Goal: Task Accomplishment & Management: Manage account settings

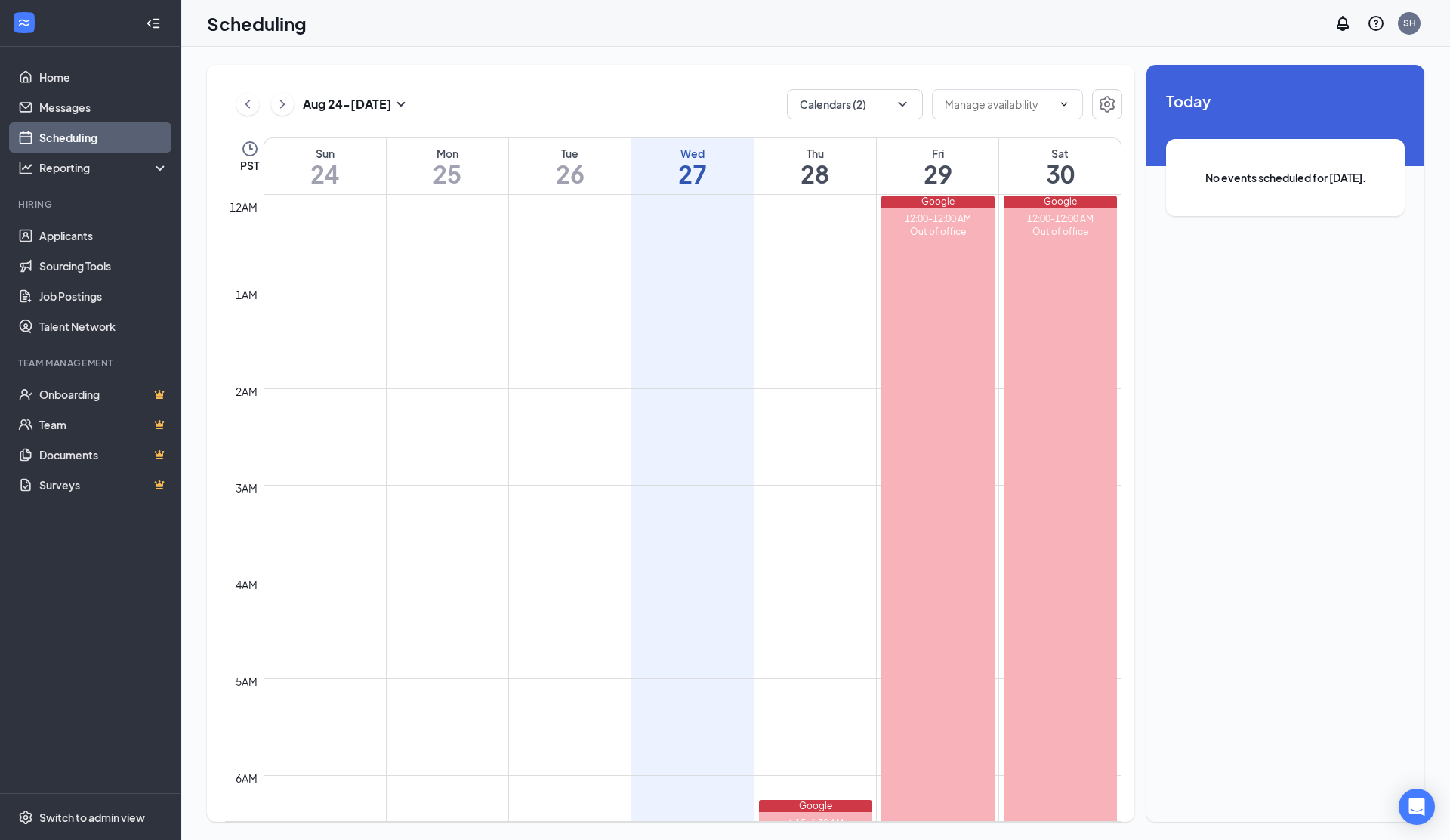
scroll to position [742, 0]
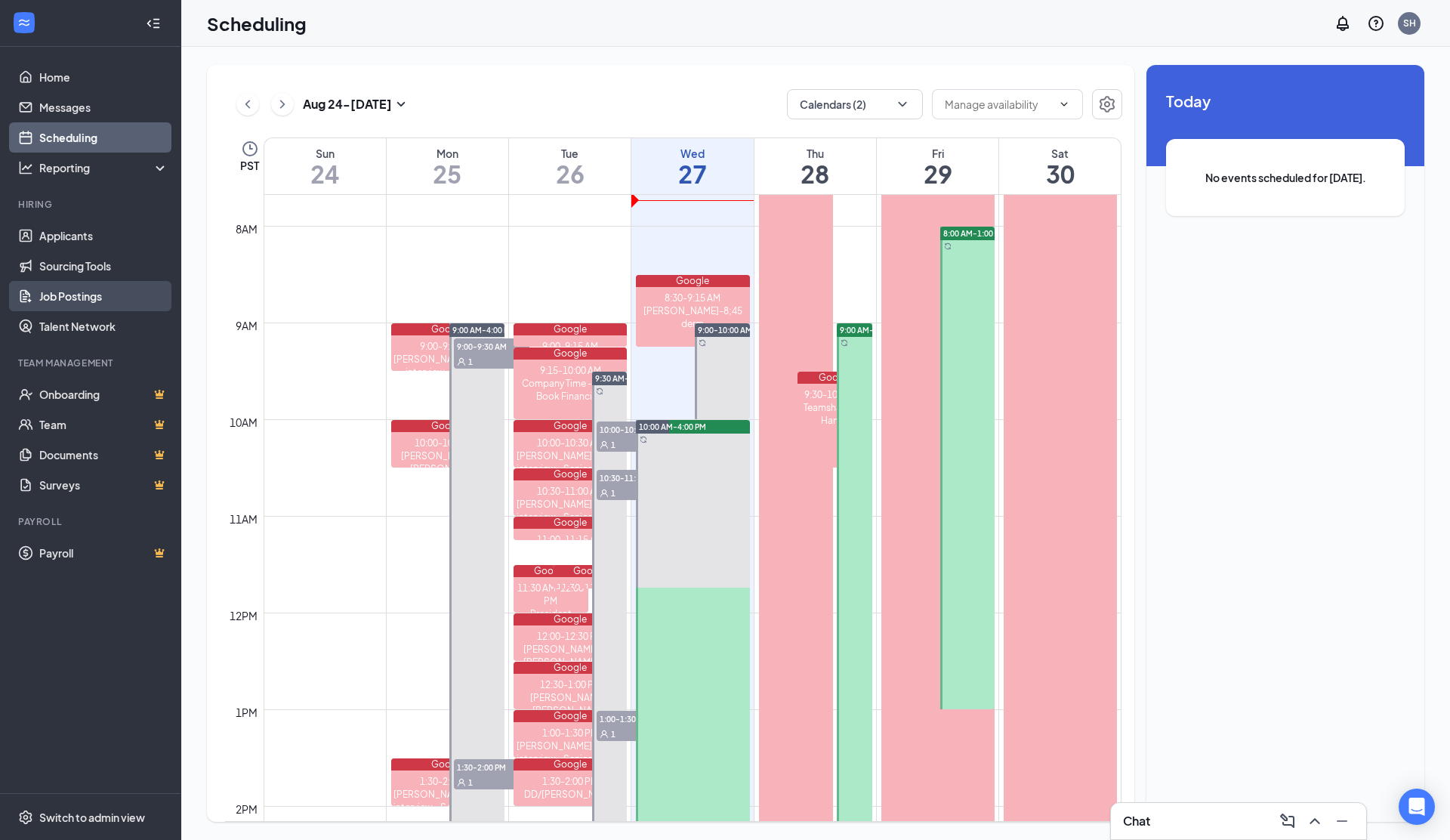
click at [68, 293] on link "Job Postings" at bounding box center [104, 296] width 129 height 30
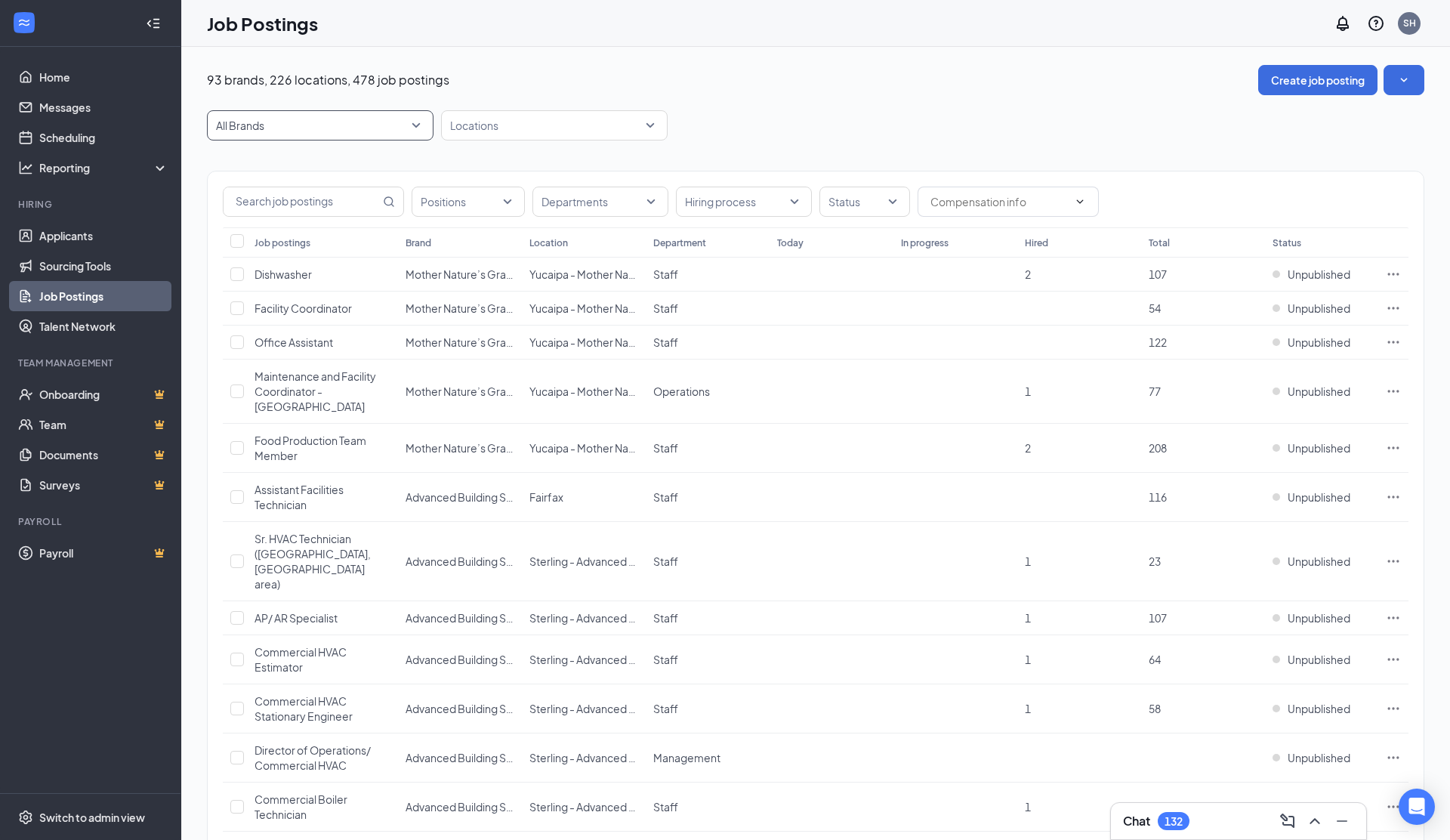
click at [298, 123] on span "All Brands" at bounding box center [313, 125] width 195 height 15
click at [333, 267] on div "Paper Roll Products" at bounding box center [320, 279] width 227 height 33
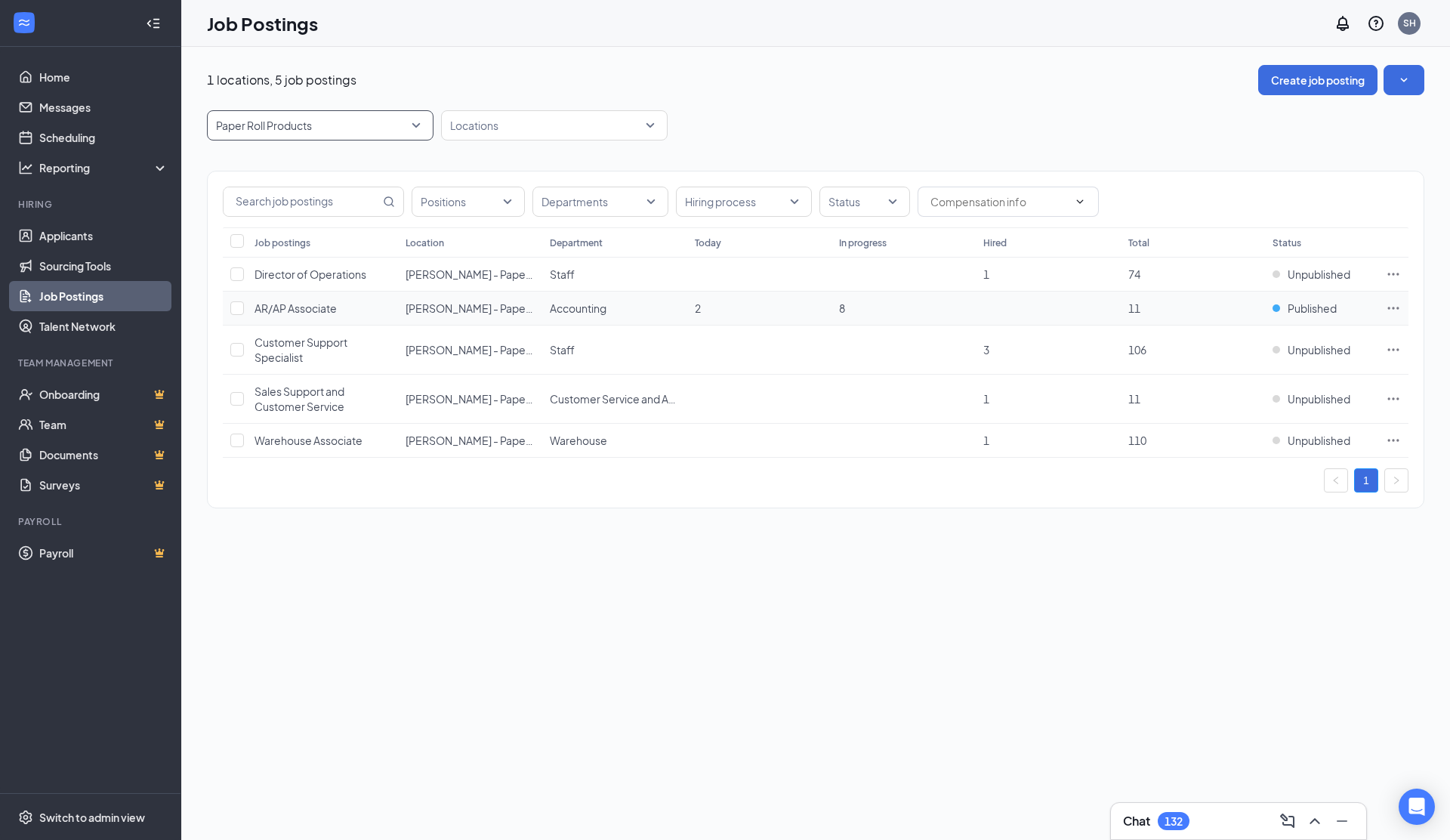
click at [1396, 305] on icon "Ellipses" at bounding box center [1392, 308] width 15 height 15
click at [1221, 322] on li "Edit job posting" at bounding box center [1288, 339] width 227 height 35
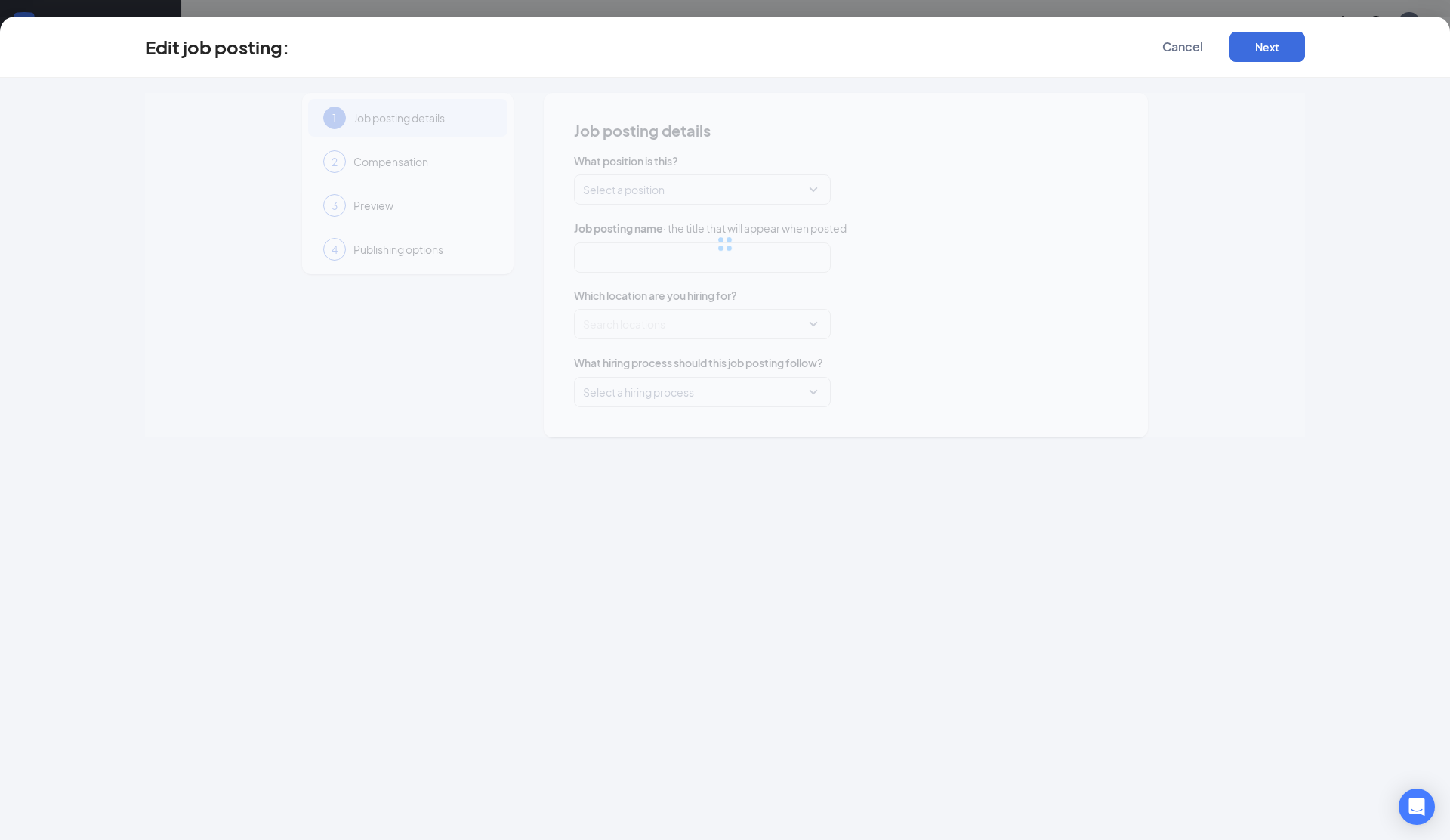
type input "AR/AP Associate"
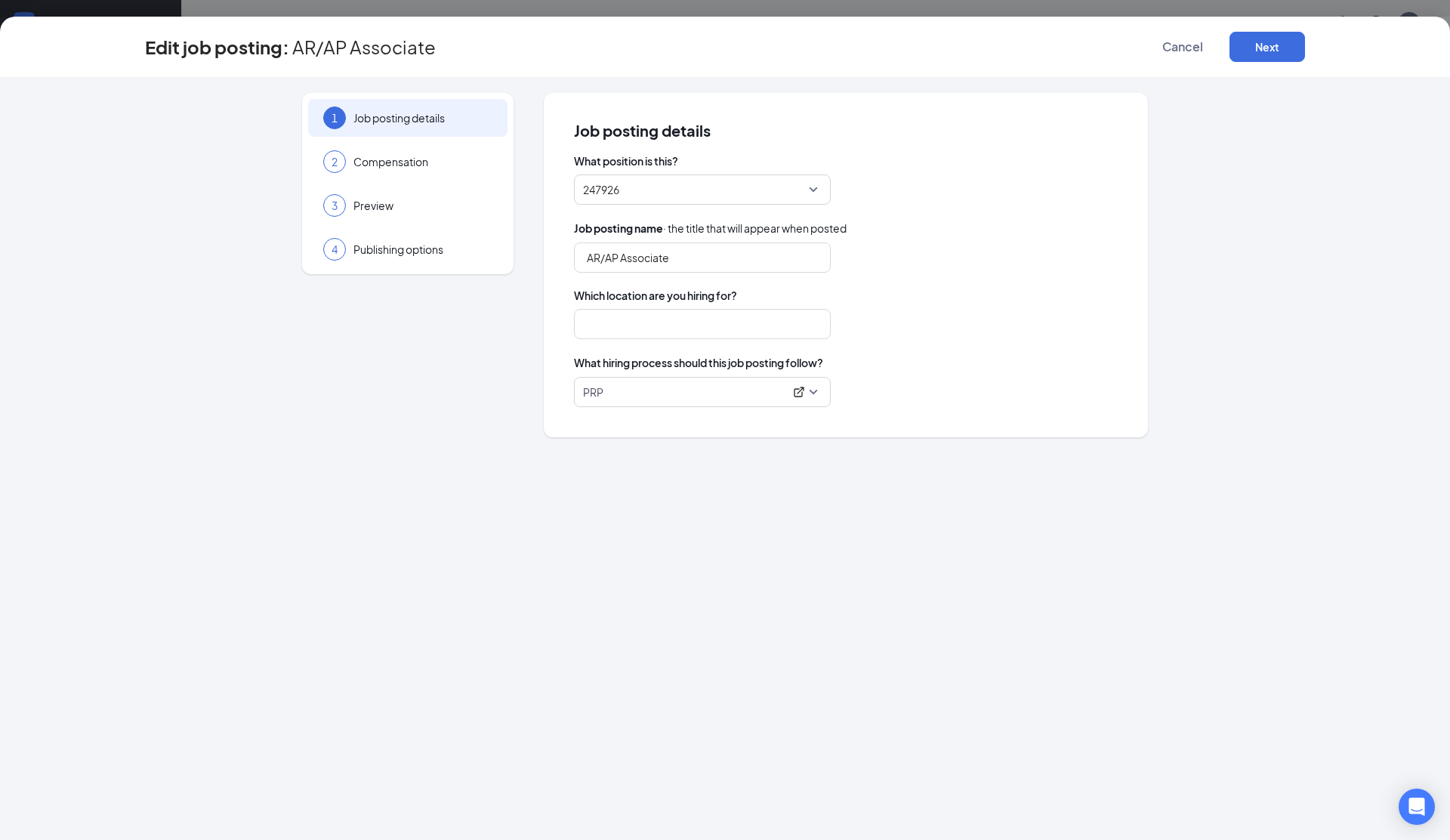
type input "[PERSON_NAME] - Paper Roll Products"
click at [1176, 47] on span "Cancel" at bounding box center [1183, 47] width 40 height 15
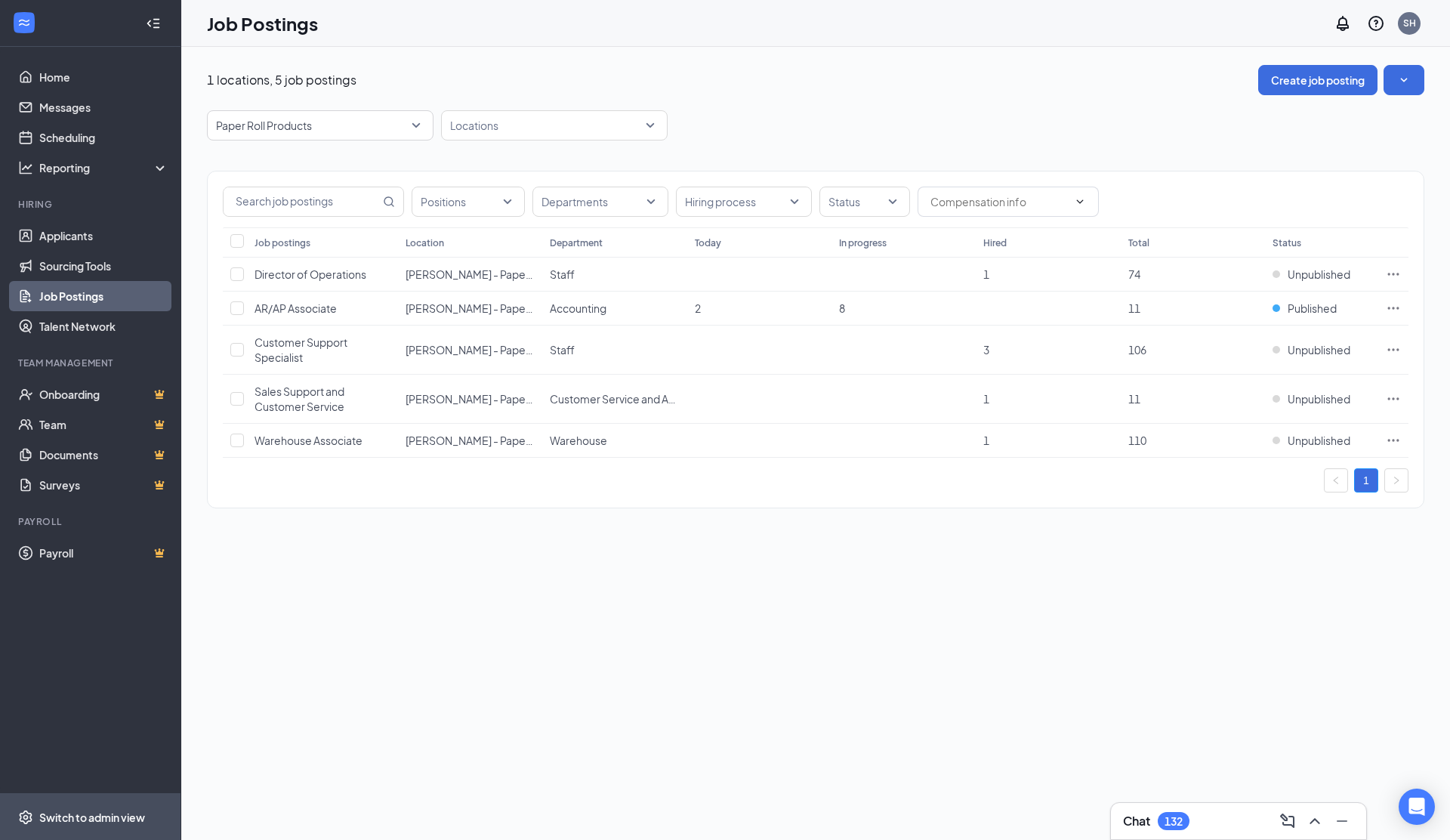
click at [82, 819] on div "Switch to admin view" at bounding box center [92, 817] width 106 height 15
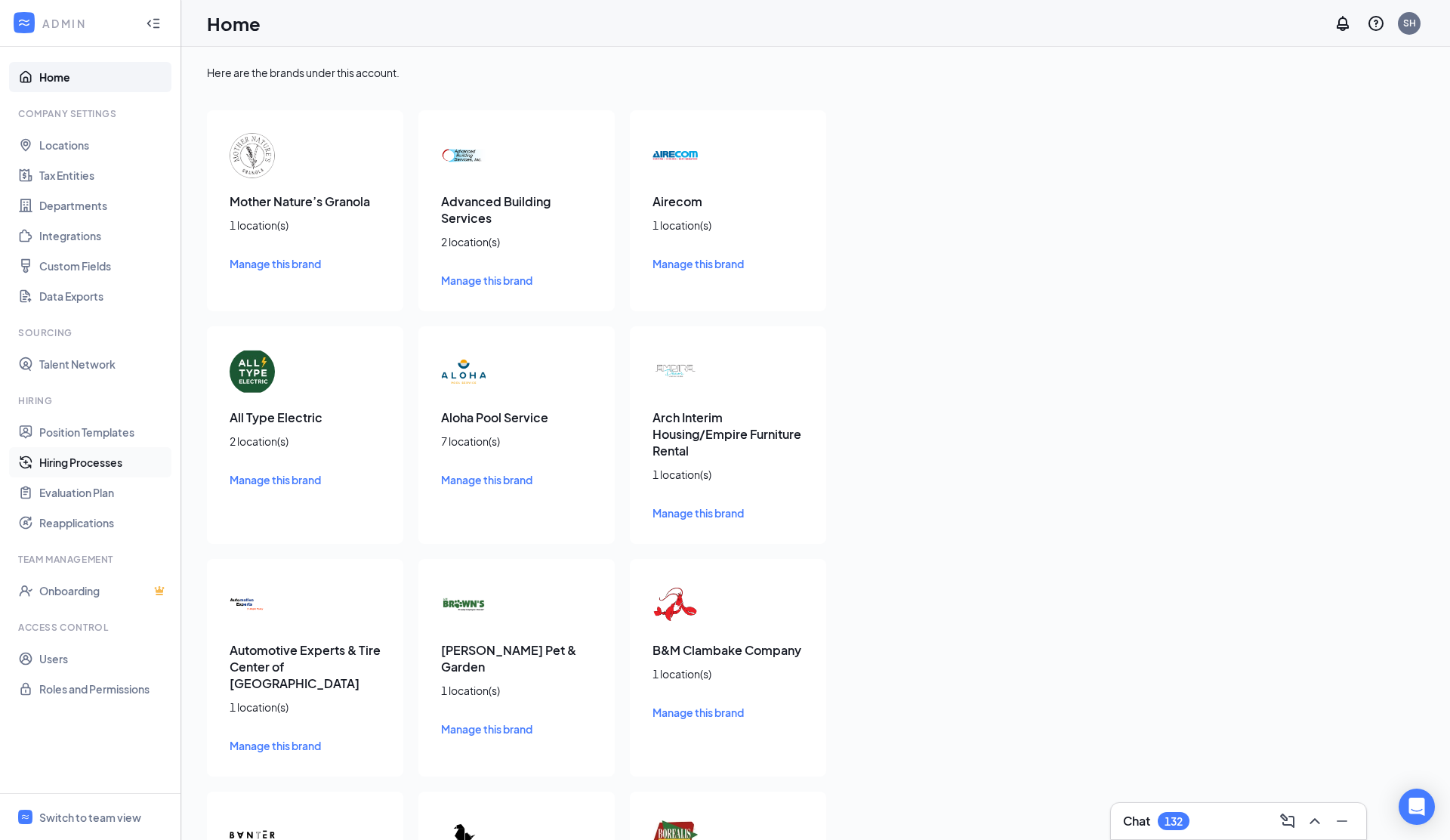
click at [68, 468] on link "Hiring Processes" at bounding box center [104, 462] width 129 height 30
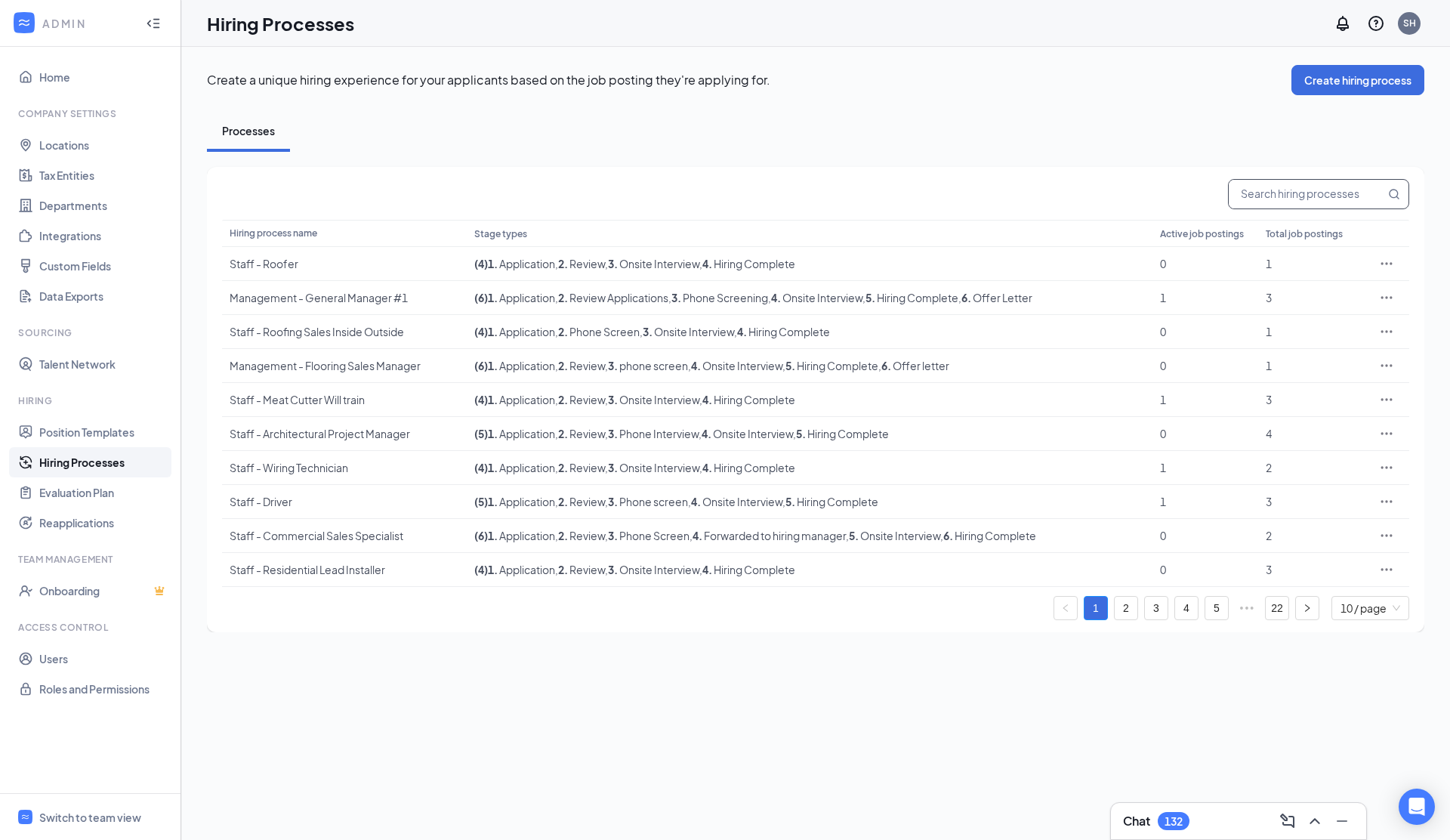
click at [1248, 196] on input "text" at bounding box center [1306, 193] width 156 height 29
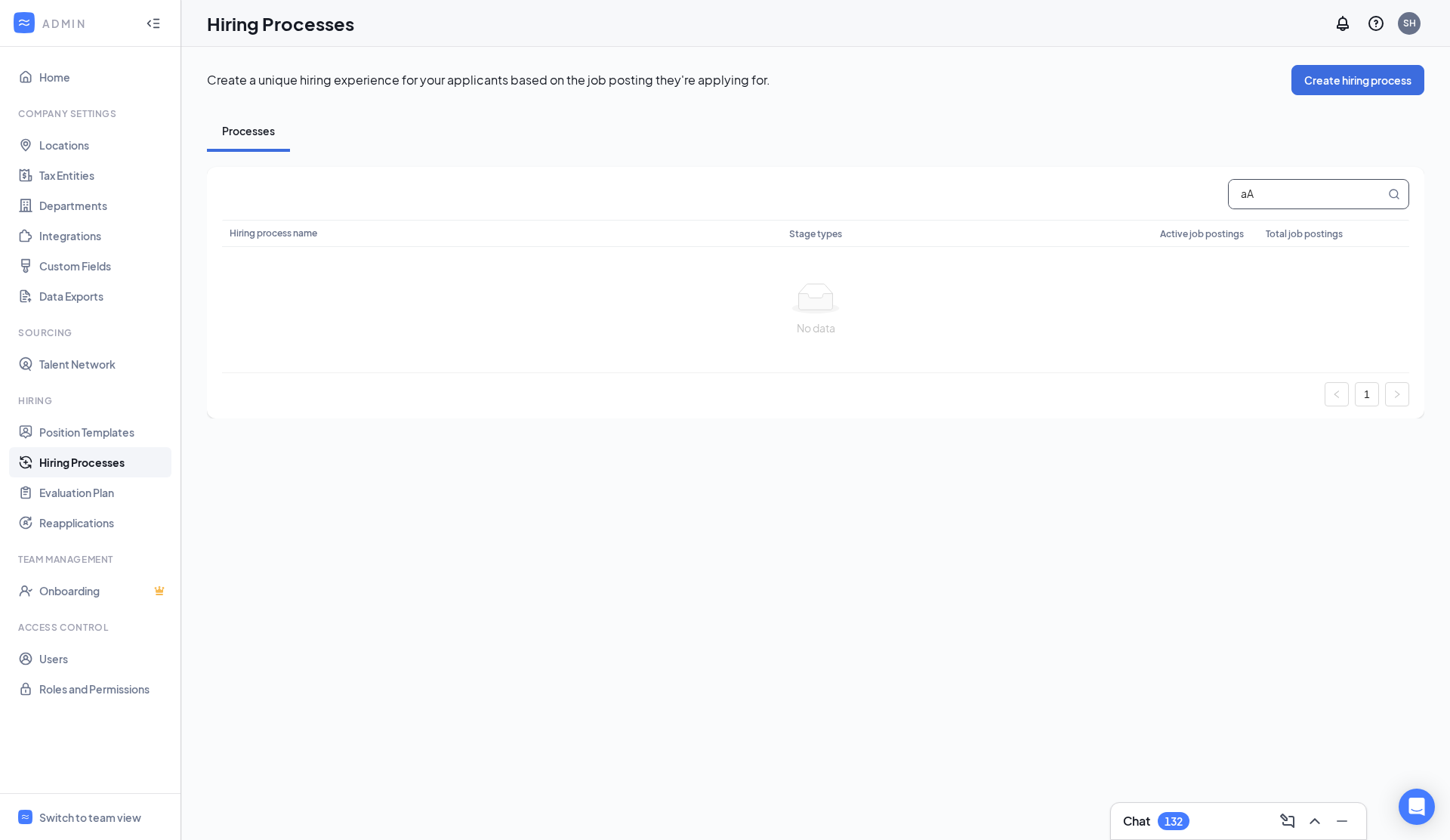
type input "a"
type input "A"
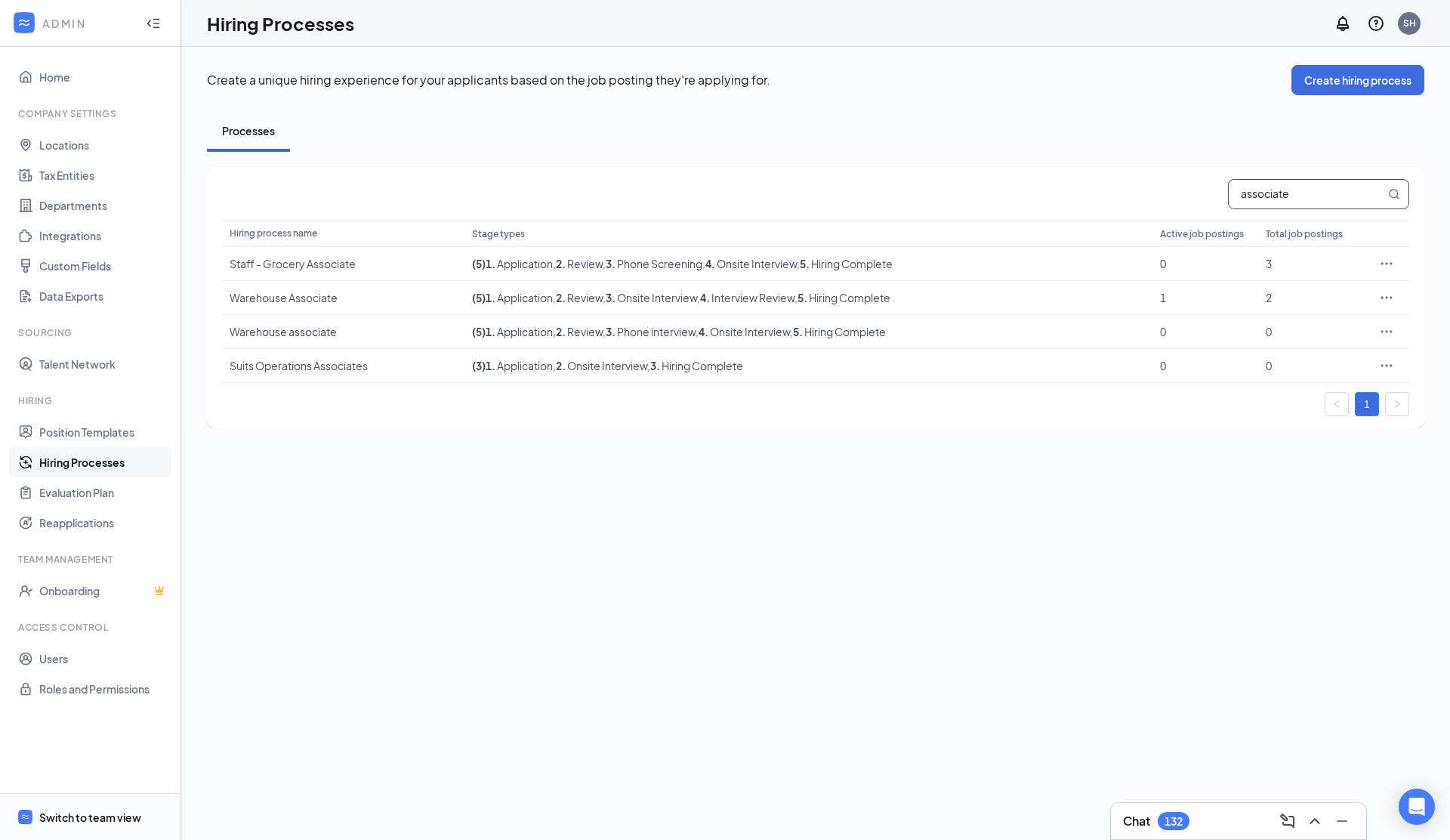
type input "associate"
click at [94, 806] on span "Switch to team view" at bounding box center [104, 816] width 129 height 46
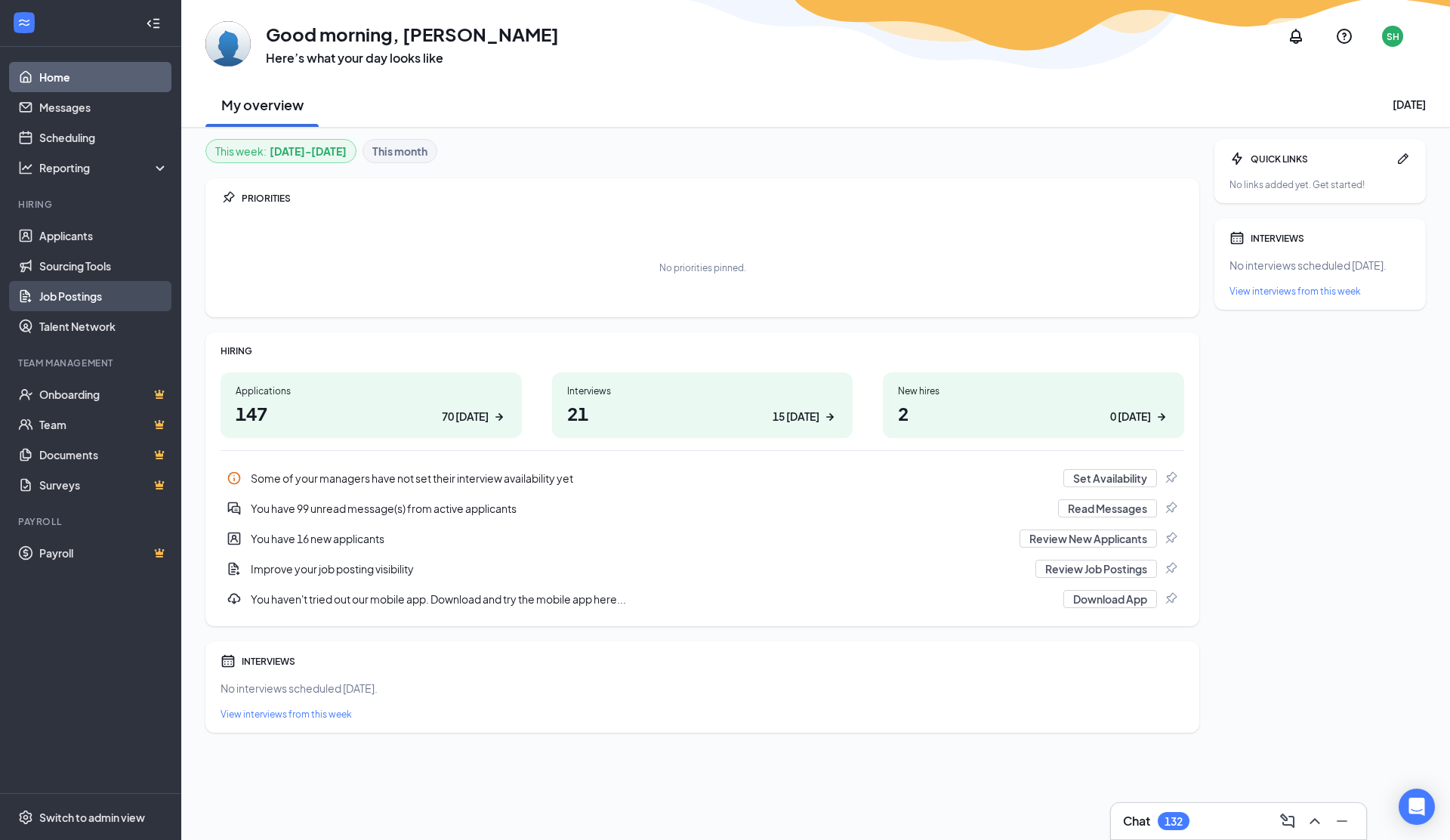
click at [58, 287] on link "Job Postings" at bounding box center [104, 296] width 129 height 30
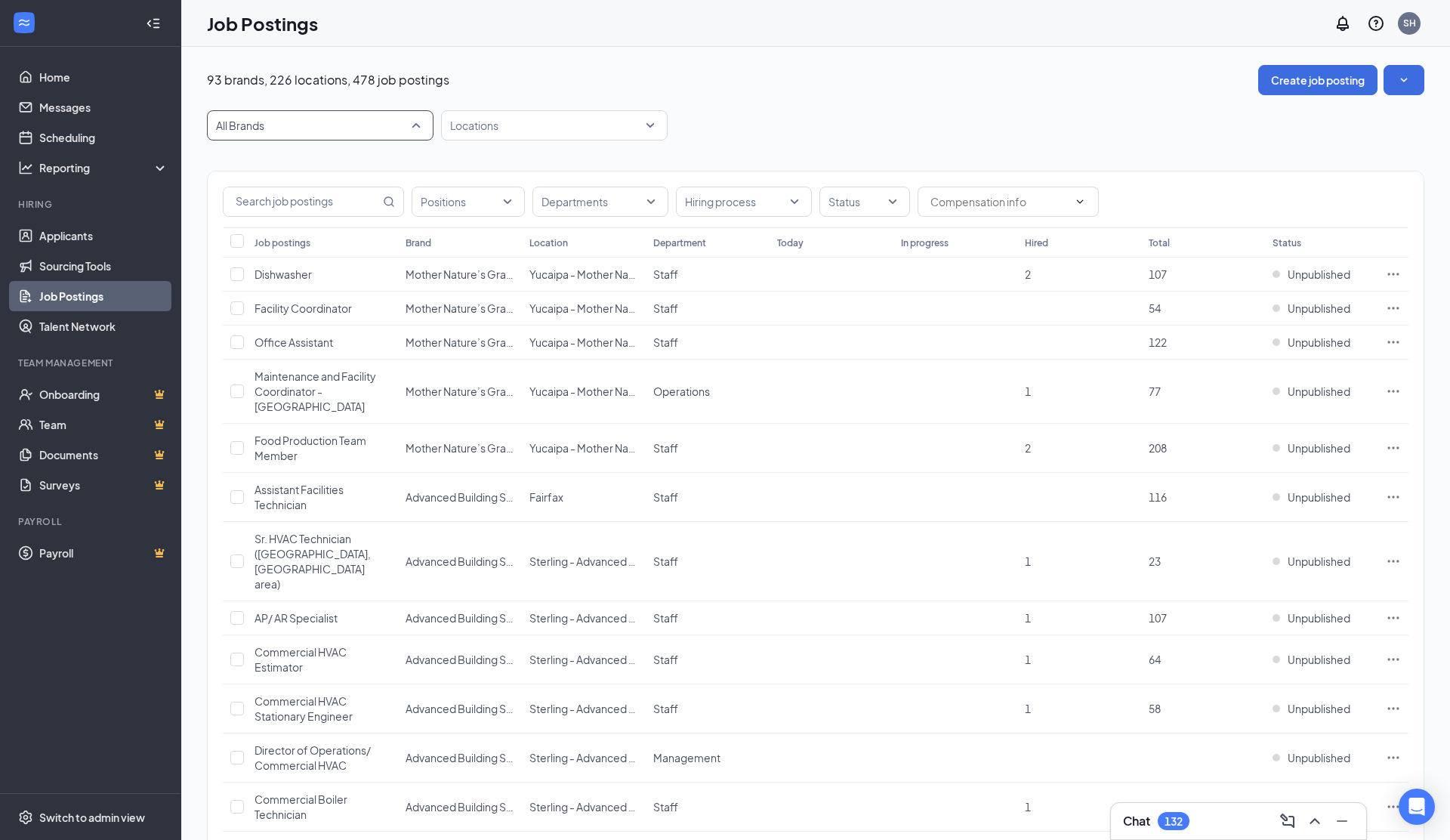
click at [277, 129] on span "All Brands" at bounding box center [313, 125] width 195 height 15
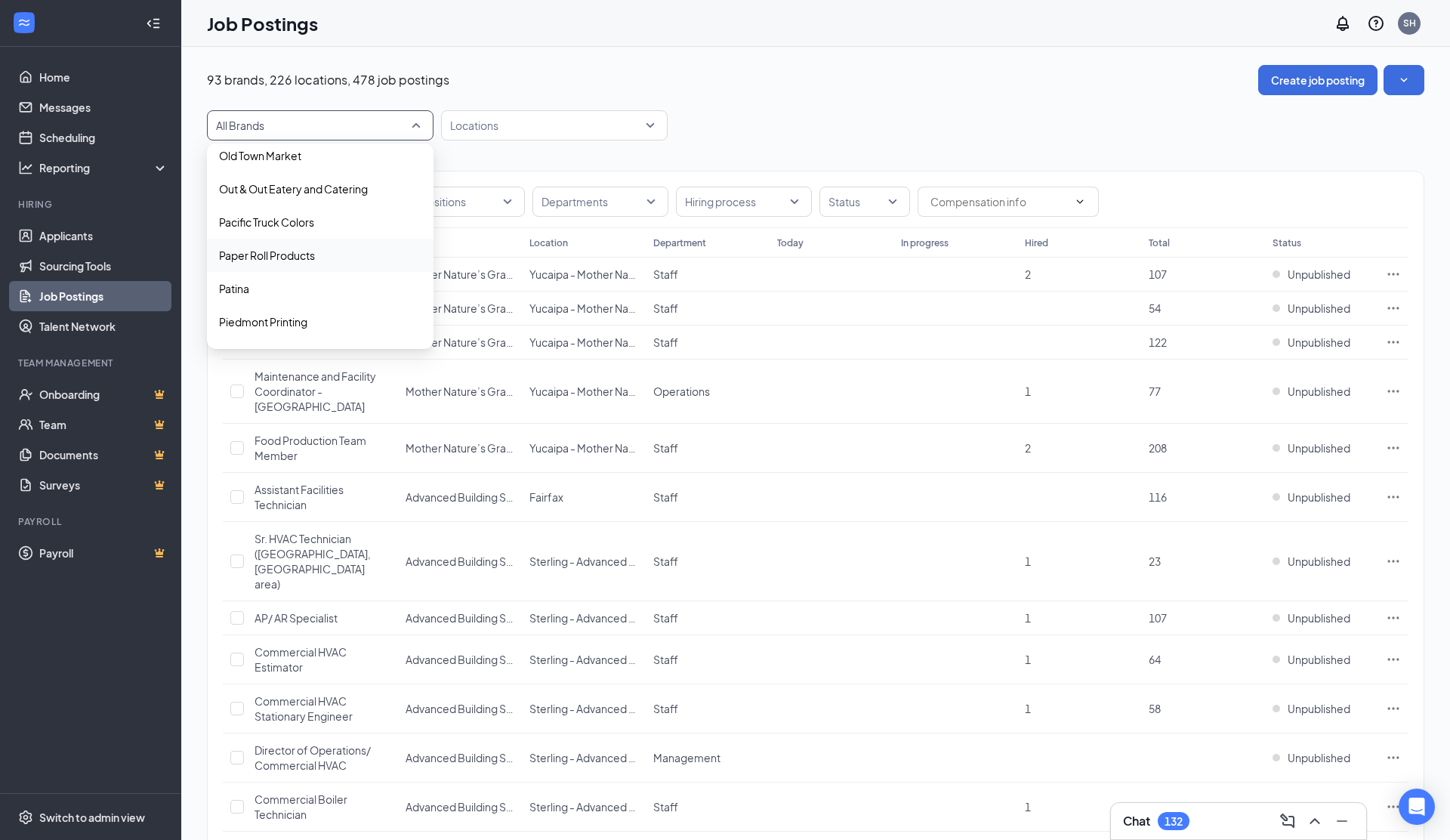
click at [327, 242] on div "Paper Roll Products" at bounding box center [320, 255] width 227 height 33
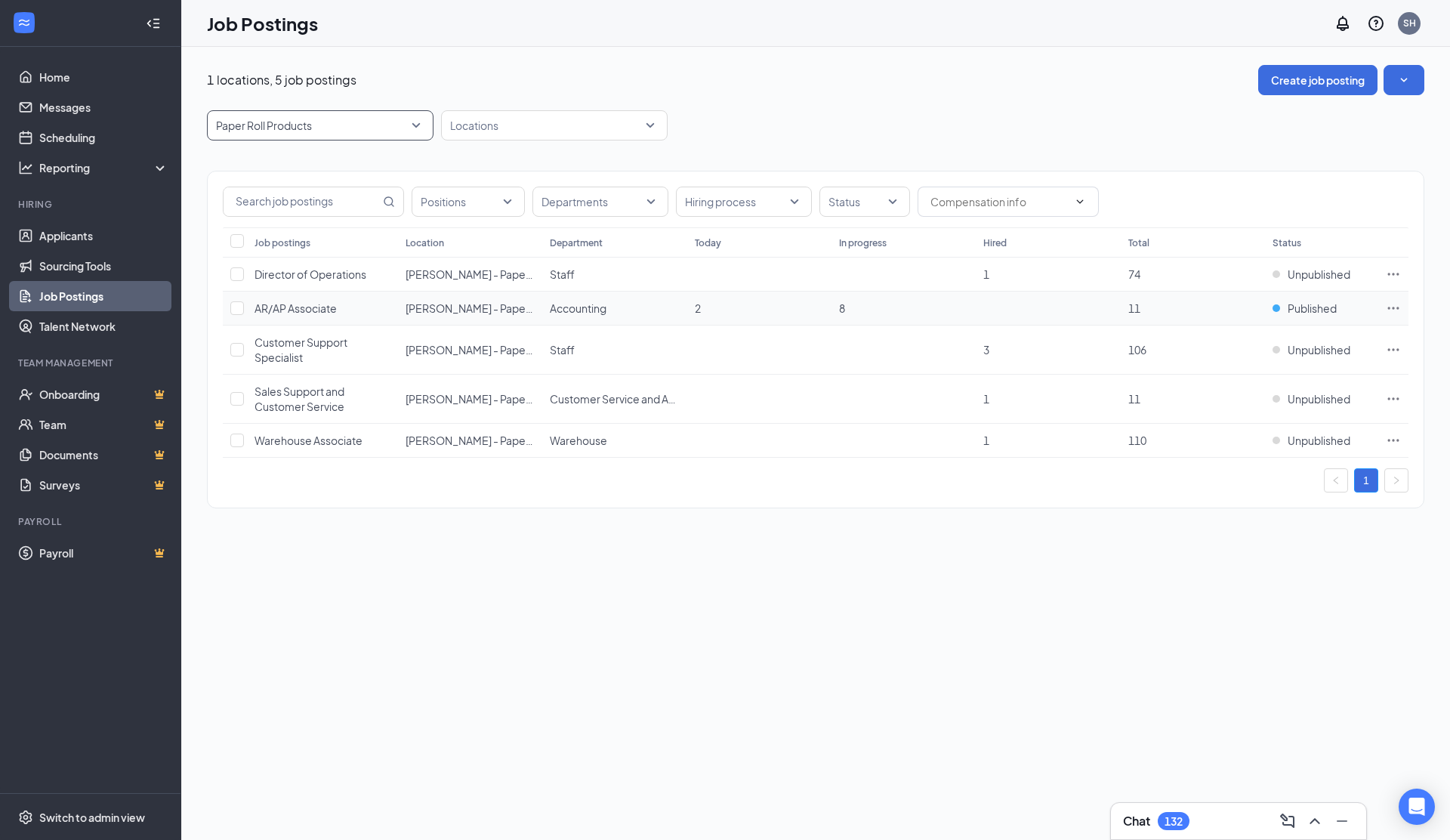
click at [1398, 306] on icon "Ellipses" at bounding box center [1392, 308] width 15 height 15
click at [1239, 343] on span "Edit job posting" at bounding box center [1225, 339] width 76 height 13
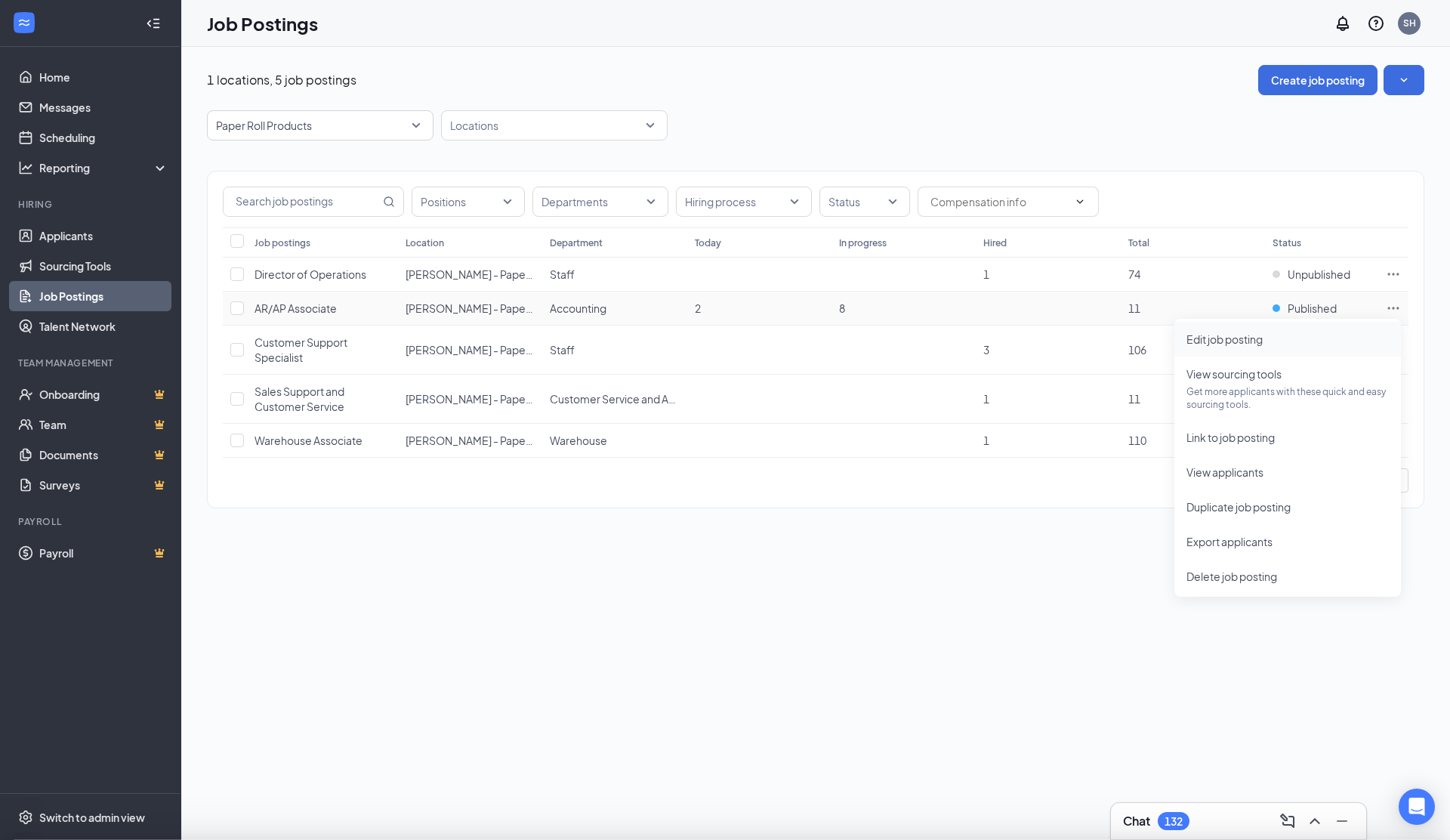
type input "AR/AP Associate"
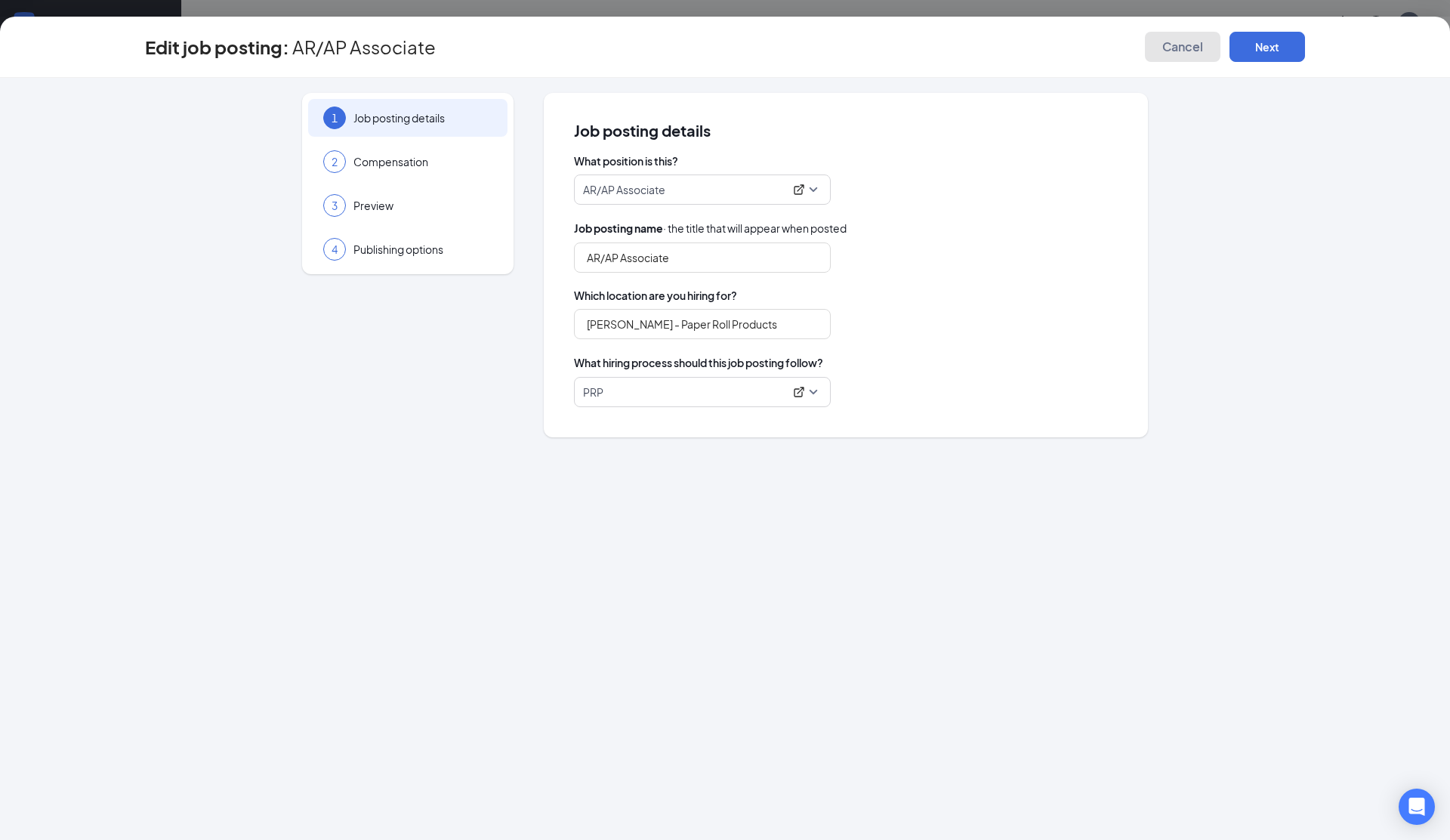
click at [1190, 45] on span "Cancel" at bounding box center [1183, 47] width 40 height 15
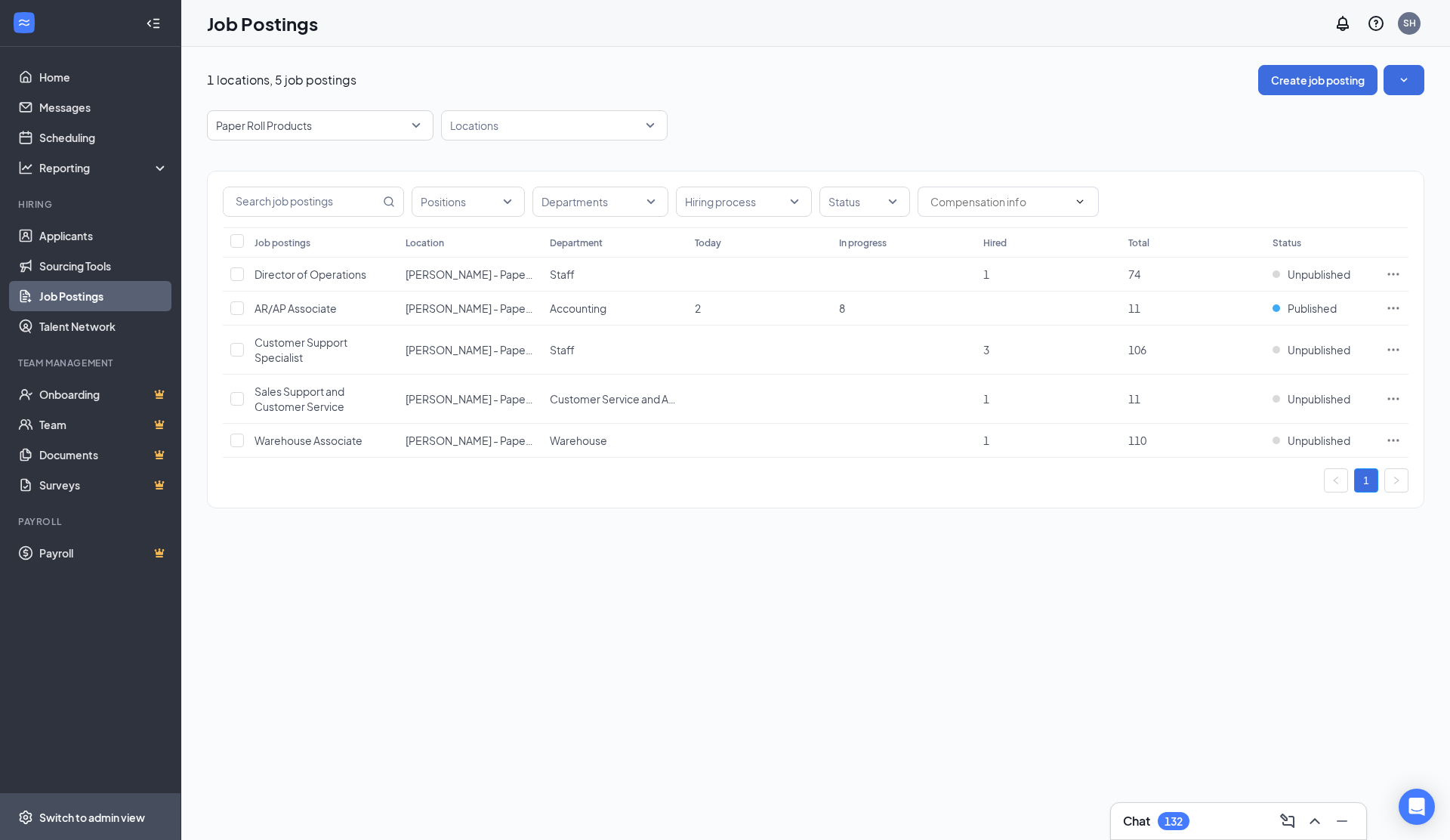
click at [61, 819] on div "Switch to admin view" at bounding box center [92, 817] width 106 height 15
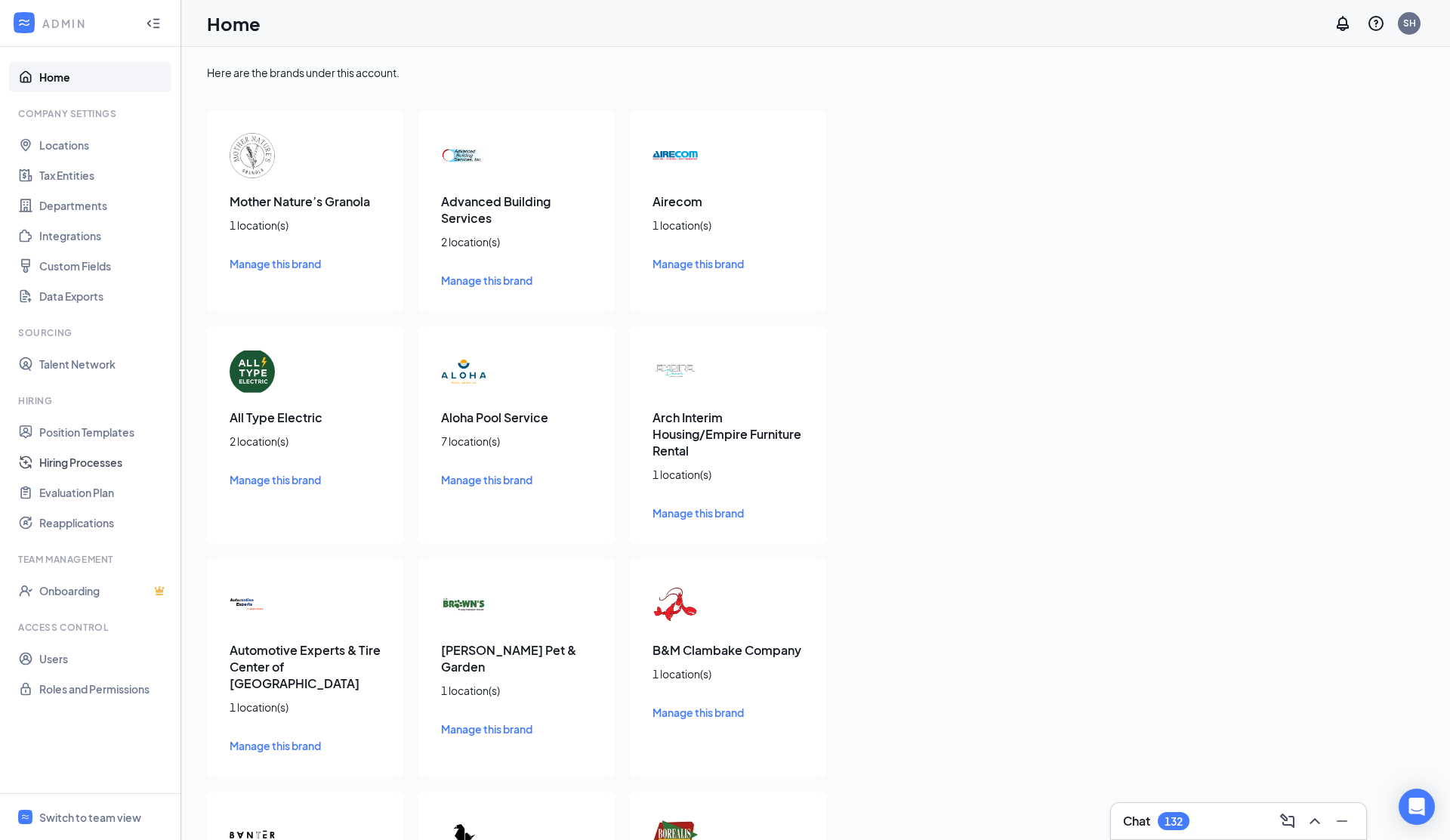
drag, startPoint x: 98, startPoint y: 458, endPoint x: 268, endPoint y: 448, distance: 170.3
click at [98, 458] on link "Hiring Processes" at bounding box center [104, 462] width 129 height 30
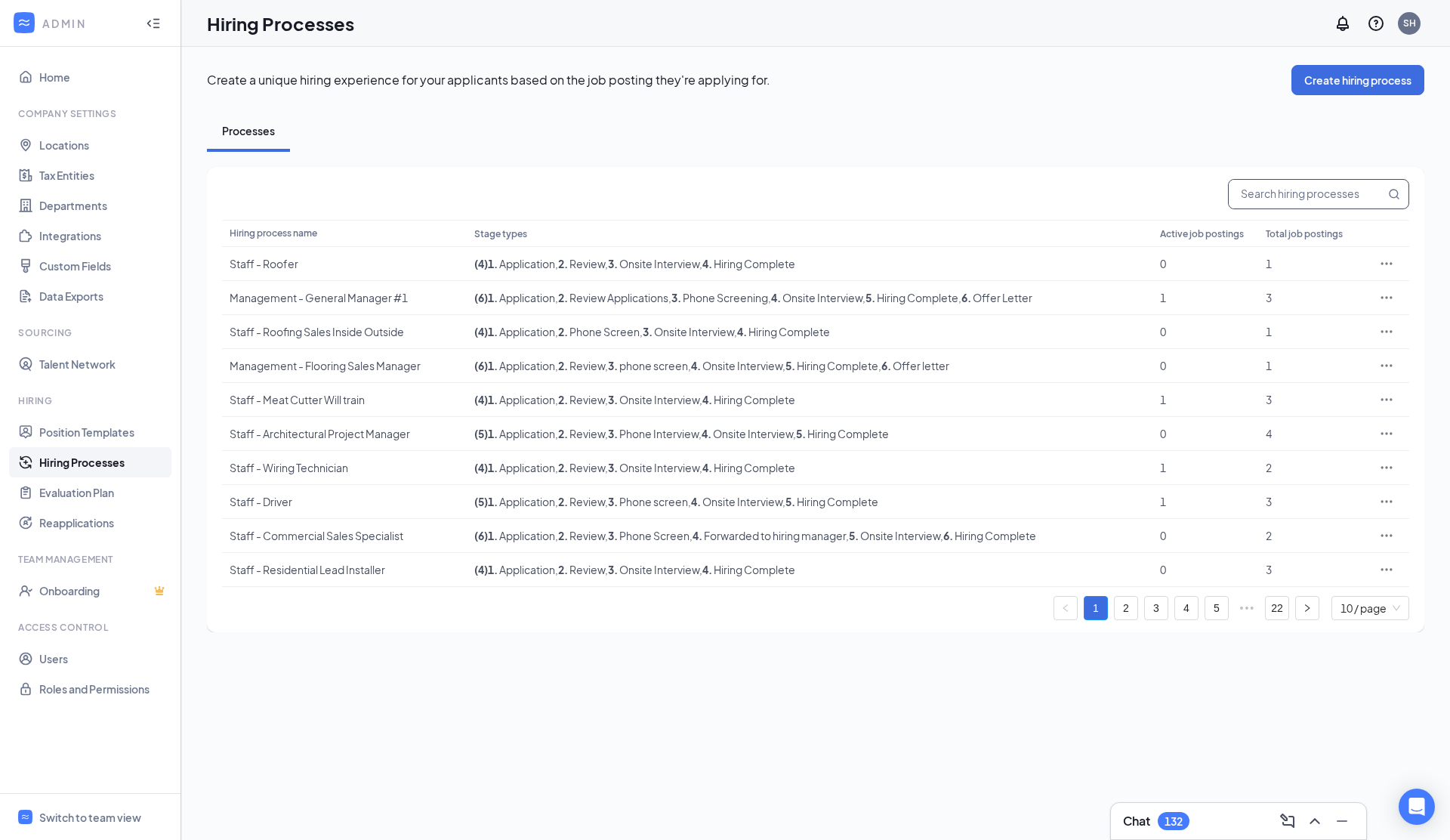
click at [1284, 191] on input "text" at bounding box center [1306, 193] width 156 height 29
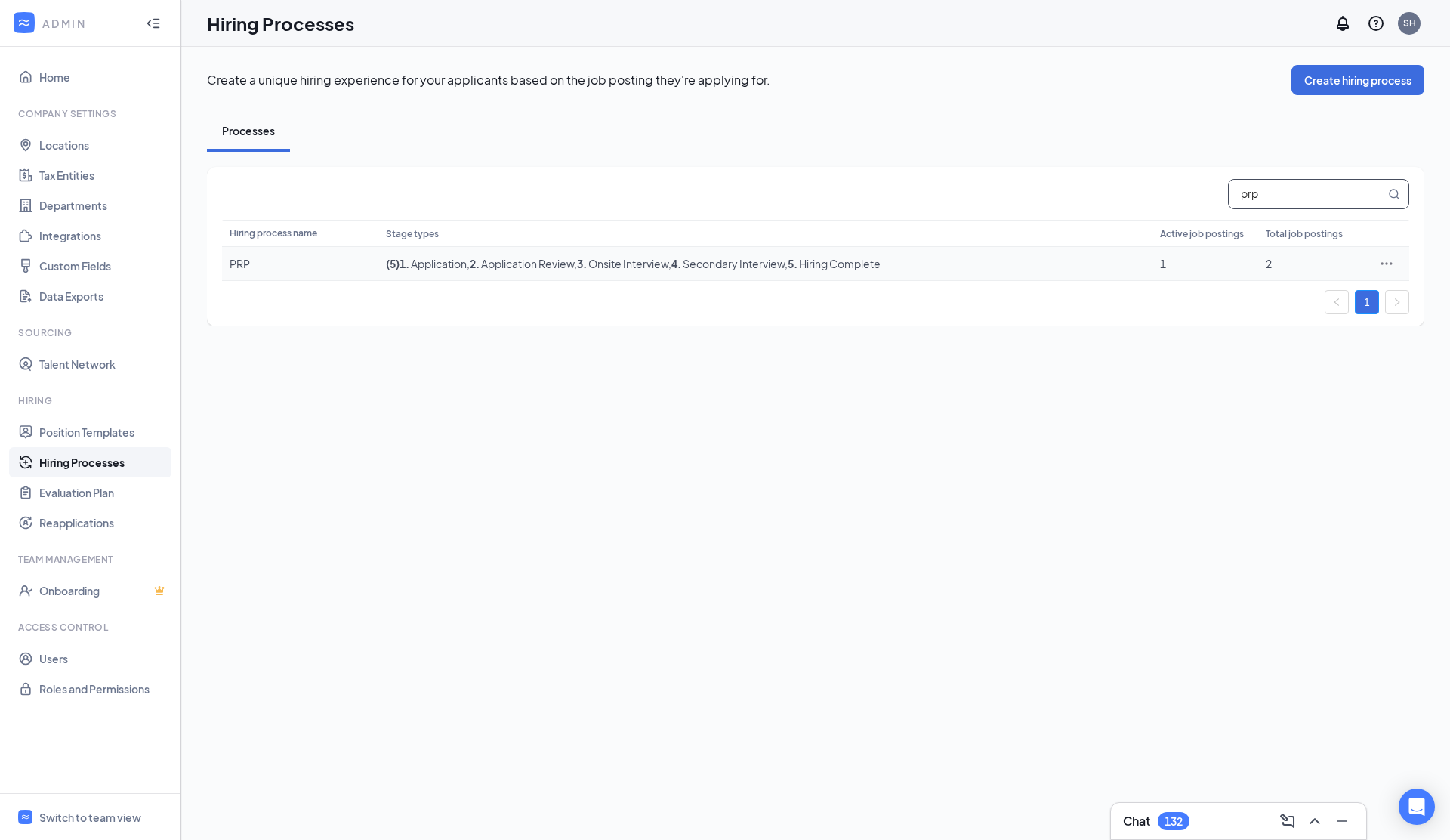
type input "prp"
click at [1386, 260] on icon "Ellipses" at bounding box center [1386, 263] width 15 height 15
click at [1283, 303] on li "Edit" at bounding box center [1317, 295] width 154 height 35
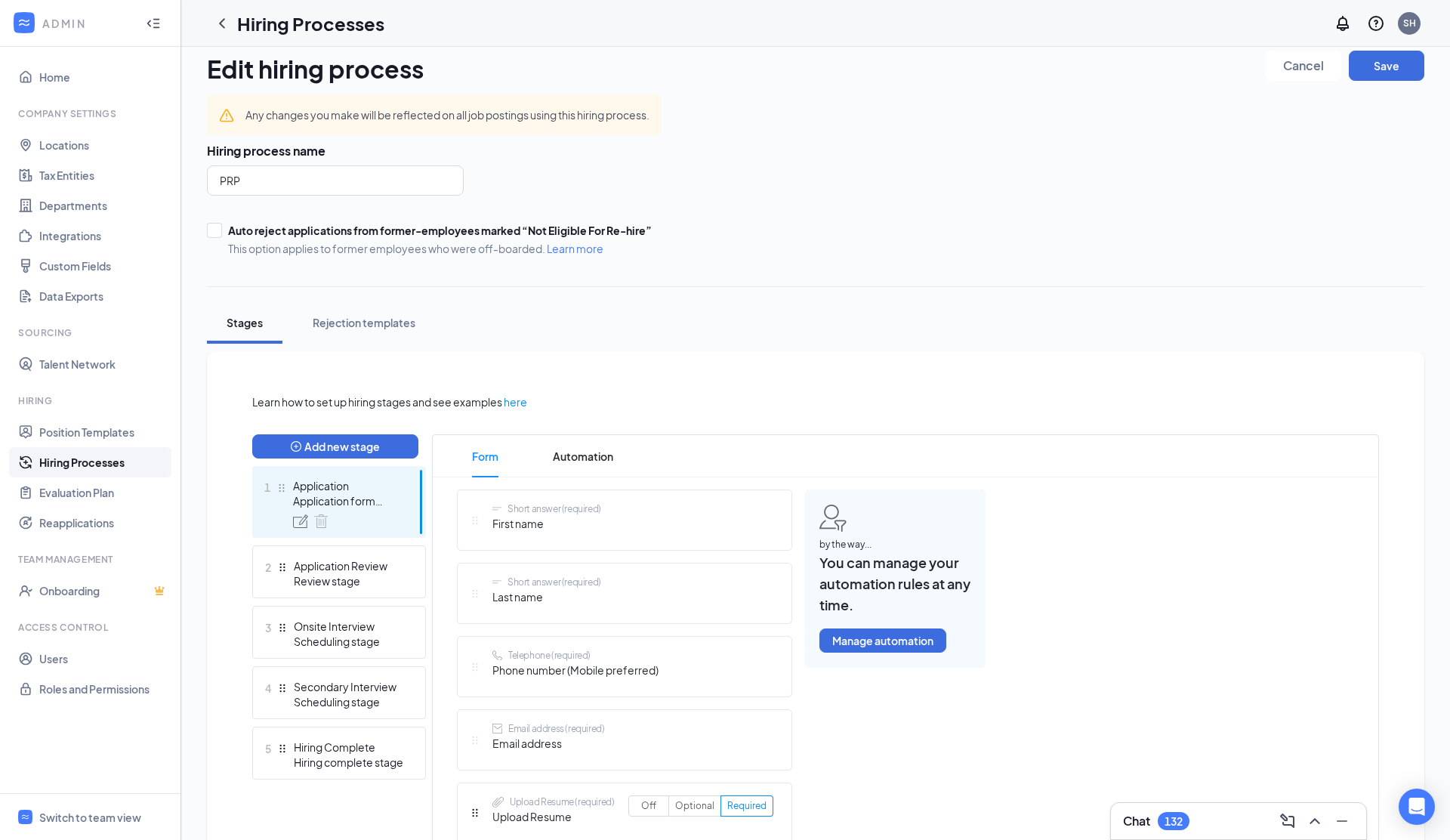
scroll to position [16, 0]
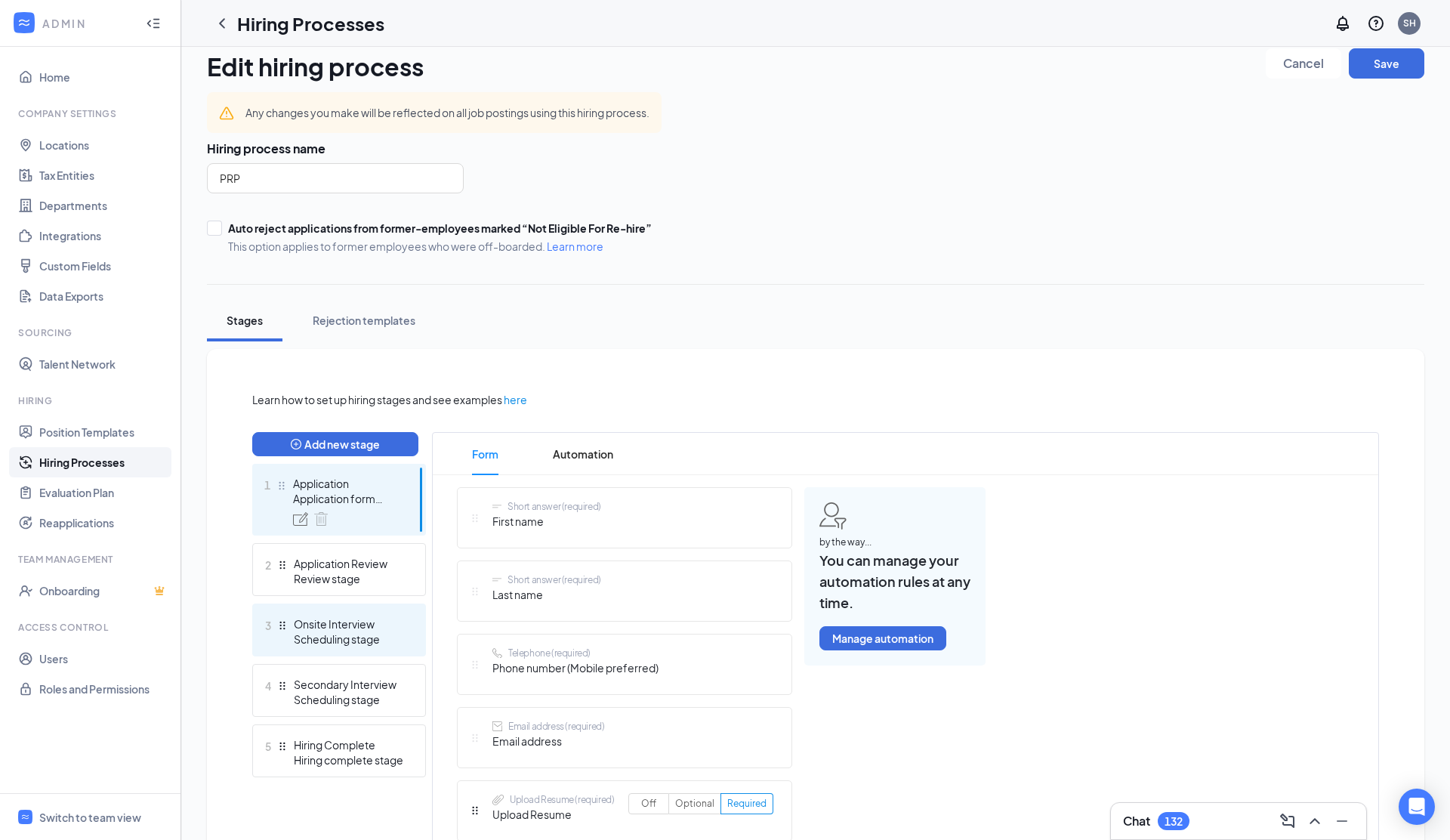
click at [354, 626] on div "Onsite Interview" at bounding box center [349, 623] width 110 height 15
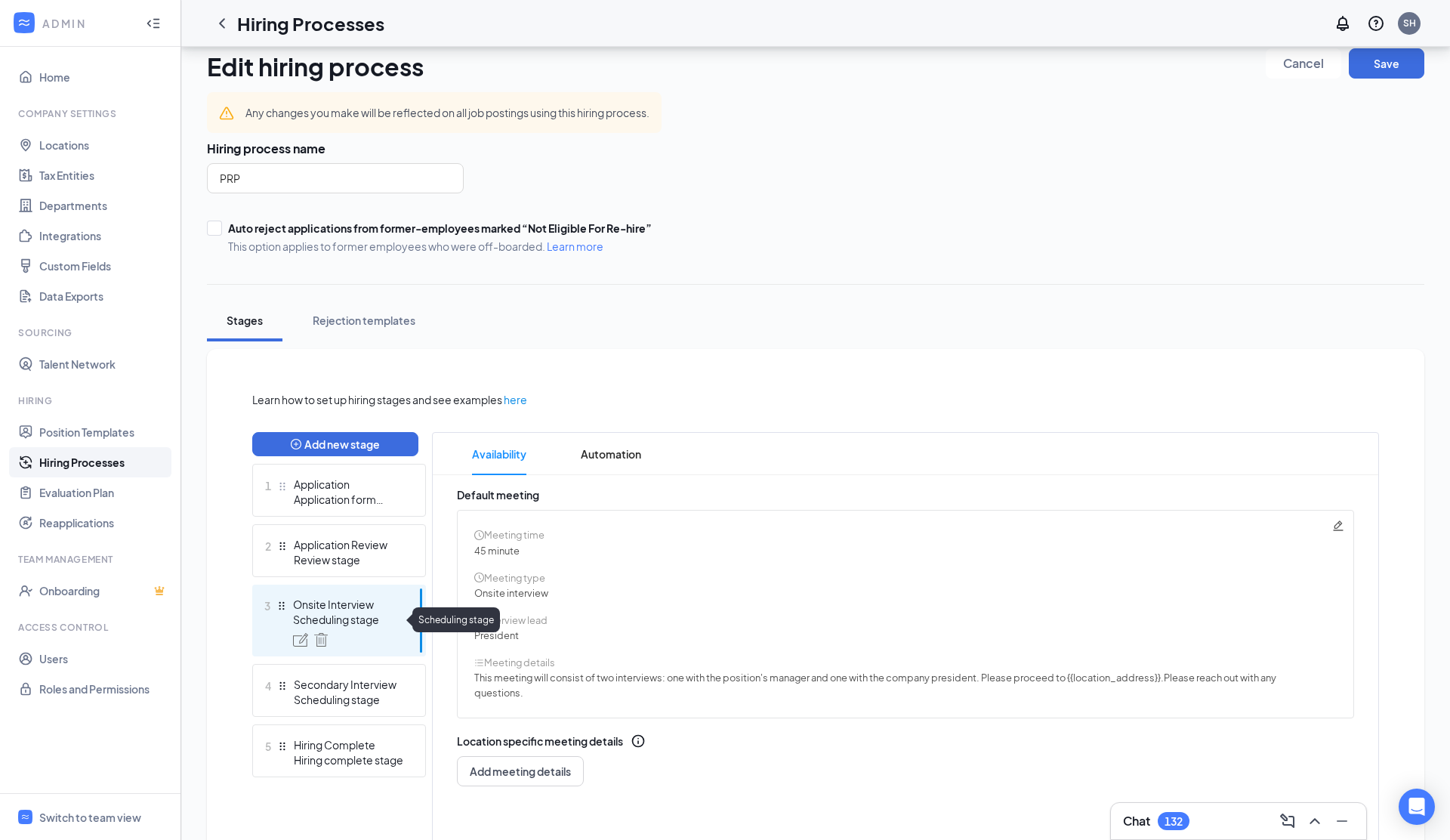
scroll to position [85, 0]
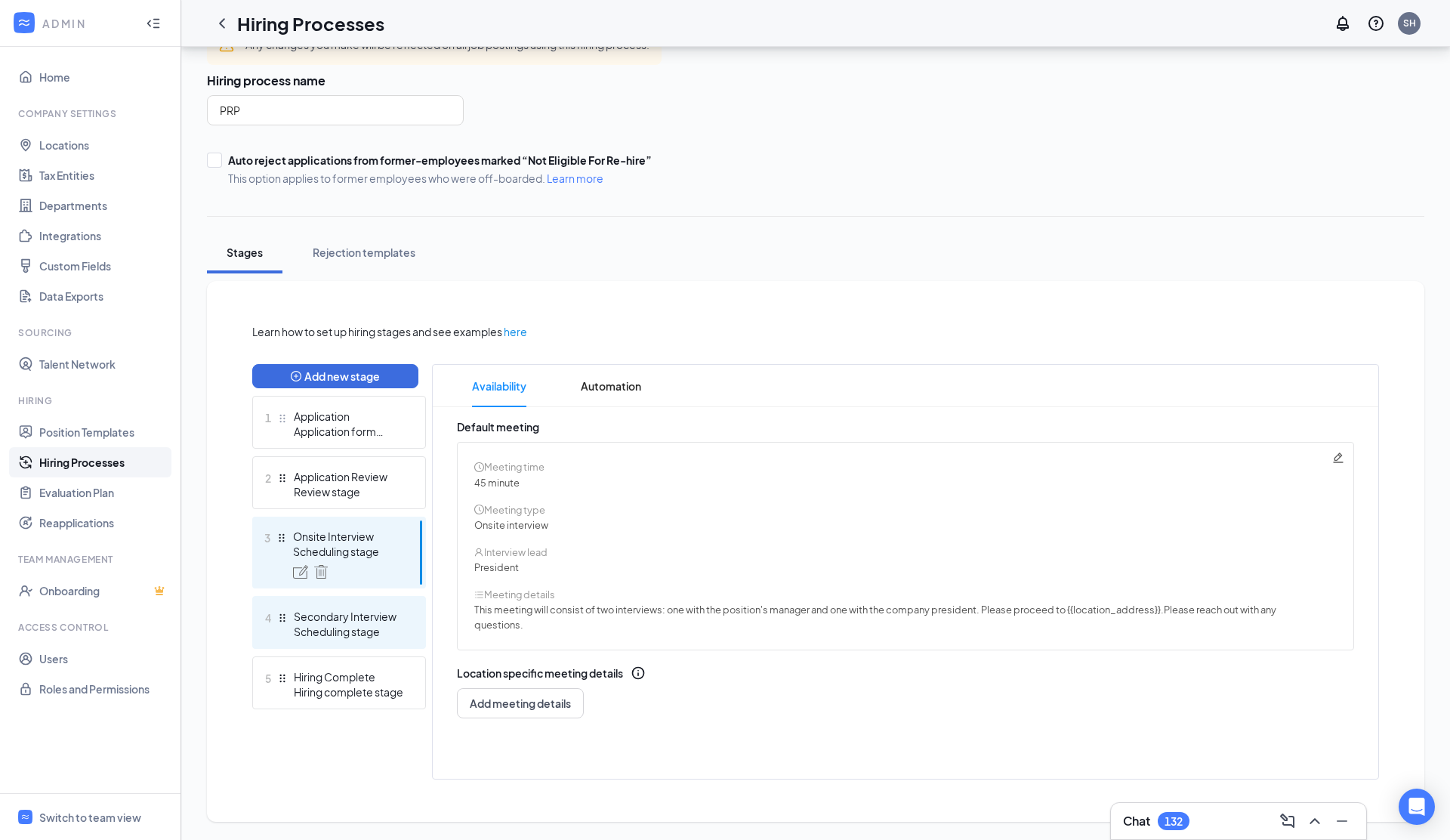
click at [364, 621] on div "Secondary Interview" at bounding box center [349, 615] width 110 height 15
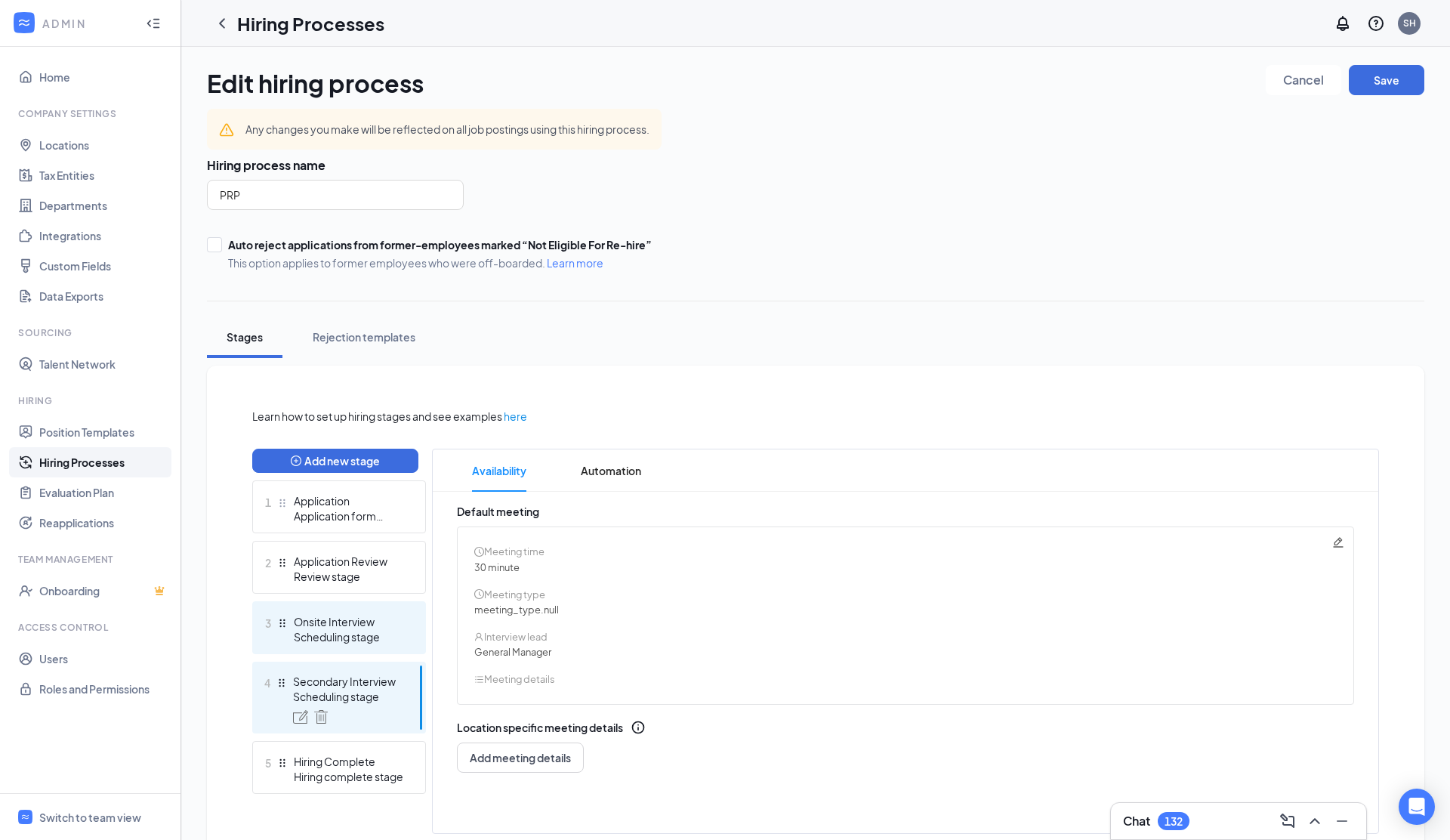
scroll to position [54, 0]
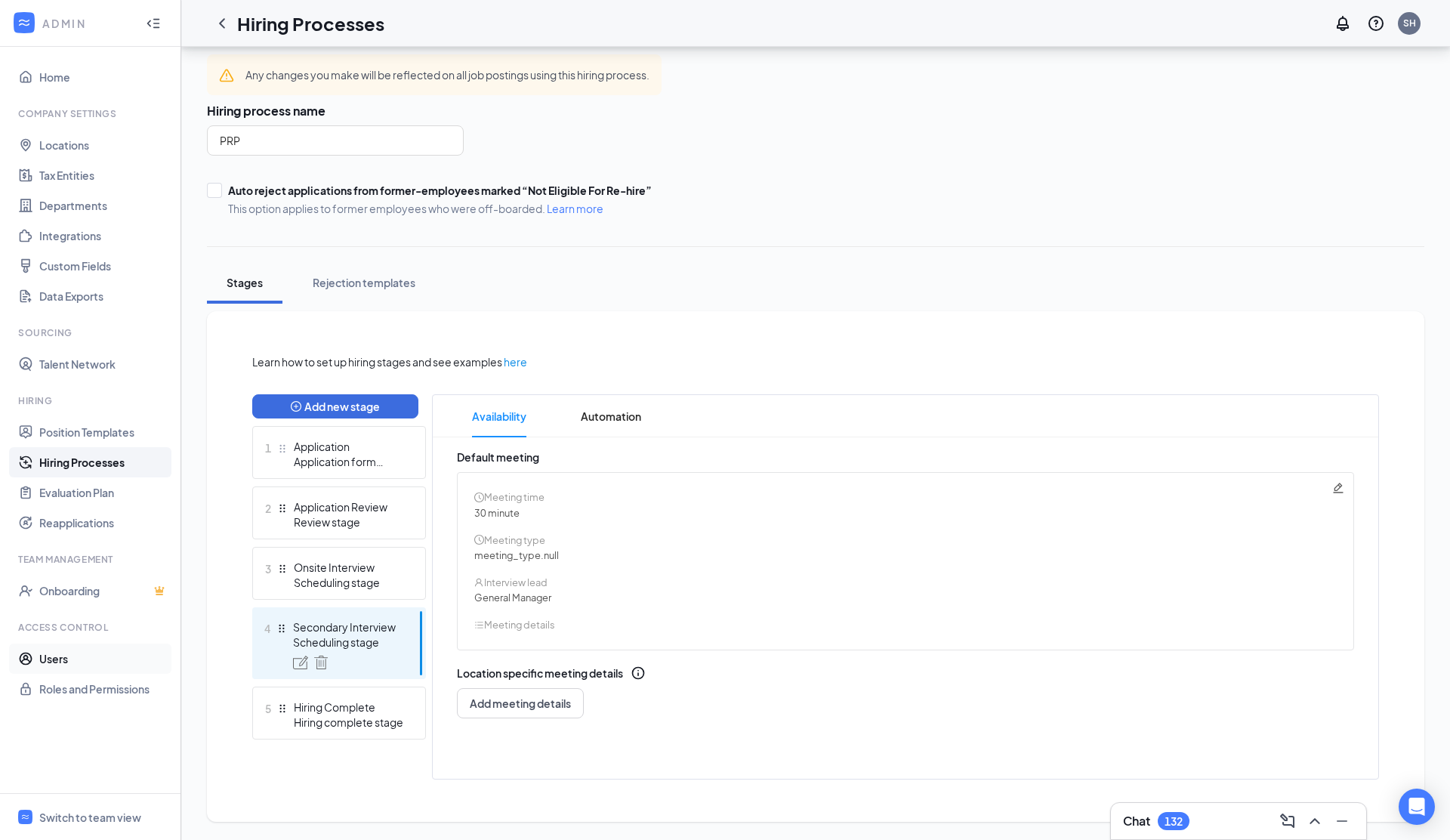
click at [92, 650] on link "Users" at bounding box center [104, 658] width 129 height 30
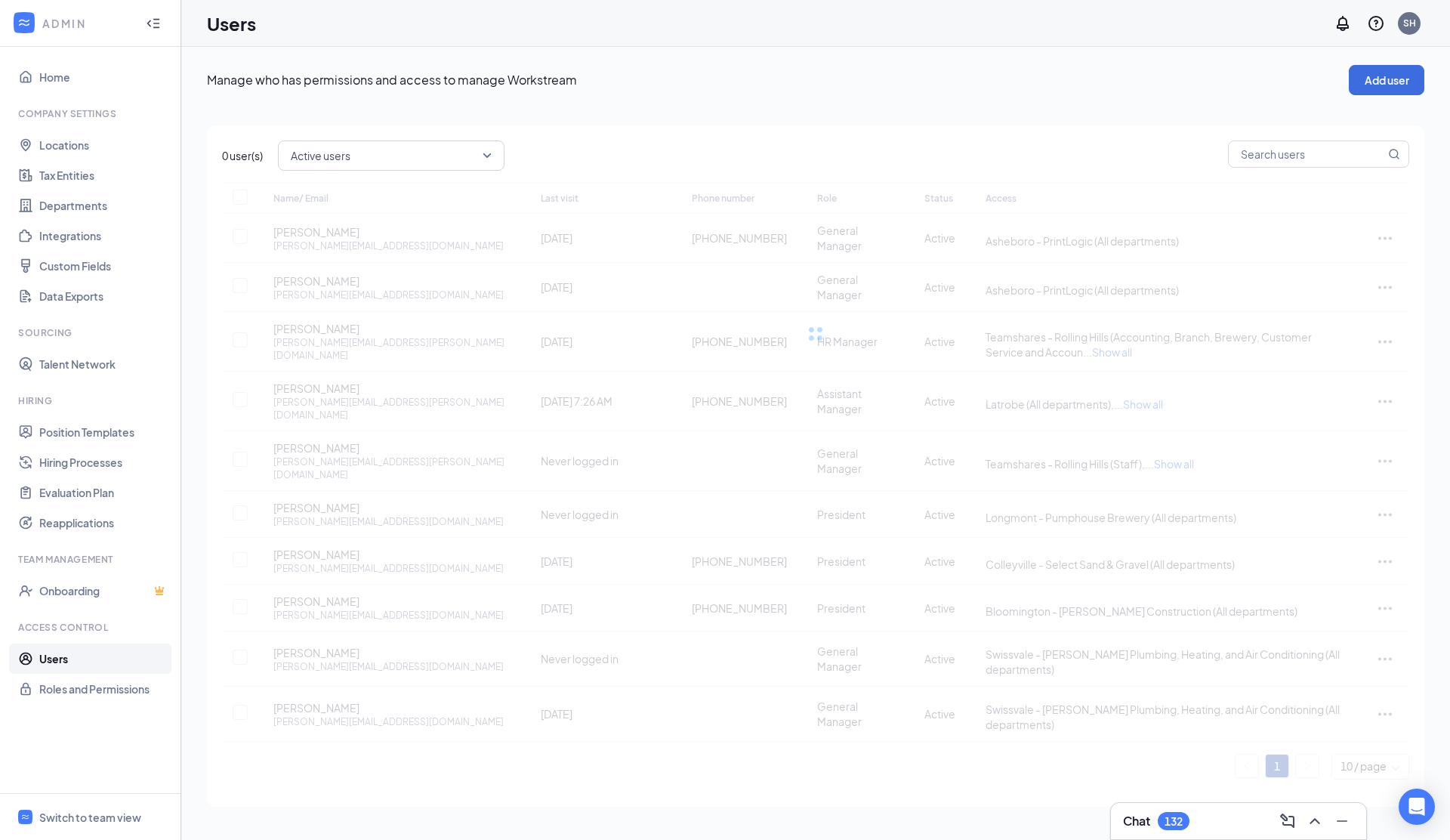
checkbox input "false"
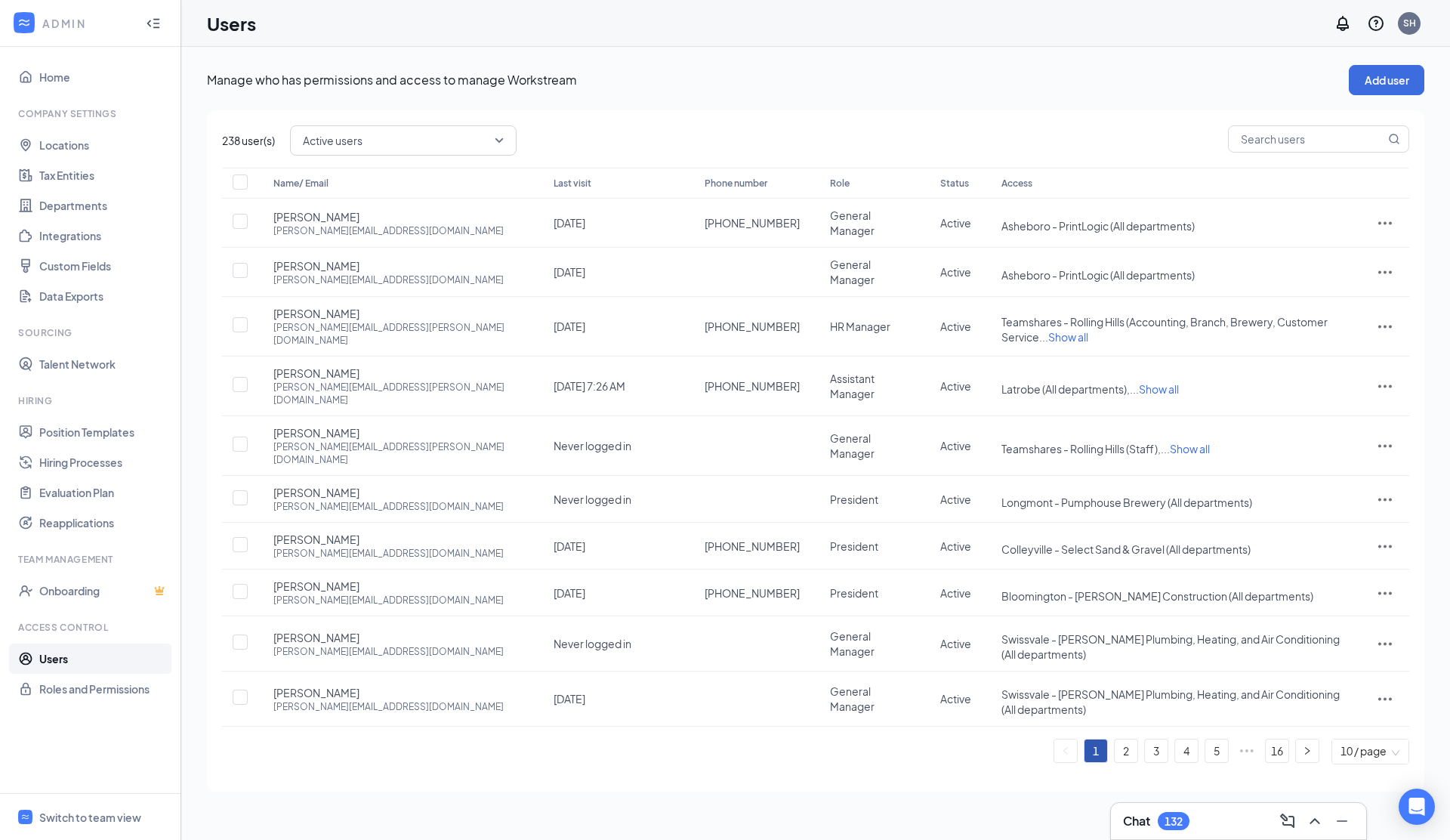
click at [1288, 159] on div "238 user(s) Active users Name/ Email Last visit Phone number Role Status Access…" at bounding box center [815, 451] width 1218 height 681
click at [1282, 147] on input "text" at bounding box center [1306, 138] width 156 height 26
type input "pao"
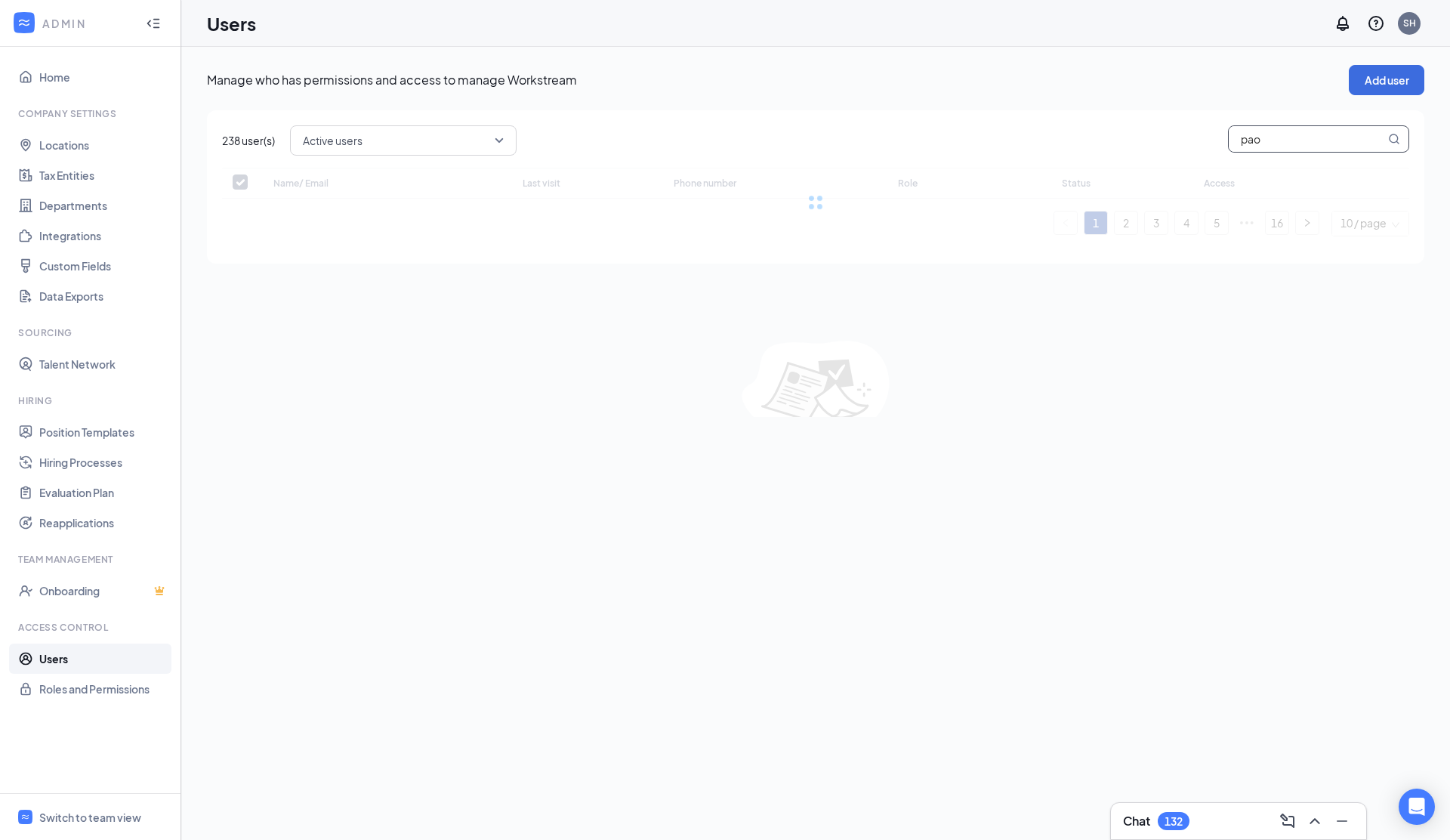
checkbox input "false"
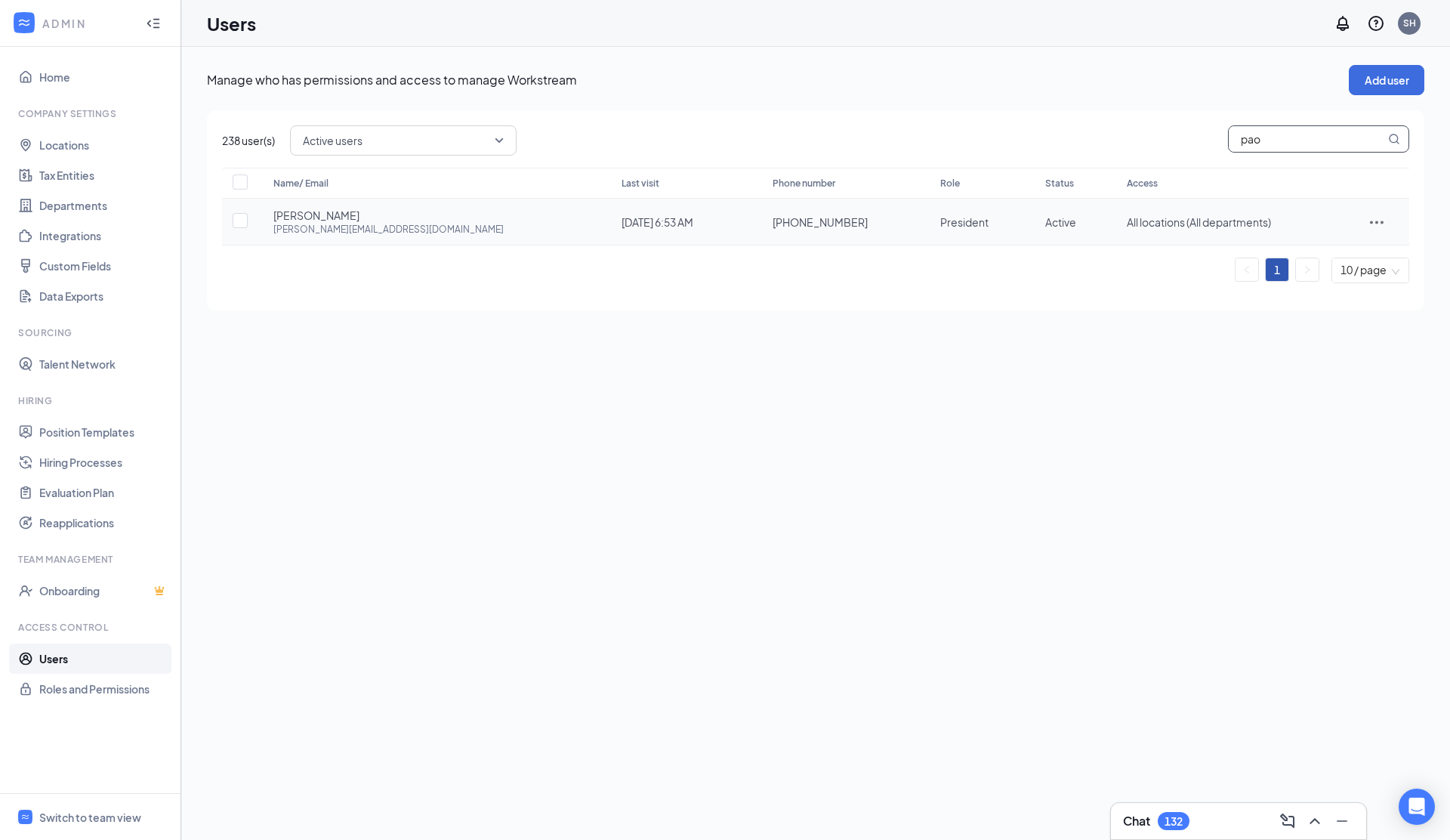
type input "pao"
click at [1372, 220] on icon "ActionsIcon" at bounding box center [1376, 221] width 18 height 18
click at [1312, 249] on span "Edit user" at bounding box center [1309, 253] width 43 height 13
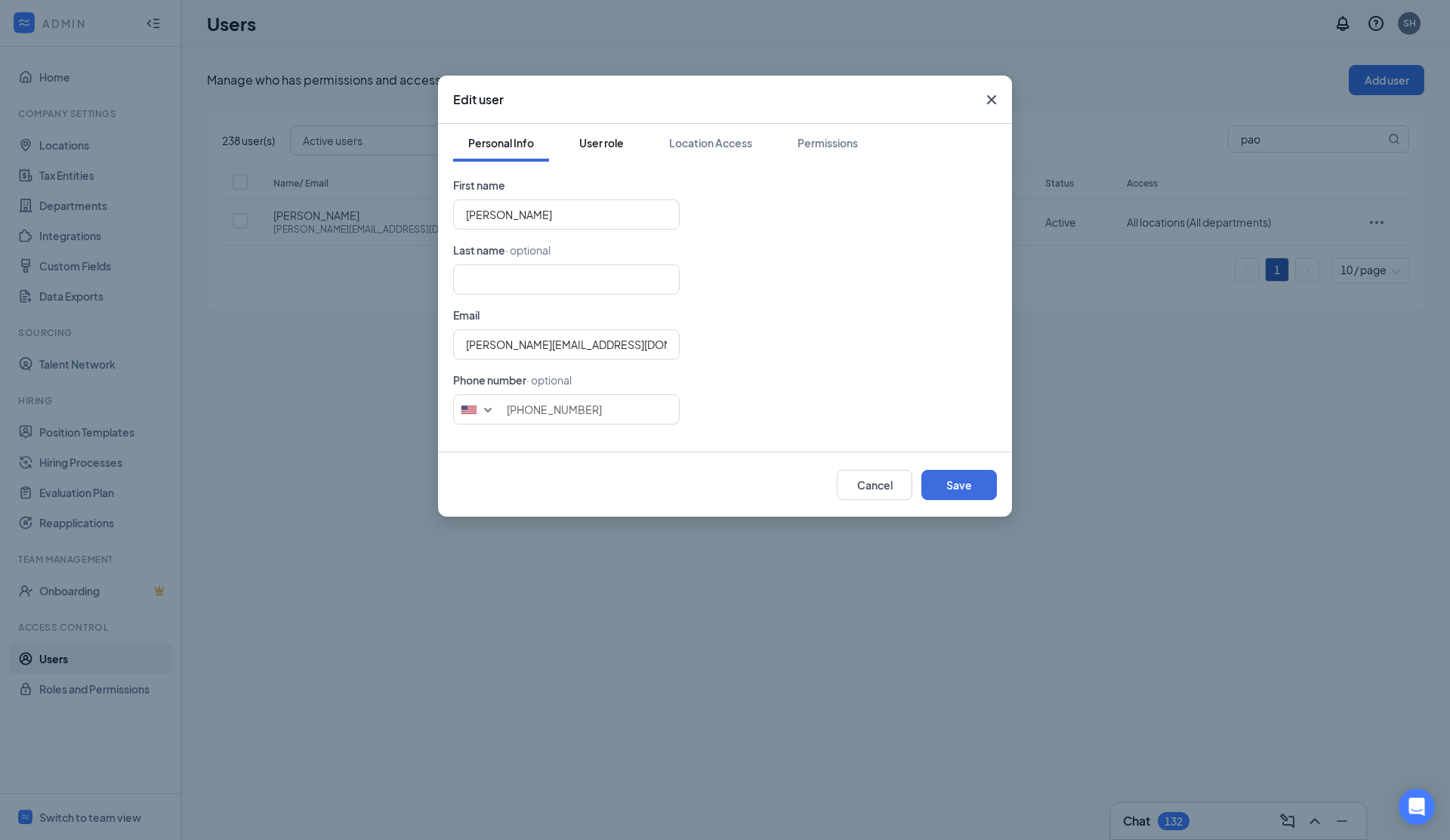
click at [603, 145] on div "User role" at bounding box center [601, 142] width 44 height 15
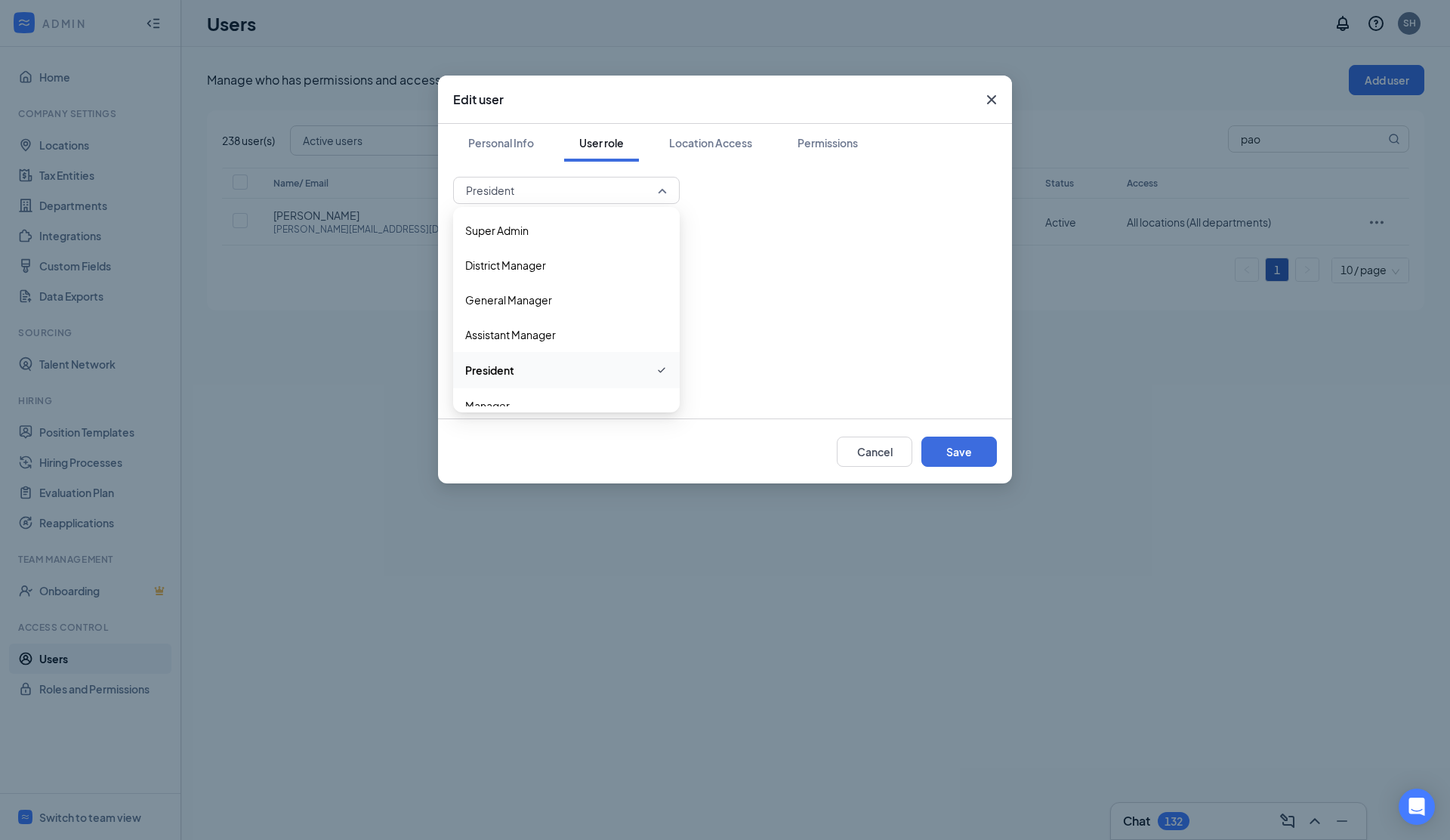
click at [569, 187] on span "President" at bounding box center [559, 190] width 187 height 23
click at [552, 238] on span "Super Admin" at bounding box center [566, 230] width 202 height 16
click at [968, 447] on button "Save" at bounding box center [959, 451] width 75 height 30
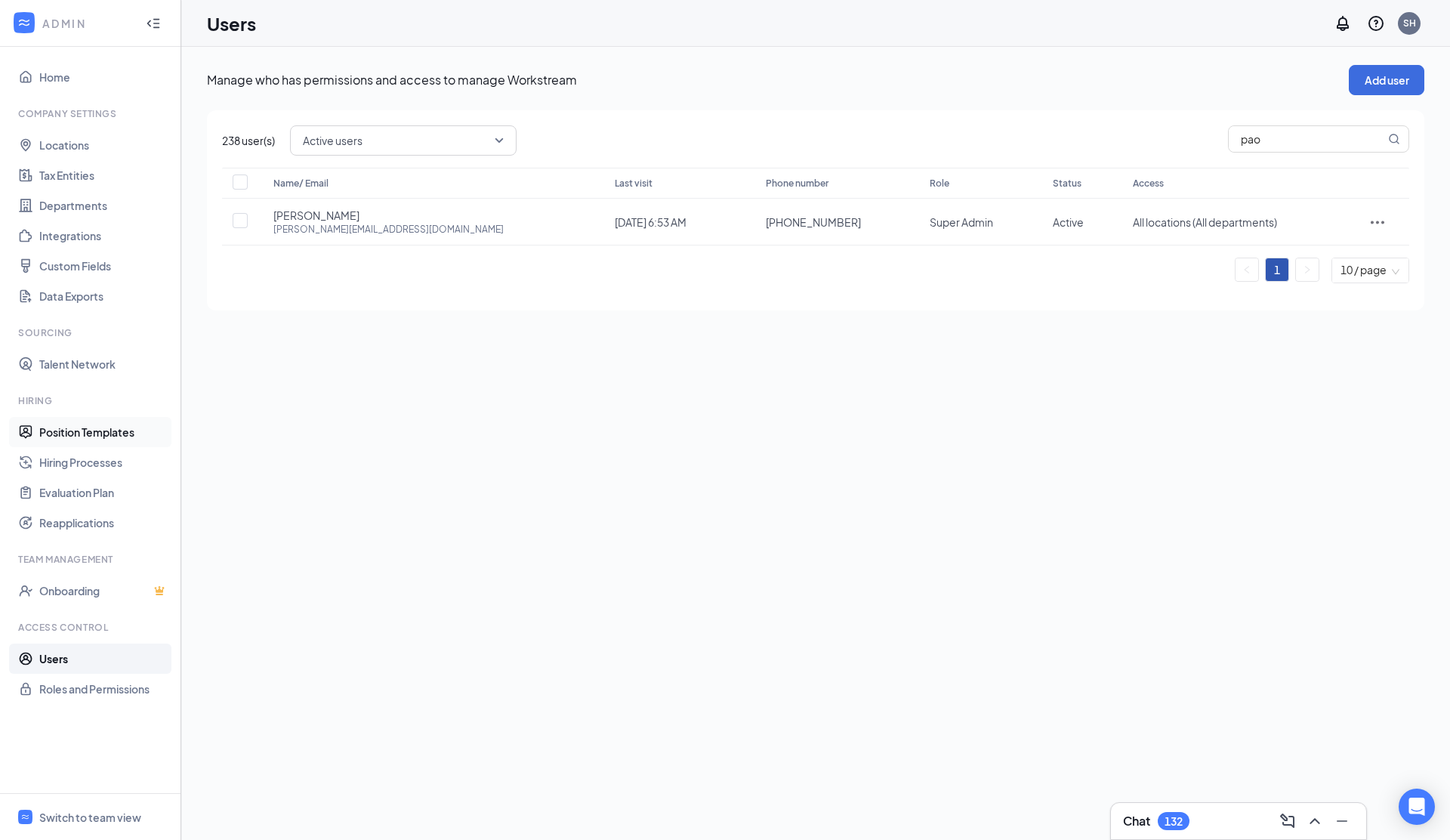
click at [76, 435] on link "Position Templates" at bounding box center [104, 431] width 129 height 30
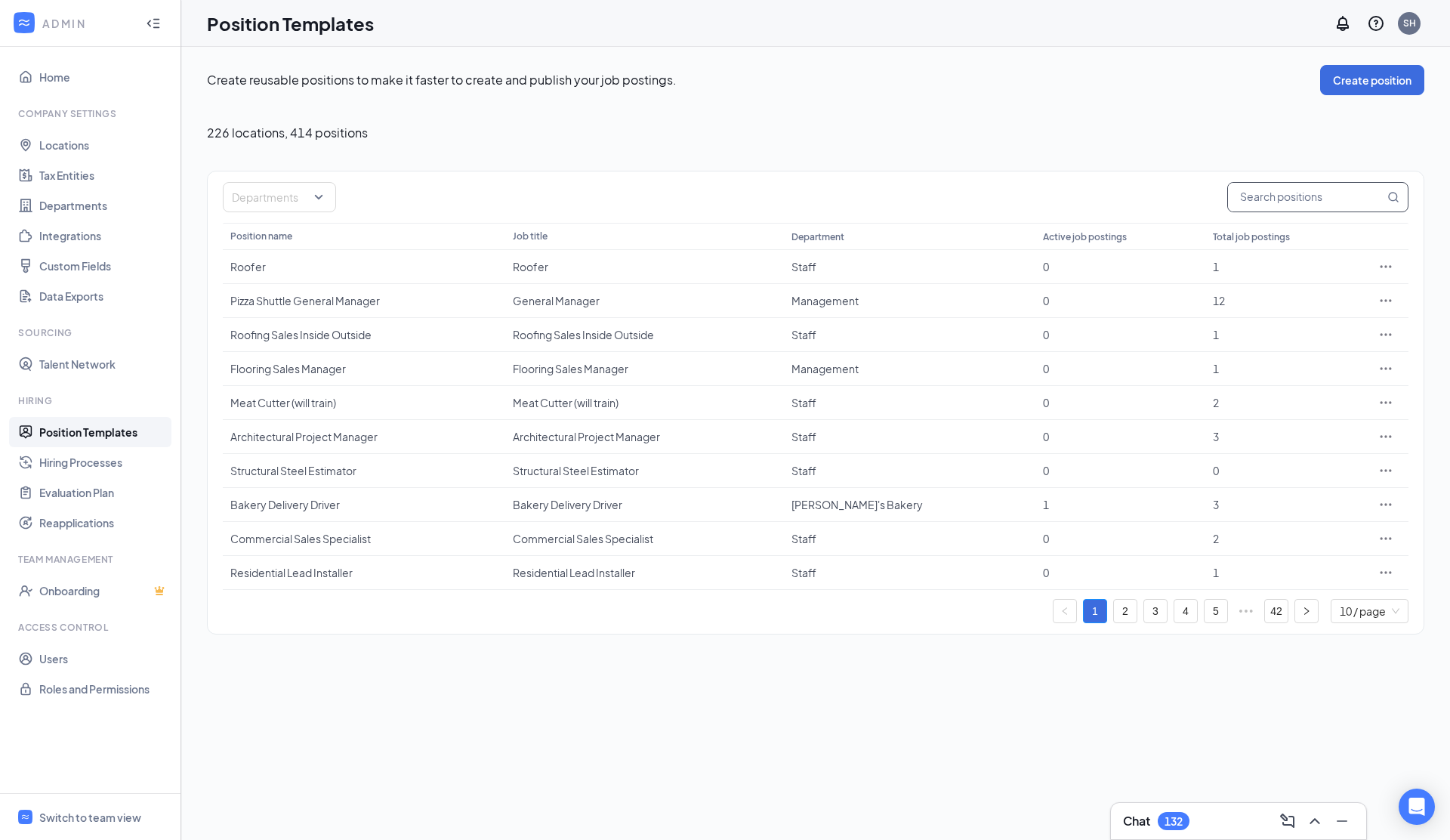
click at [1259, 200] on input "text" at bounding box center [1305, 197] width 156 height 29
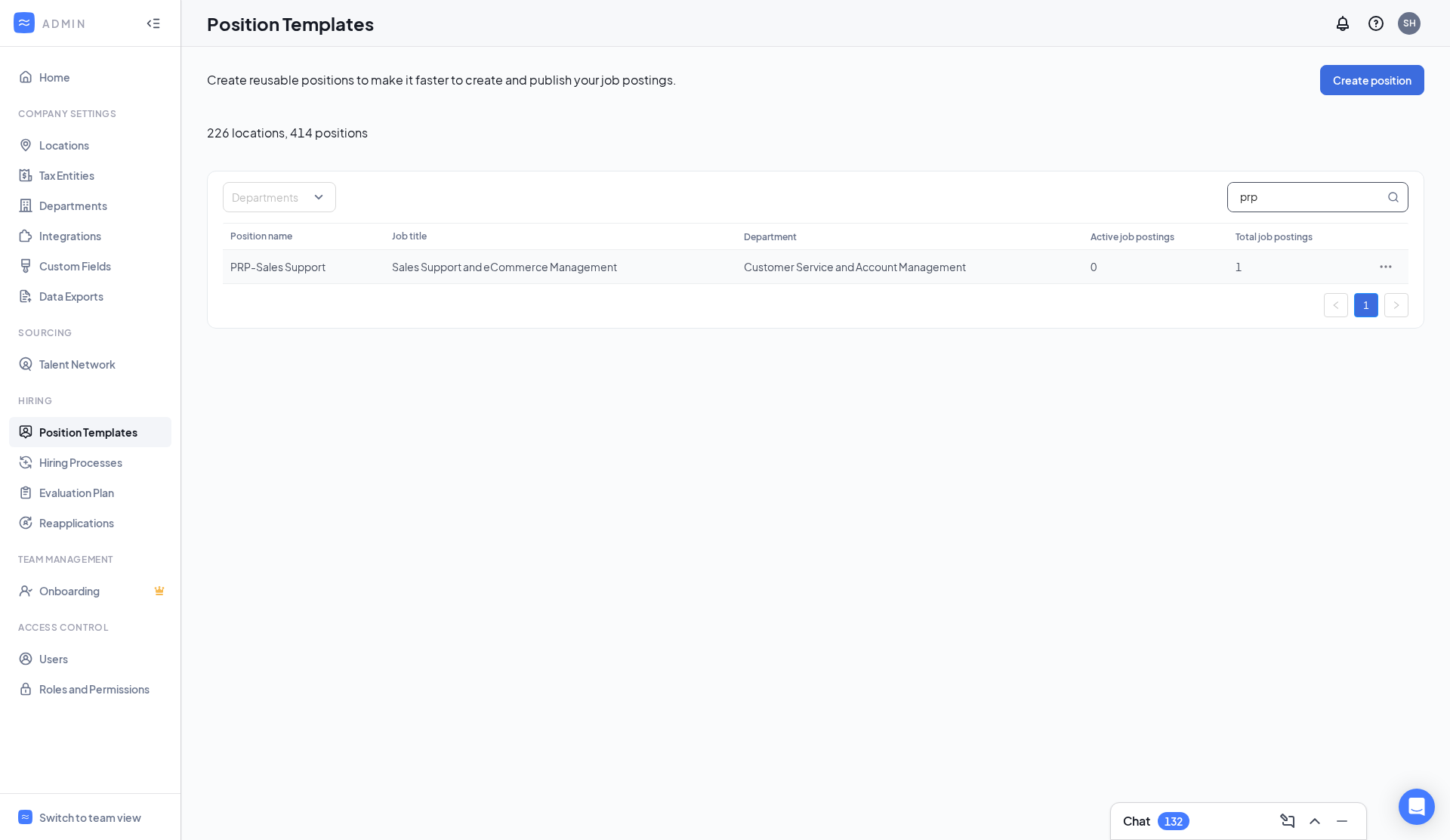
type input "prp"
click at [1388, 265] on icon "Ellipses" at bounding box center [1386, 266] width 15 height 15
click at [90, 457] on link "Hiring Processes" at bounding box center [104, 462] width 129 height 30
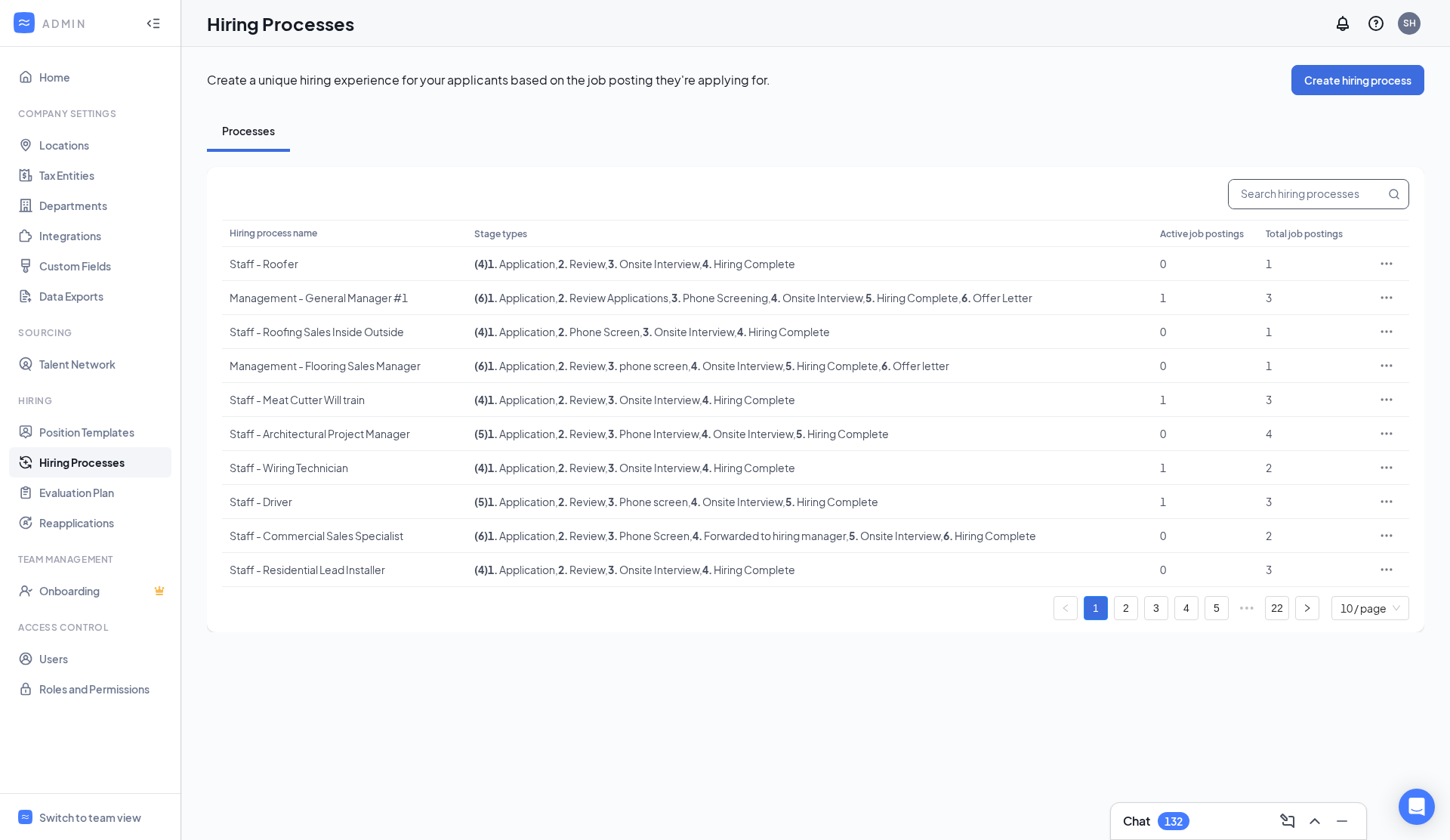
click at [1291, 197] on input "text" at bounding box center [1306, 193] width 156 height 29
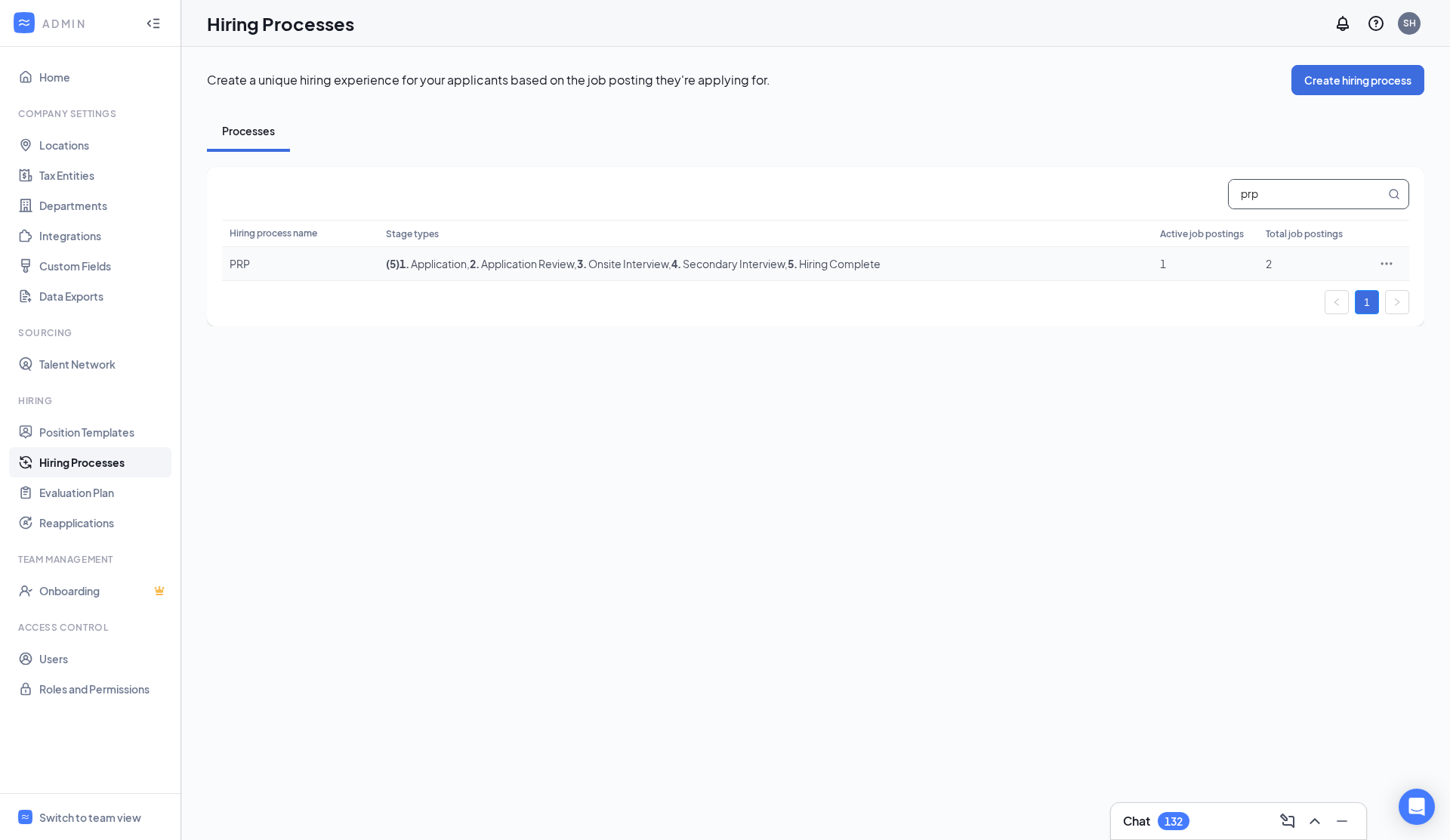
type input "prp"
click at [1386, 263] on icon "Ellipses" at bounding box center [1386, 263] width 12 height 2
click at [1271, 358] on span "View job postings" at bounding box center [1295, 364] width 86 height 13
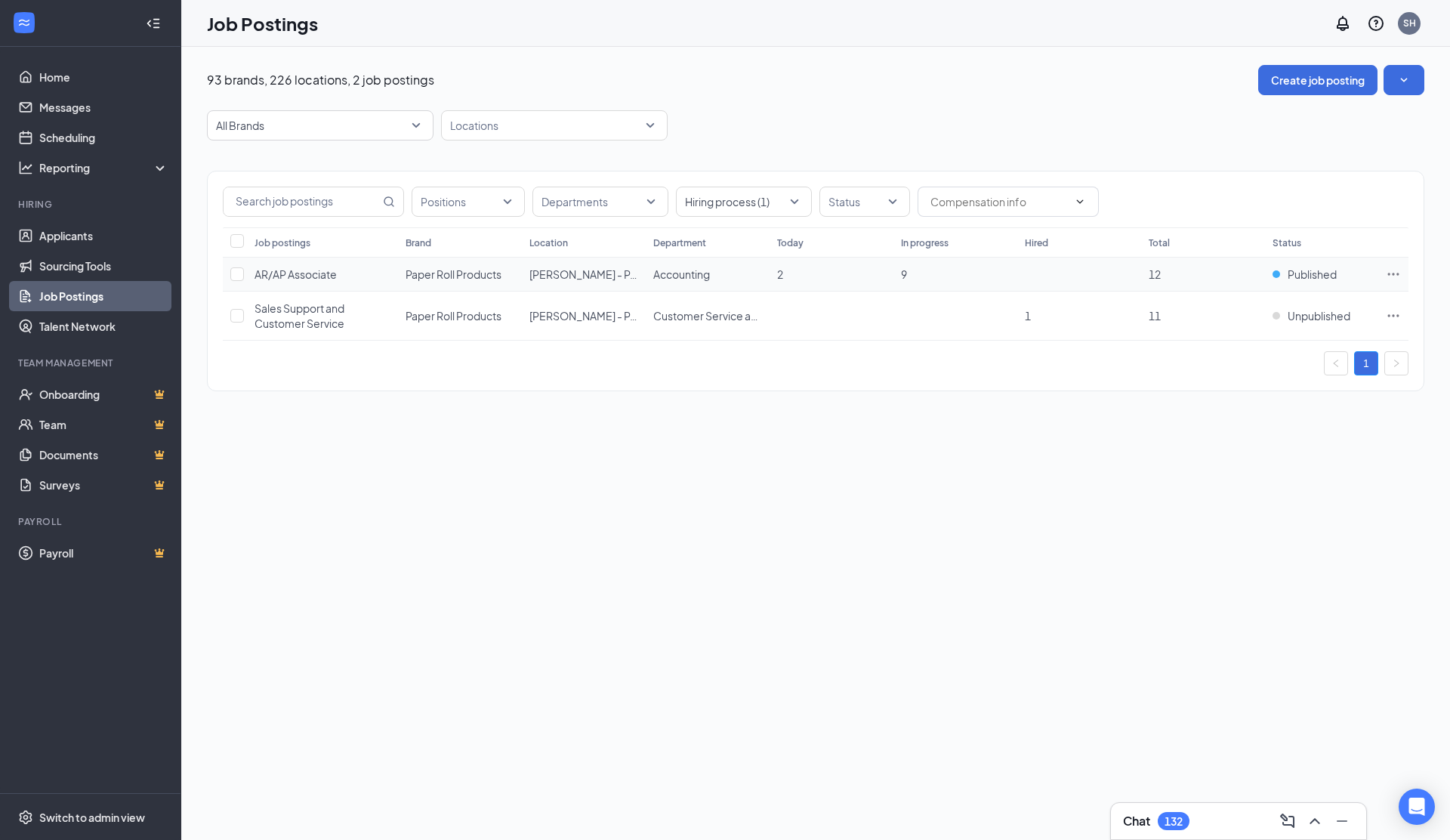
click at [1396, 274] on icon "Ellipses" at bounding box center [1392, 274] width 15 height 15
click at [1236, 435] on span "View applicants" at bounding box center [1225, 437] width 77 height 13
click at [74, 140] on link "Scheduling" at bounding box center [104, 137] width 129 height 30
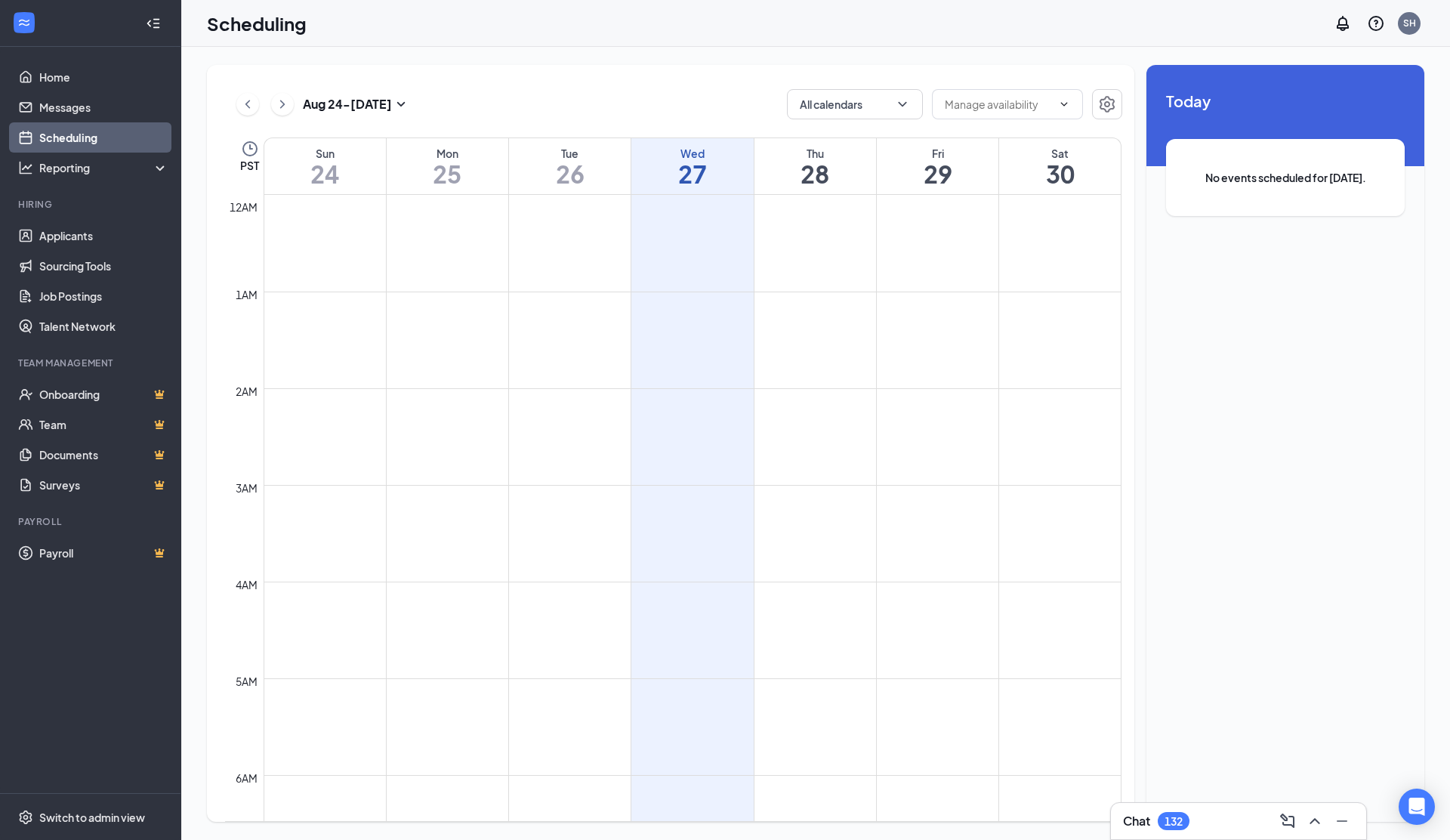
scroll to position [742, 0]
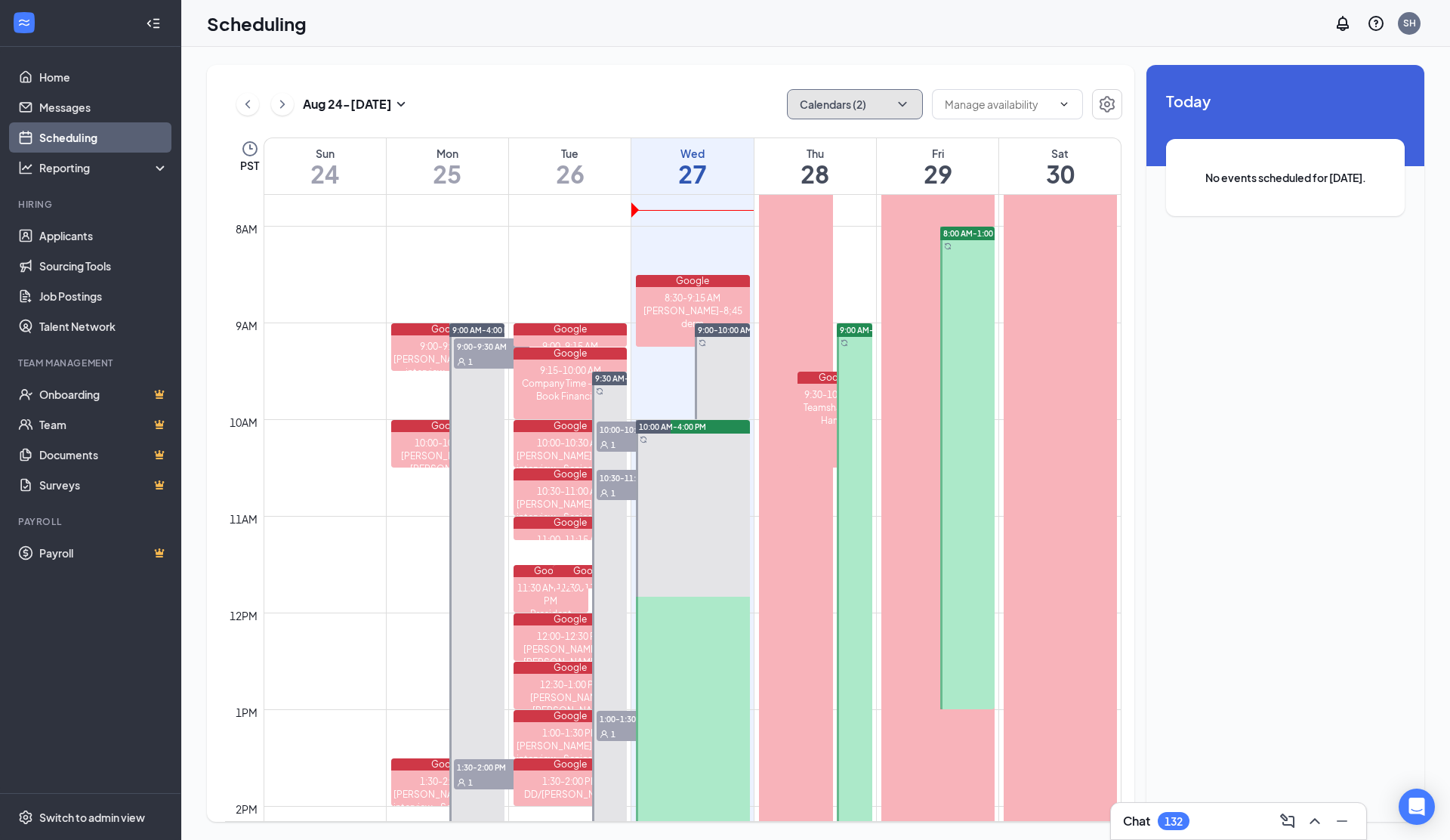
click at [841, 106] on button "Calendars (2)" at bounding box center [855, 104] width 136 height 30
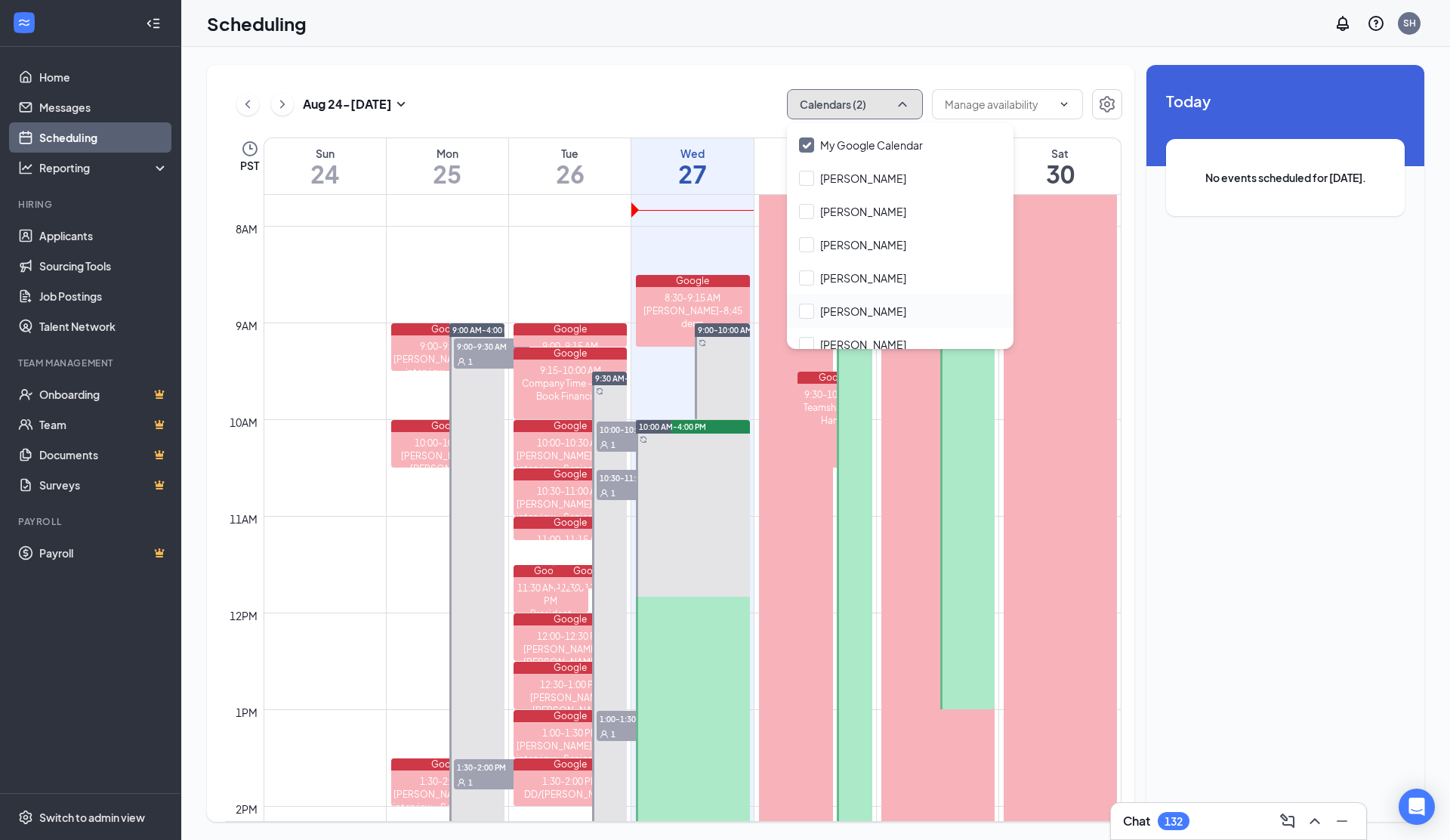
scroll to position [0, 0]
click at [807, 138] on input "All" at bounding box center [815, 138] width 33 height 15
checkbox input "true"
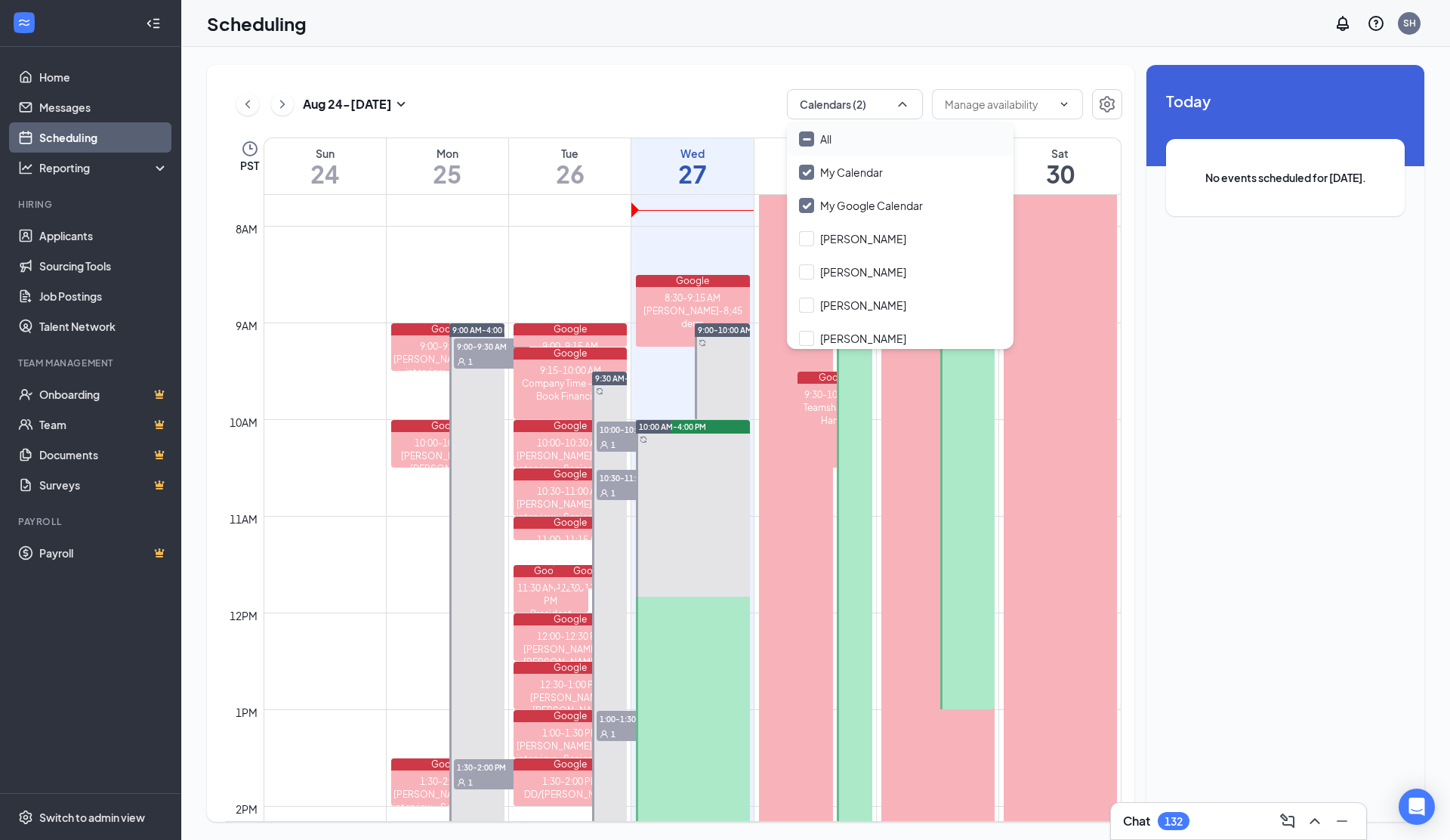
checkbox input "true"
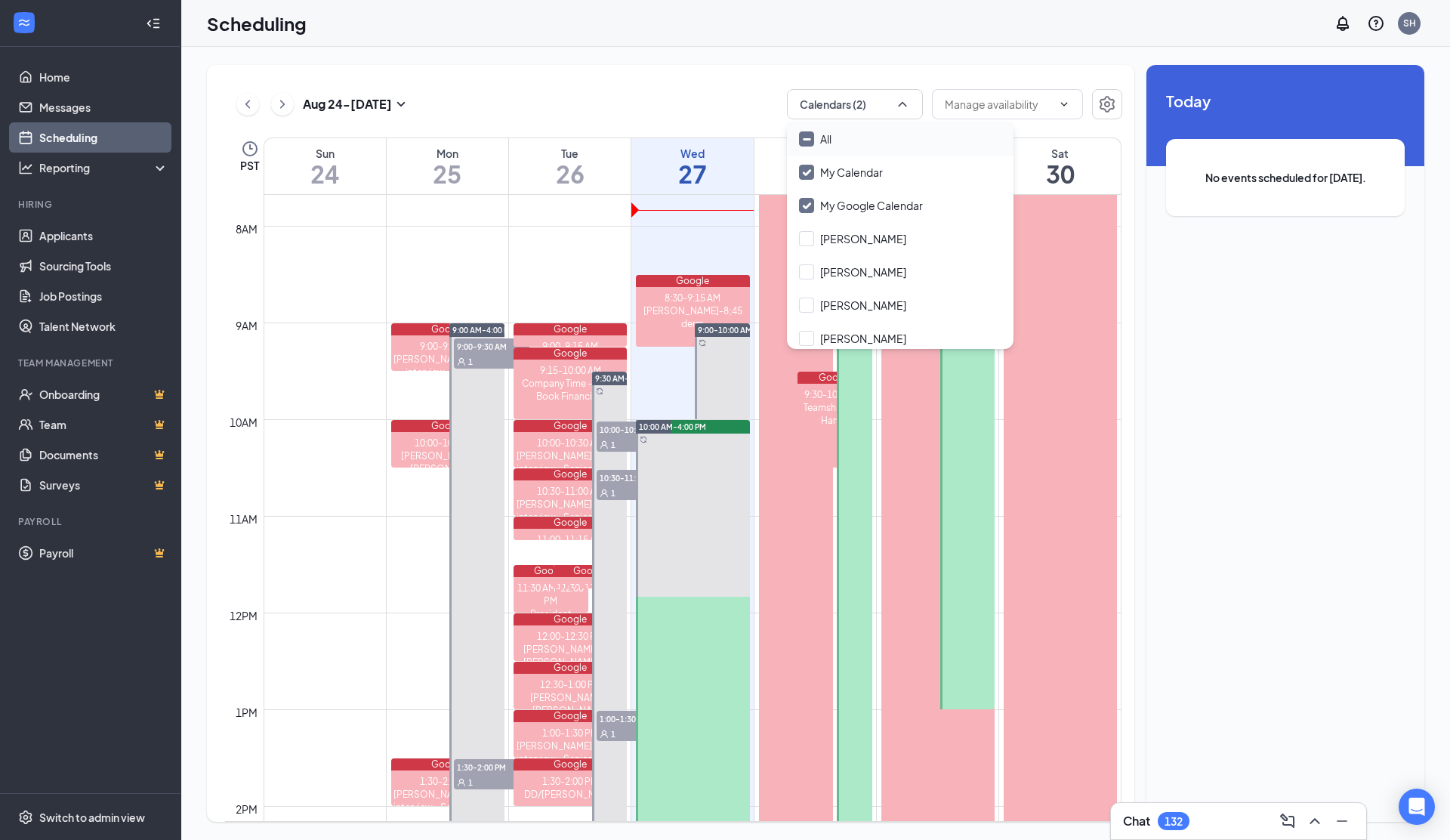
checkbox input "true"
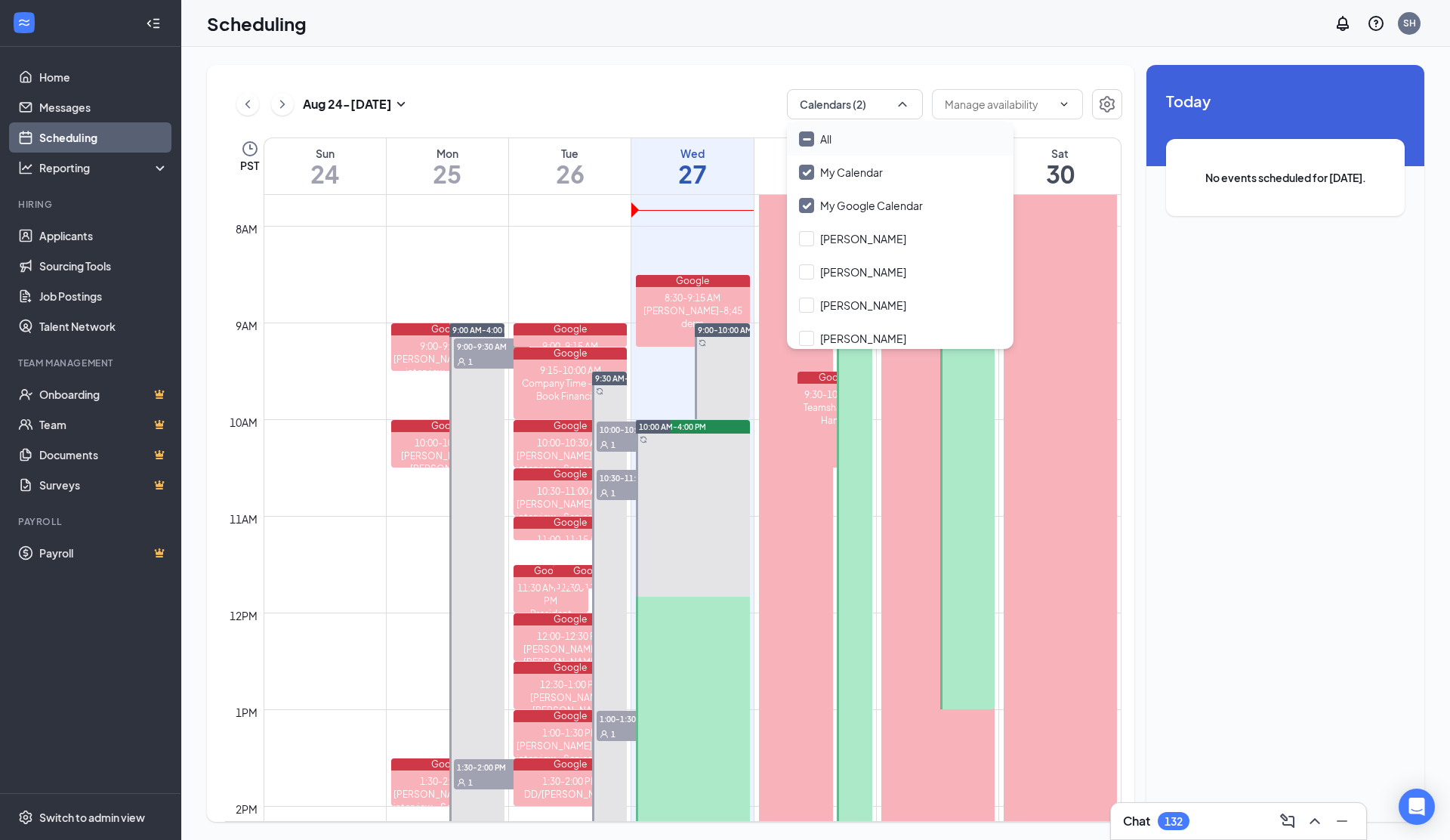
checkbox input "true"
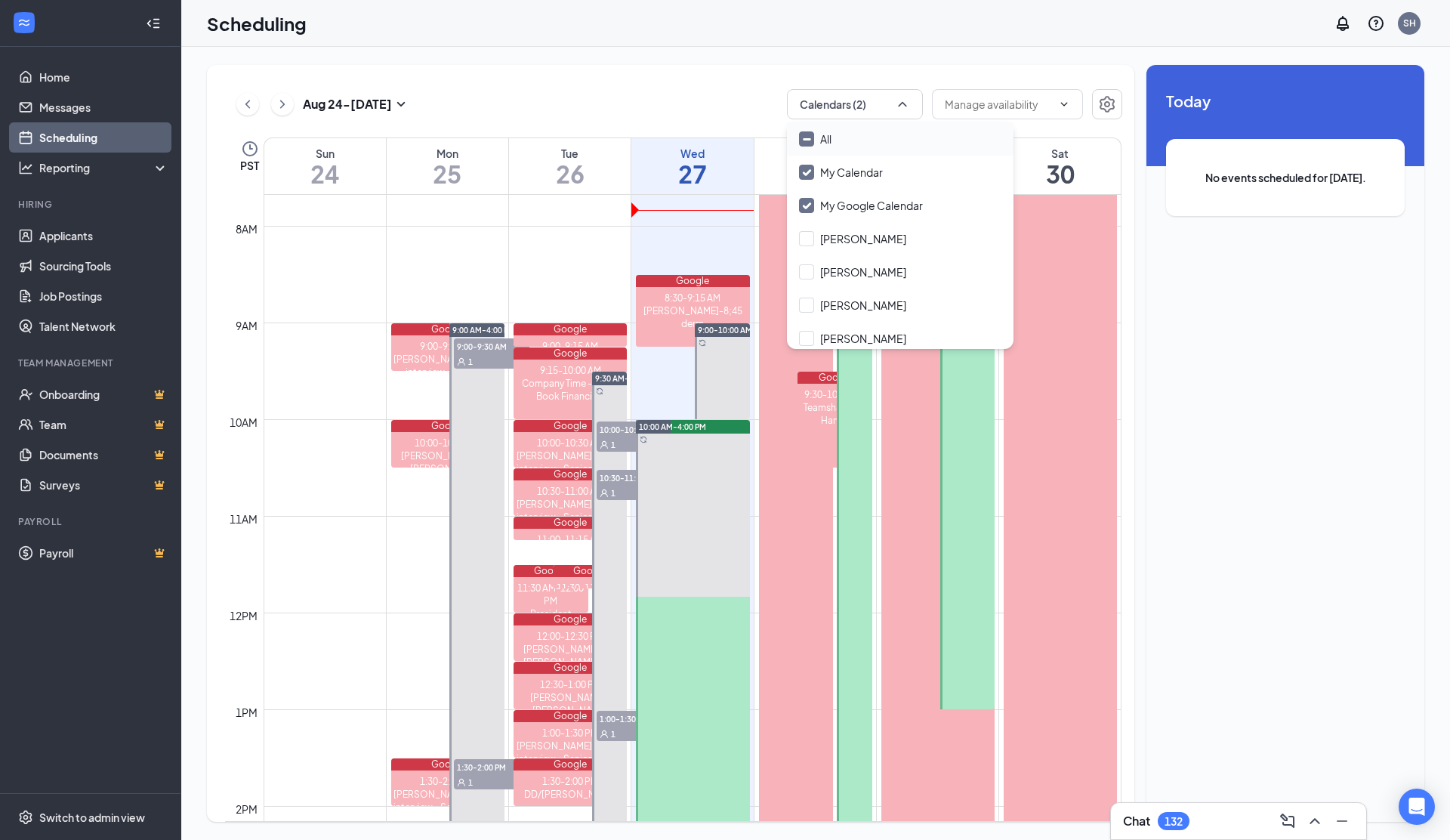
checkbox input "true"
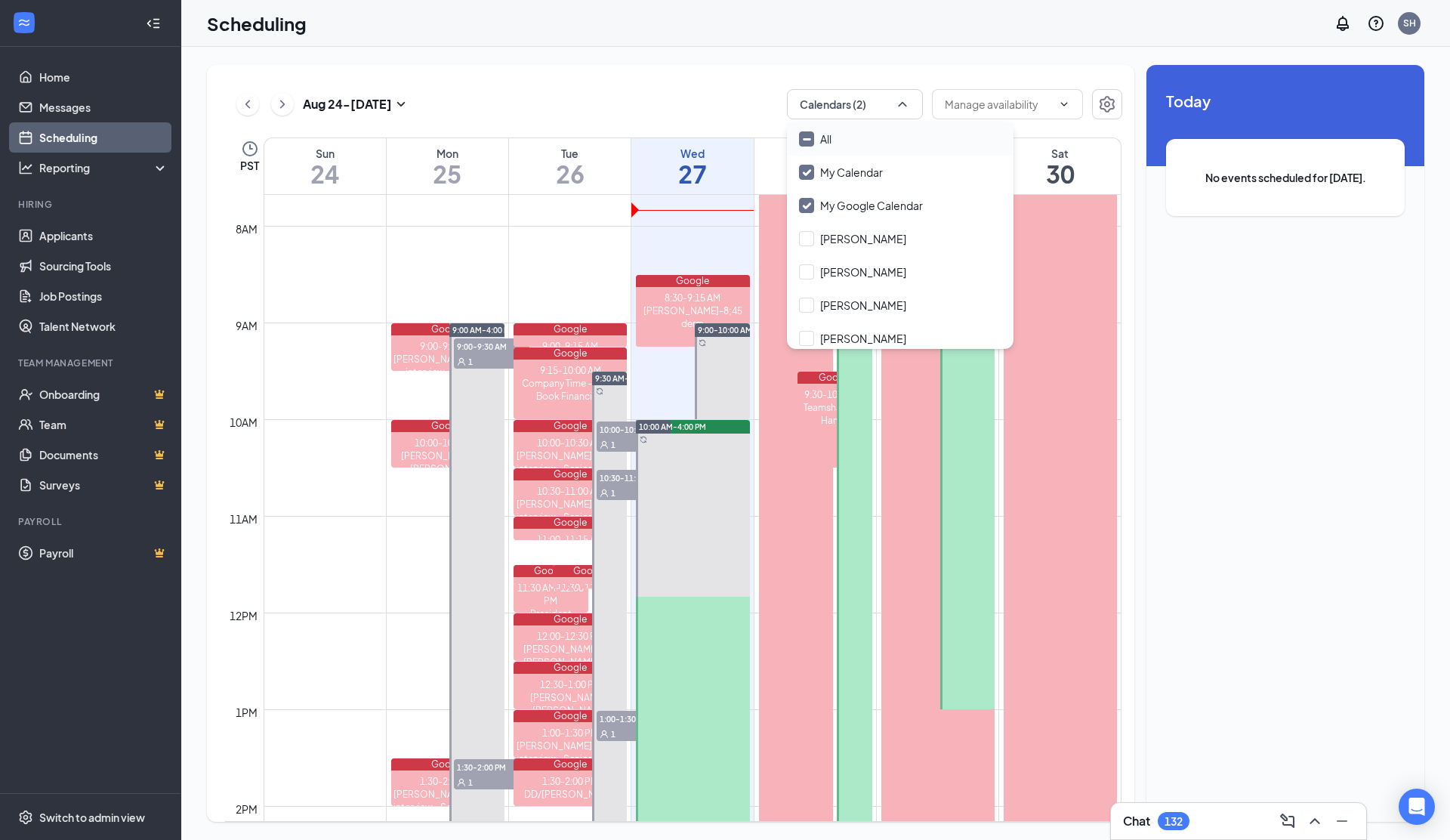
checkbox input "true"
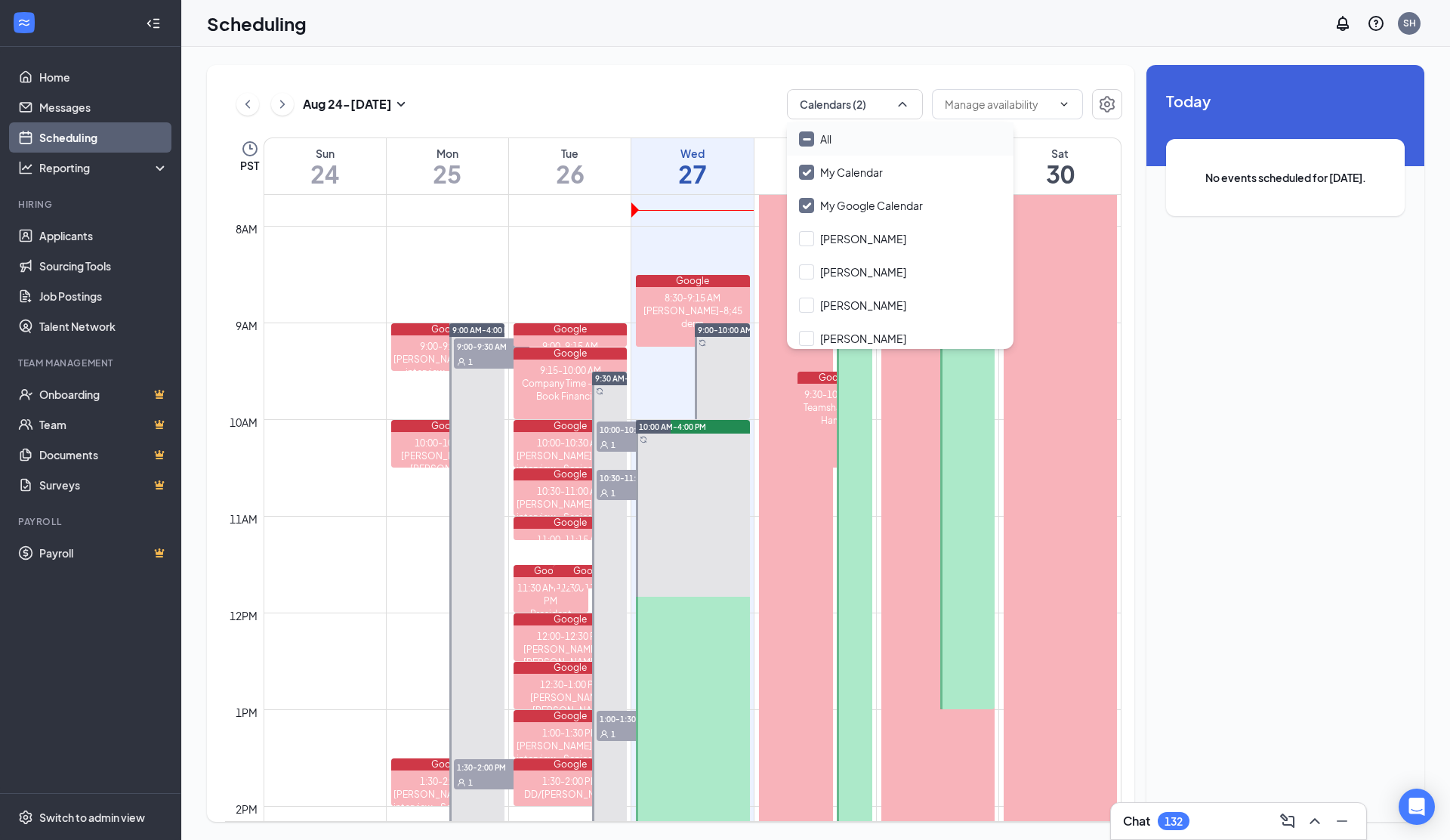
checkbox input "true"
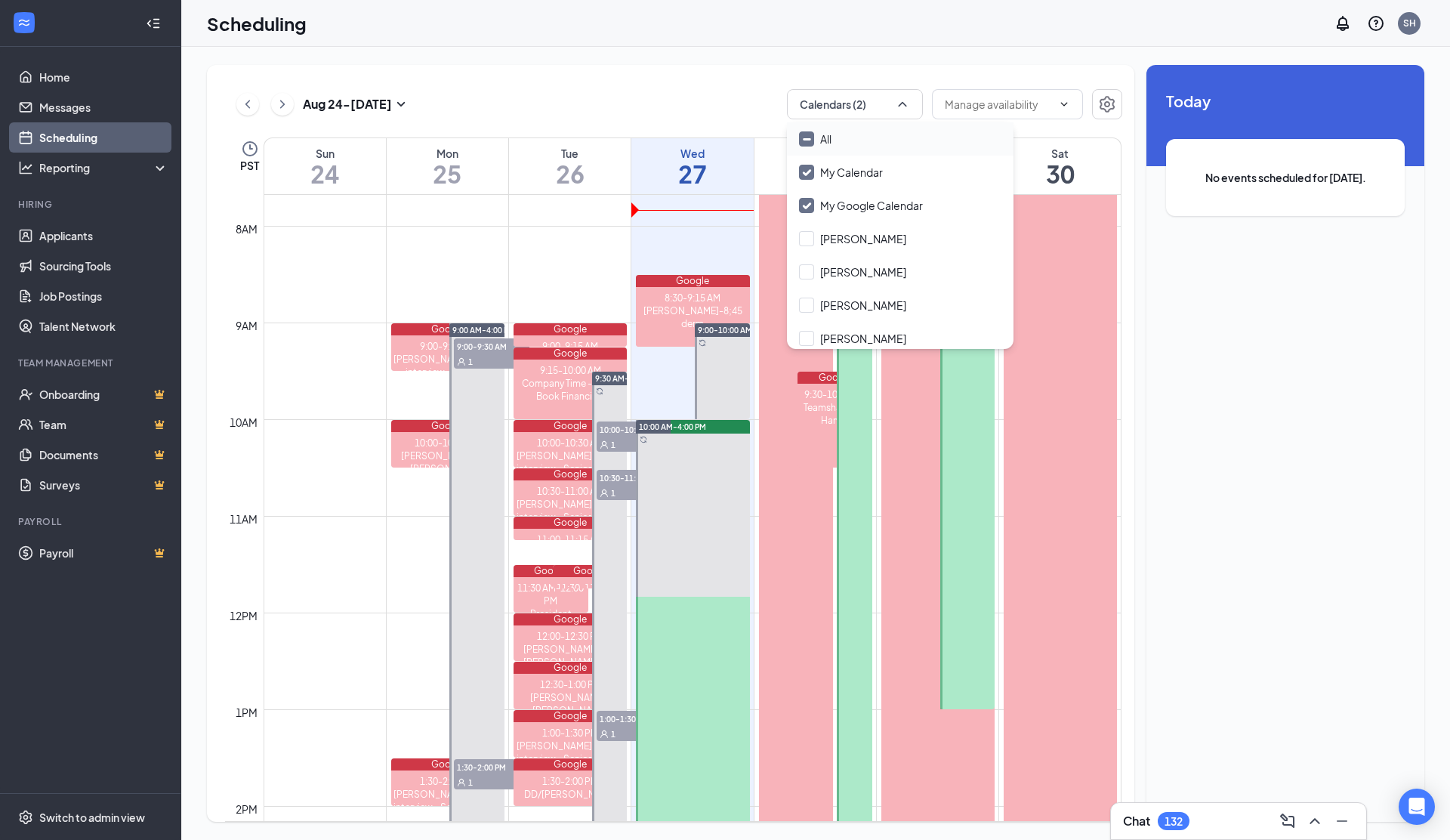
checkbox input "true"
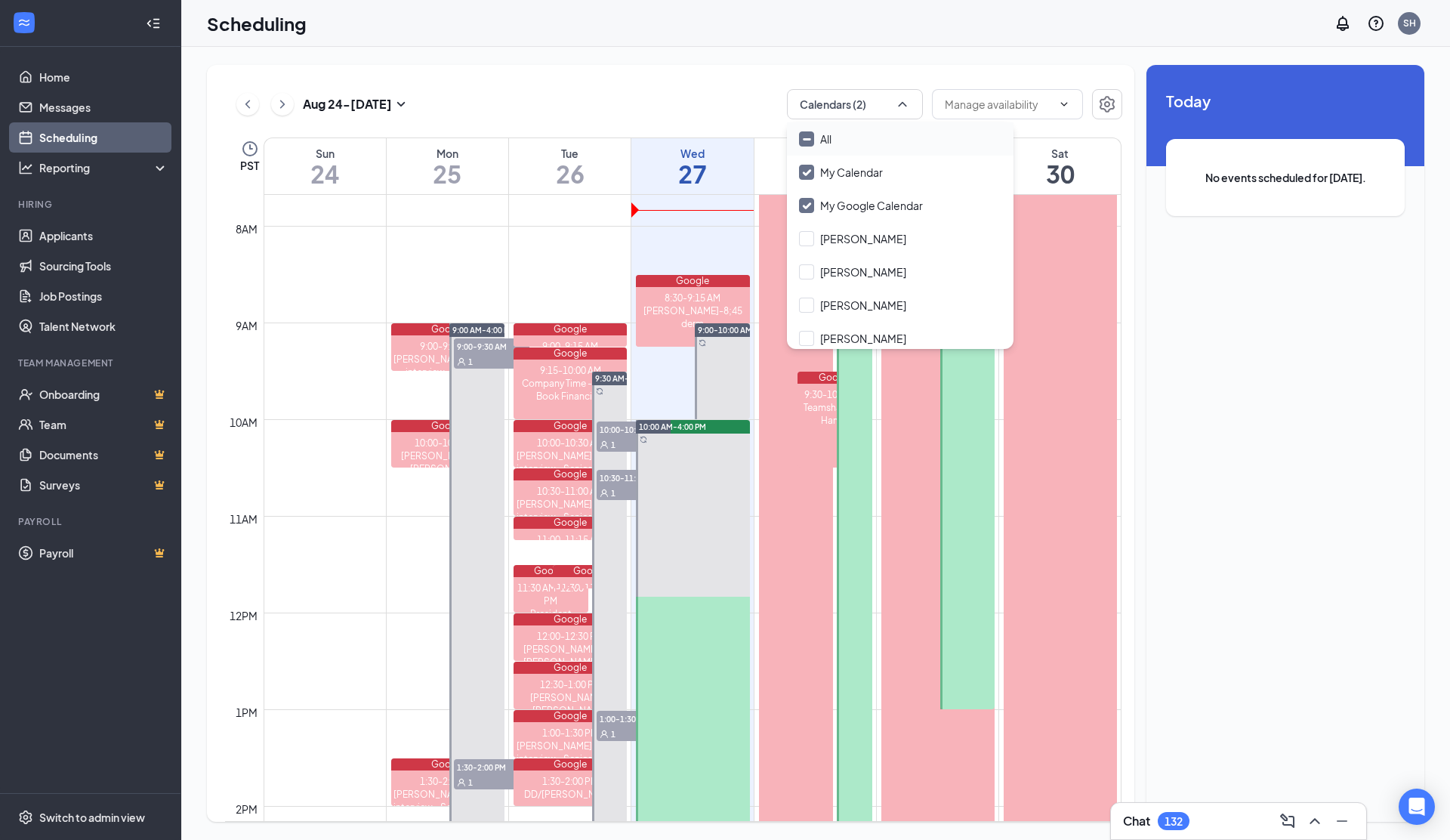
checkbox input "true"
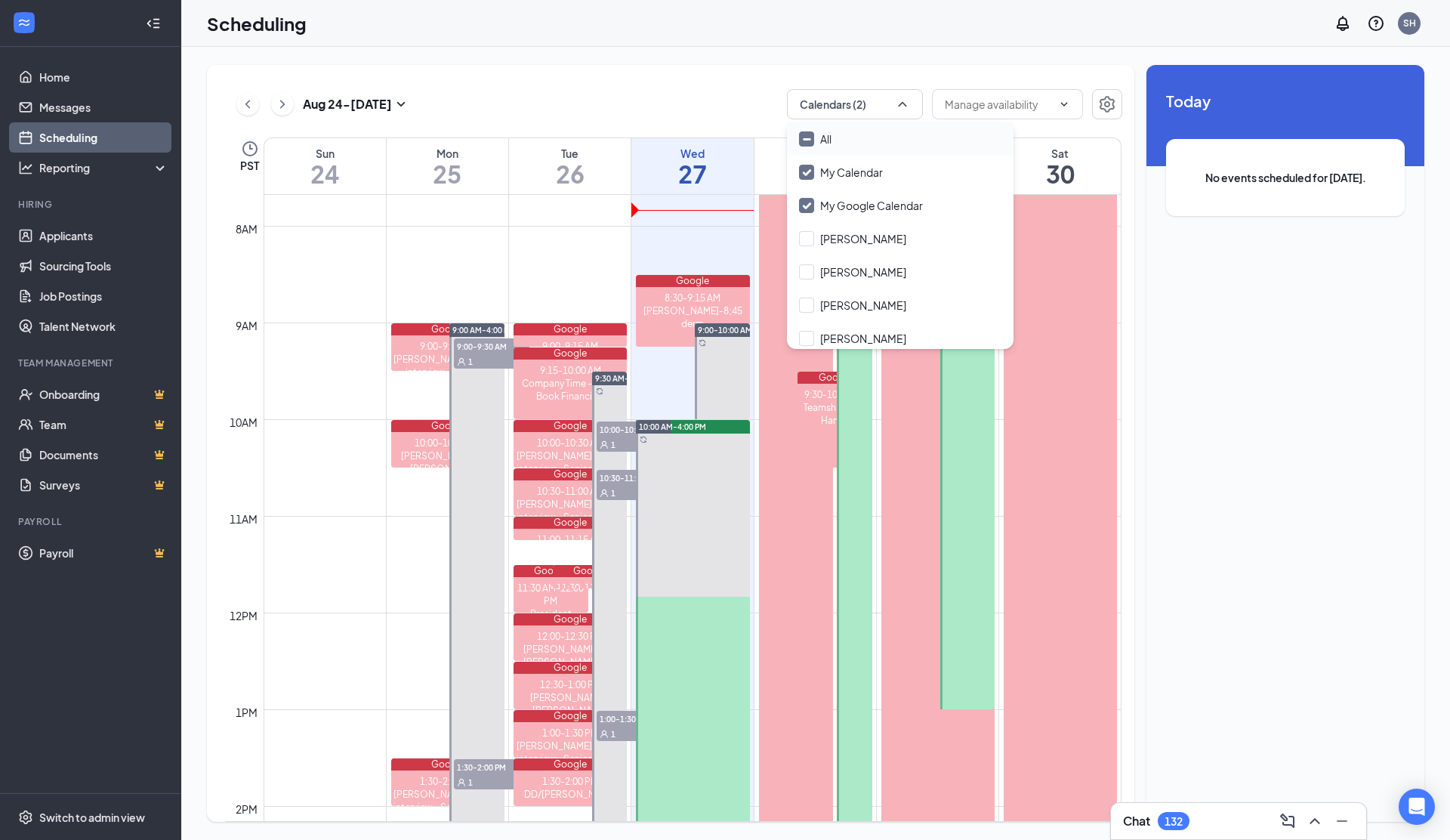
checkbox input "true"
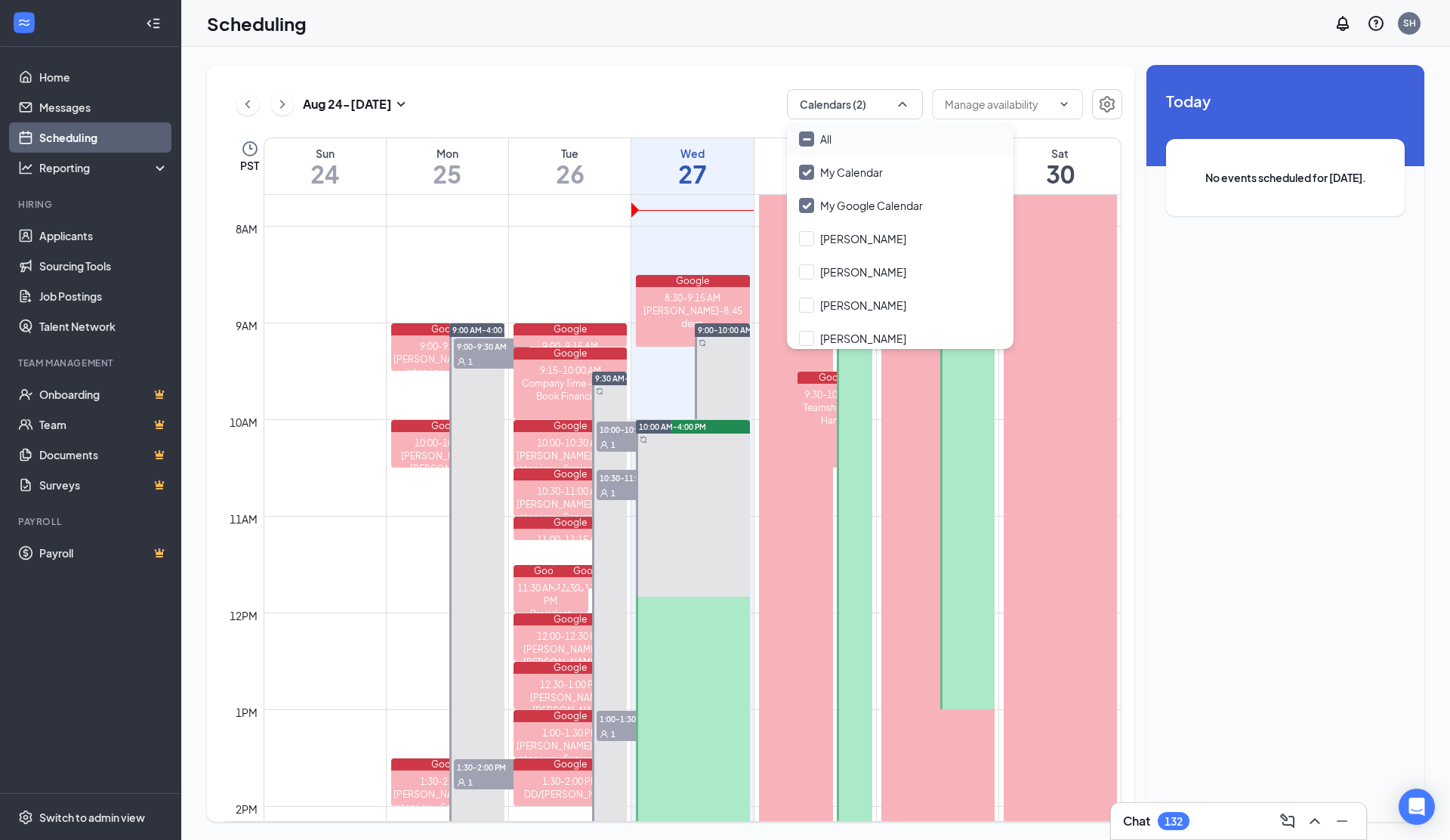
checkbox input "true"
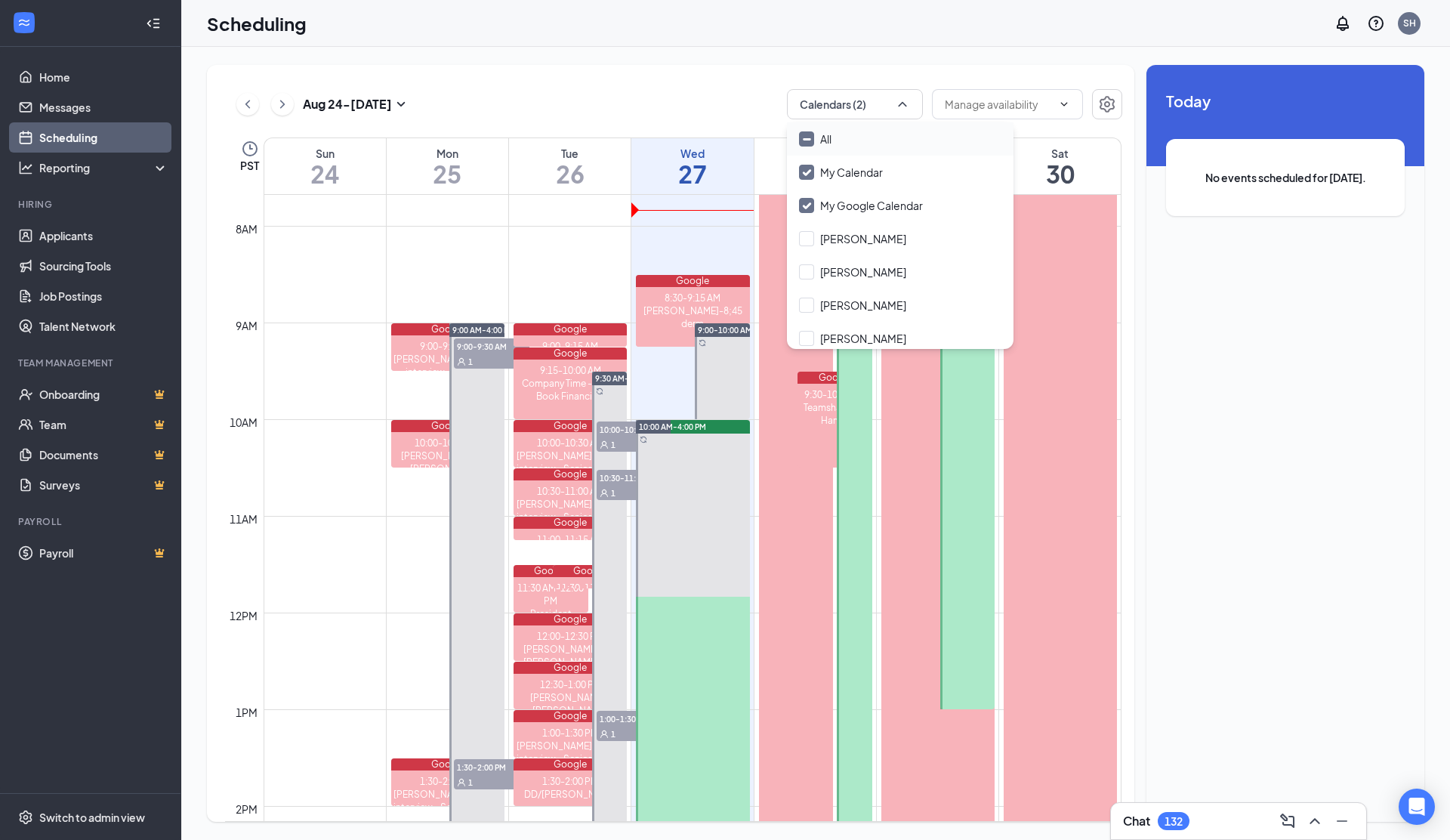
checkbox input "true"
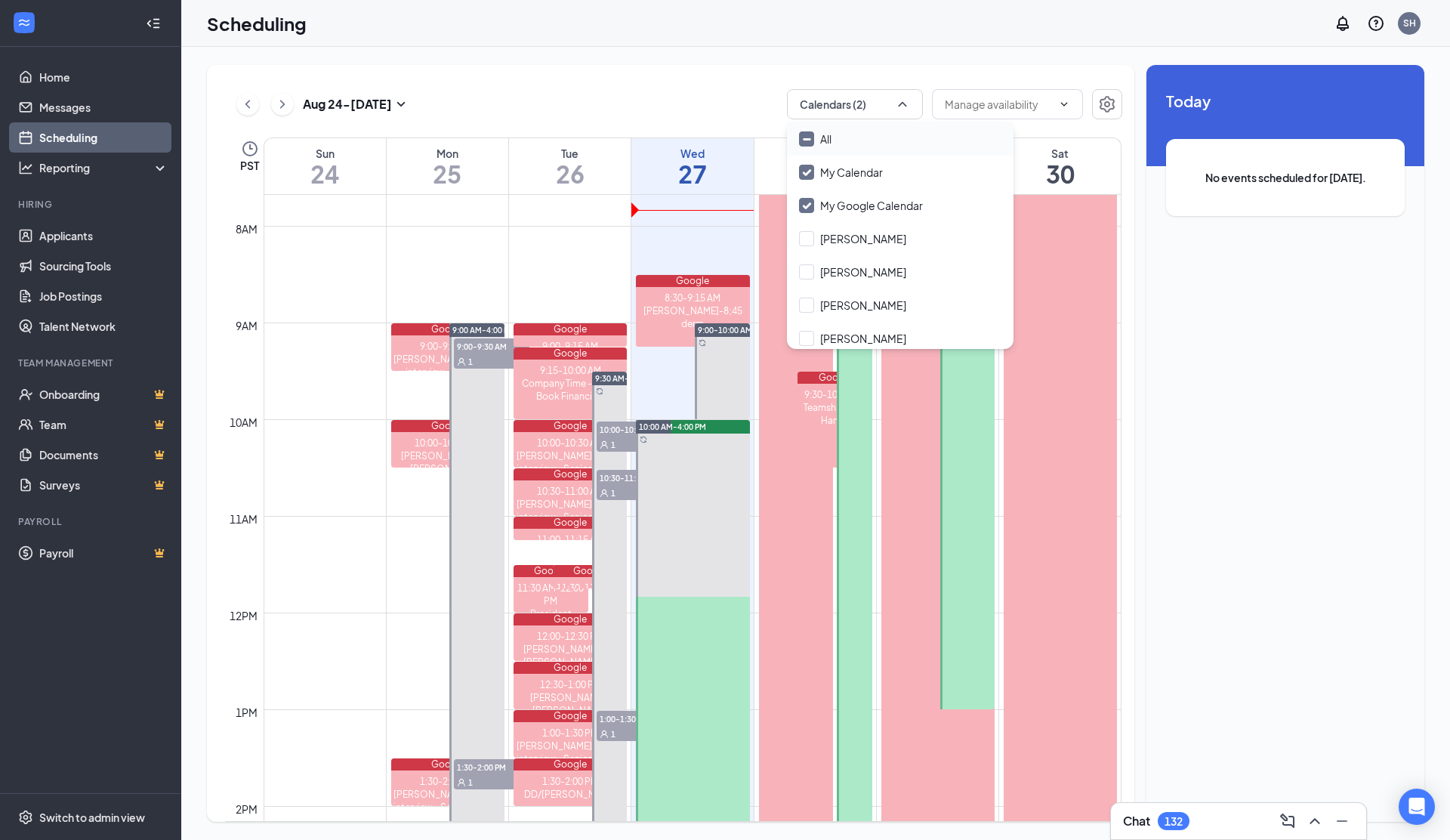
checkbox input "true"
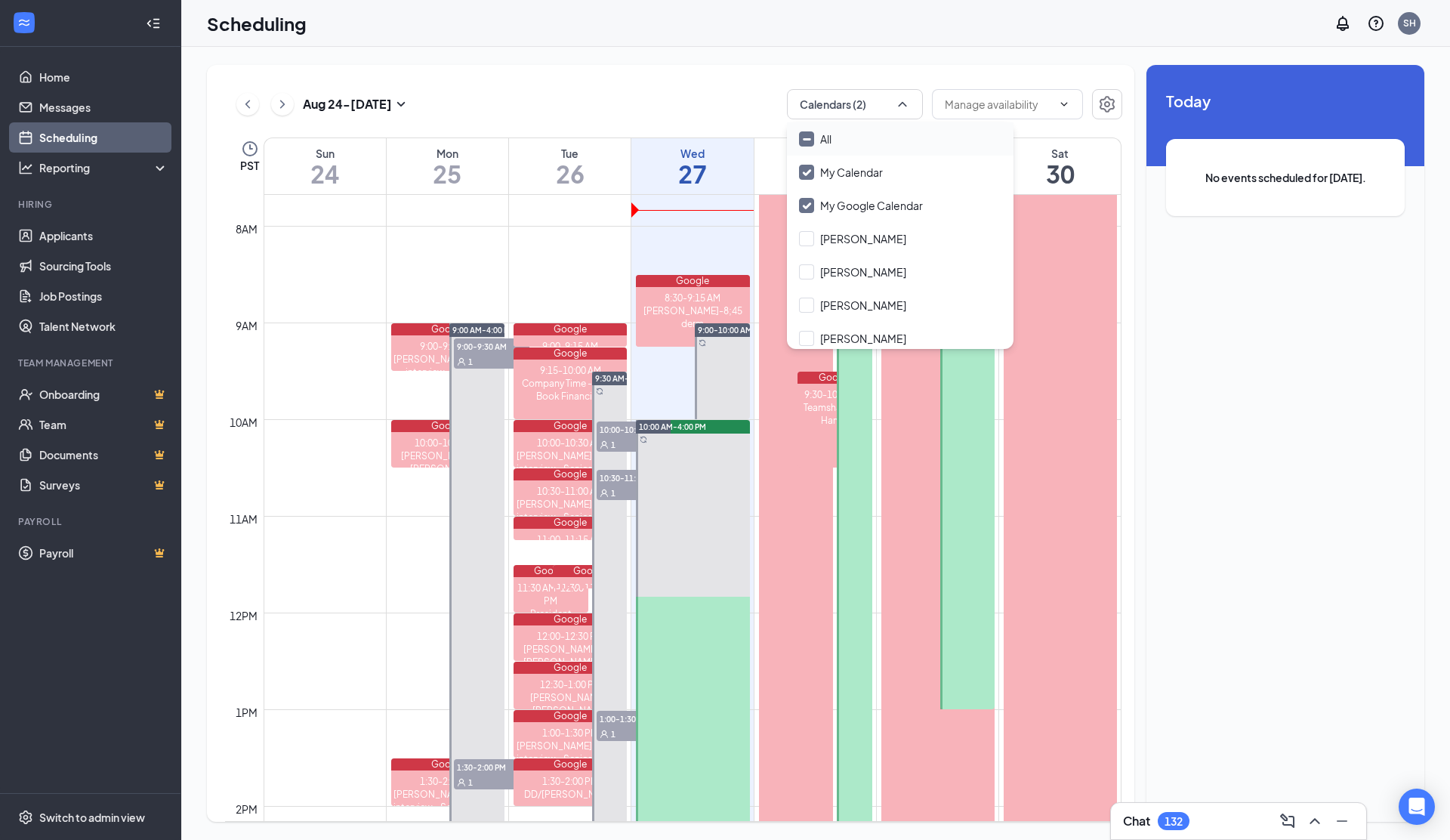
checkbox input "true"
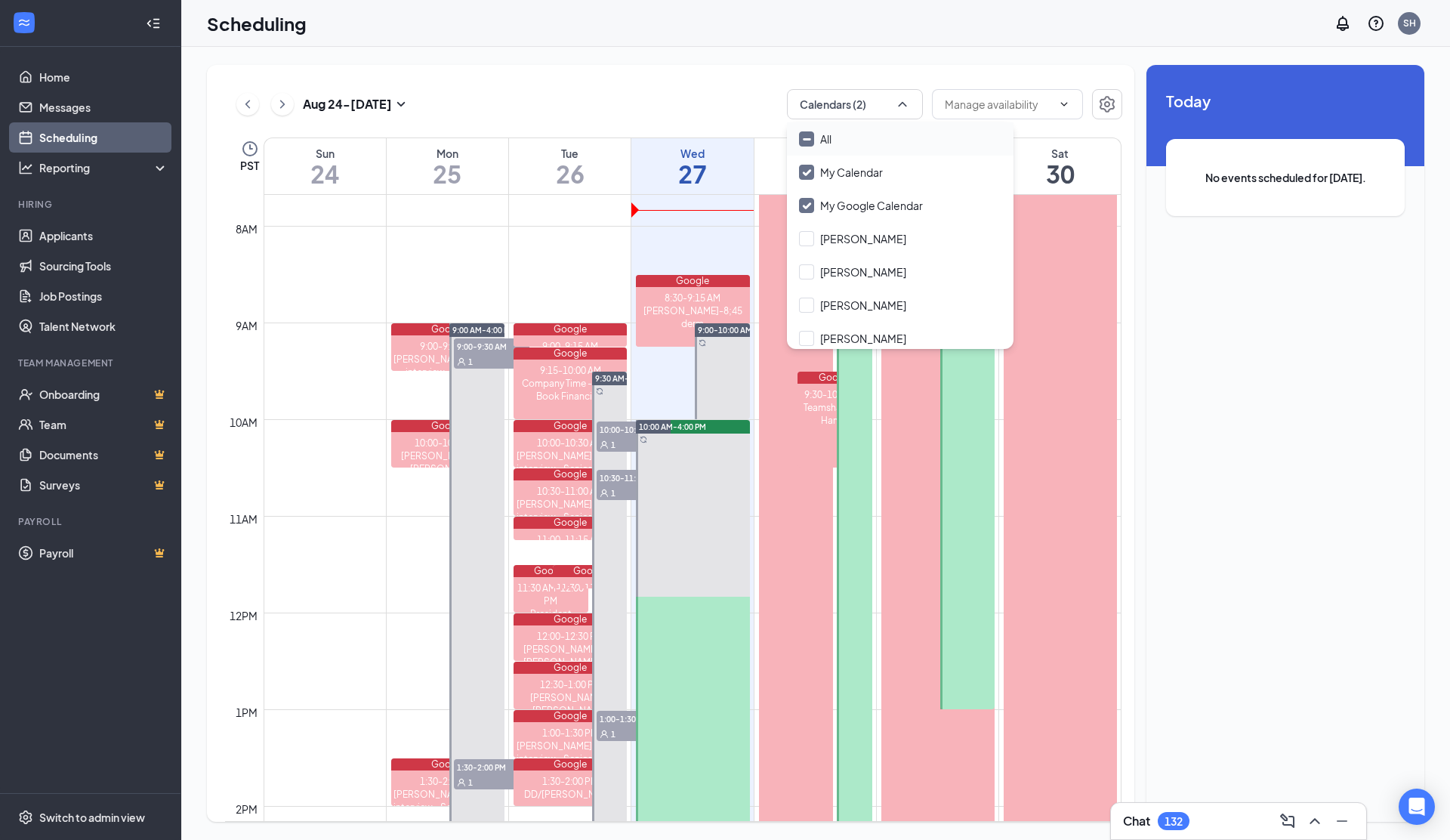
checkbox input "true"
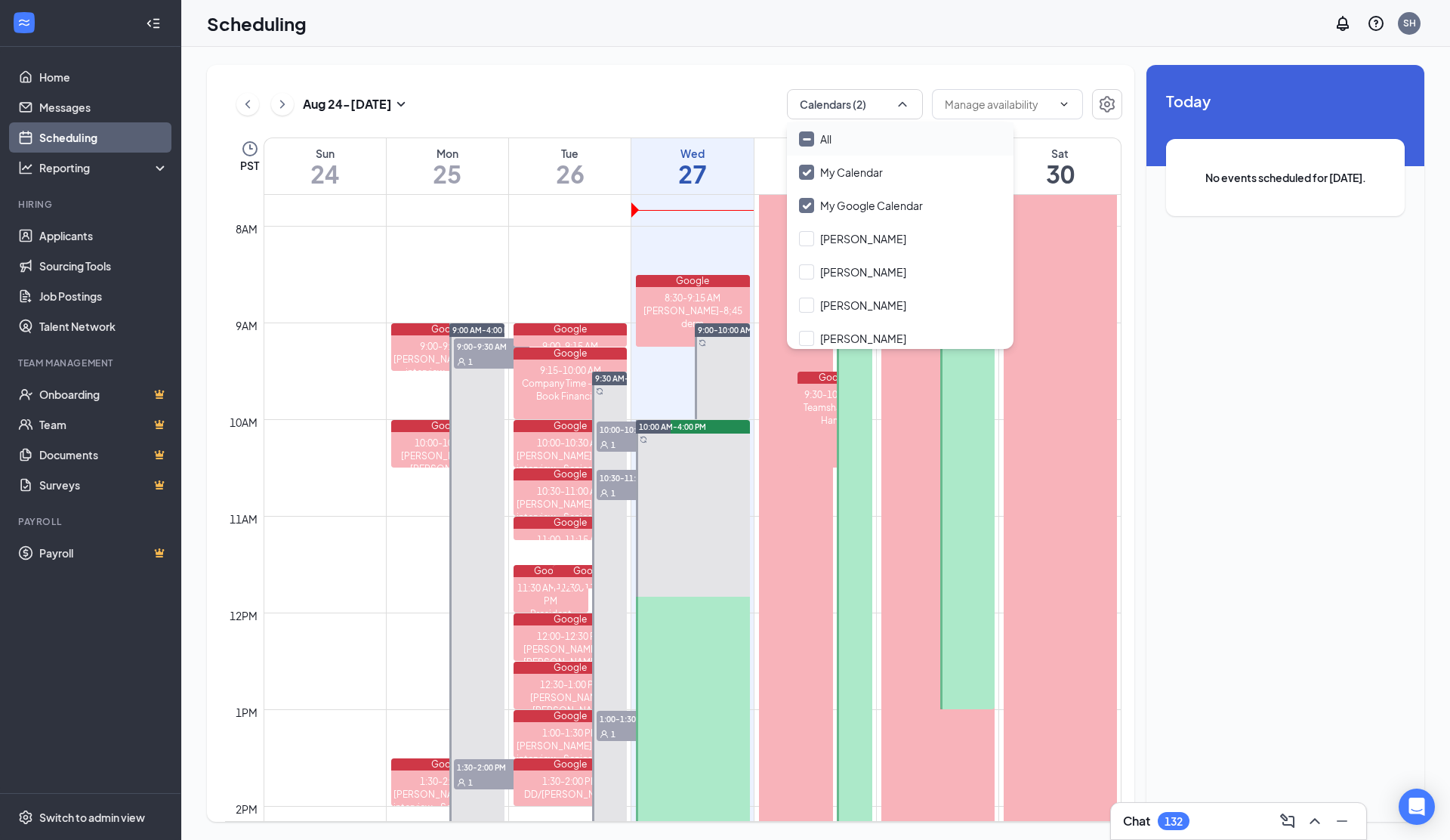
checkbox input "true"
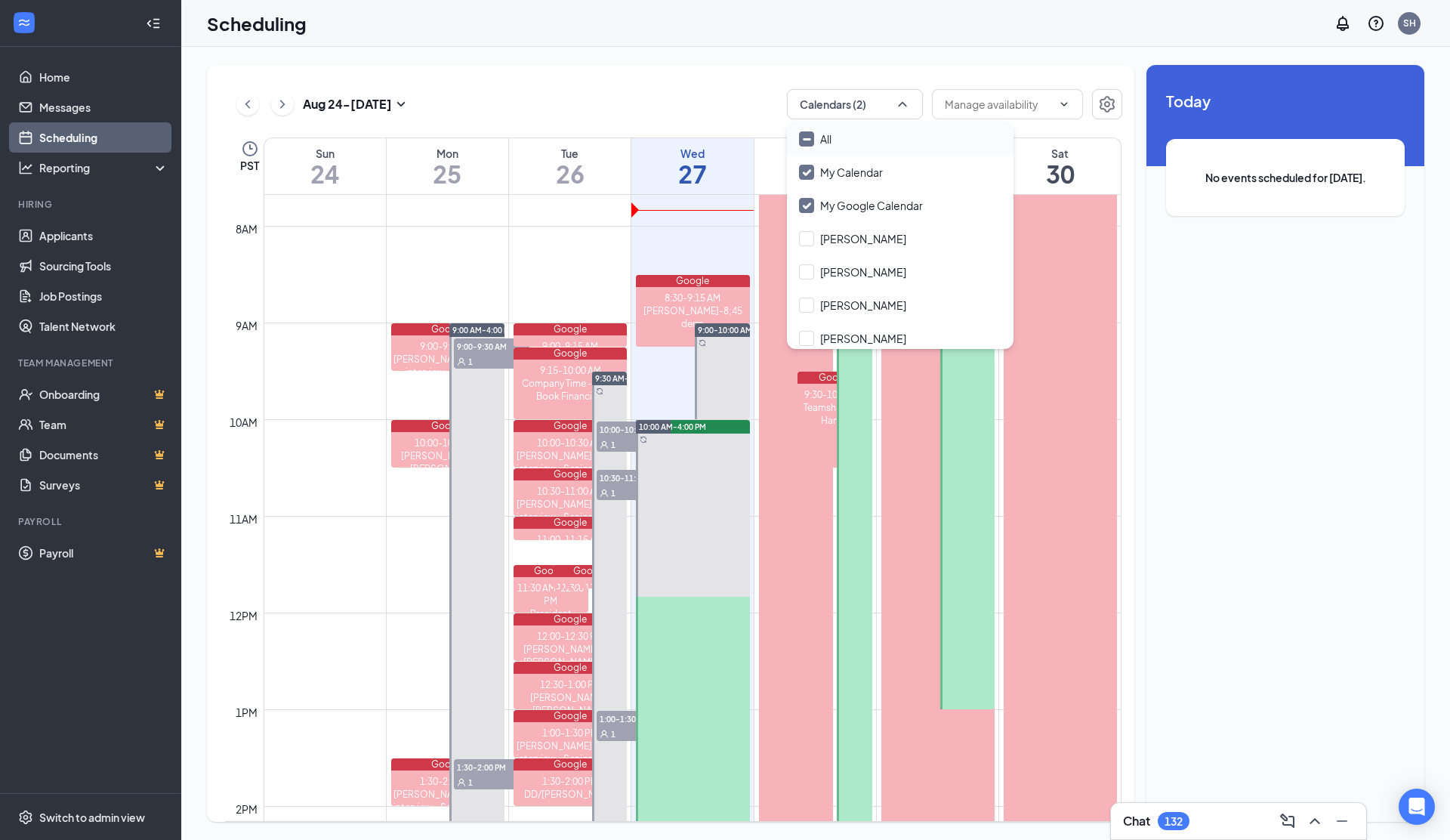
checkbox input "true"
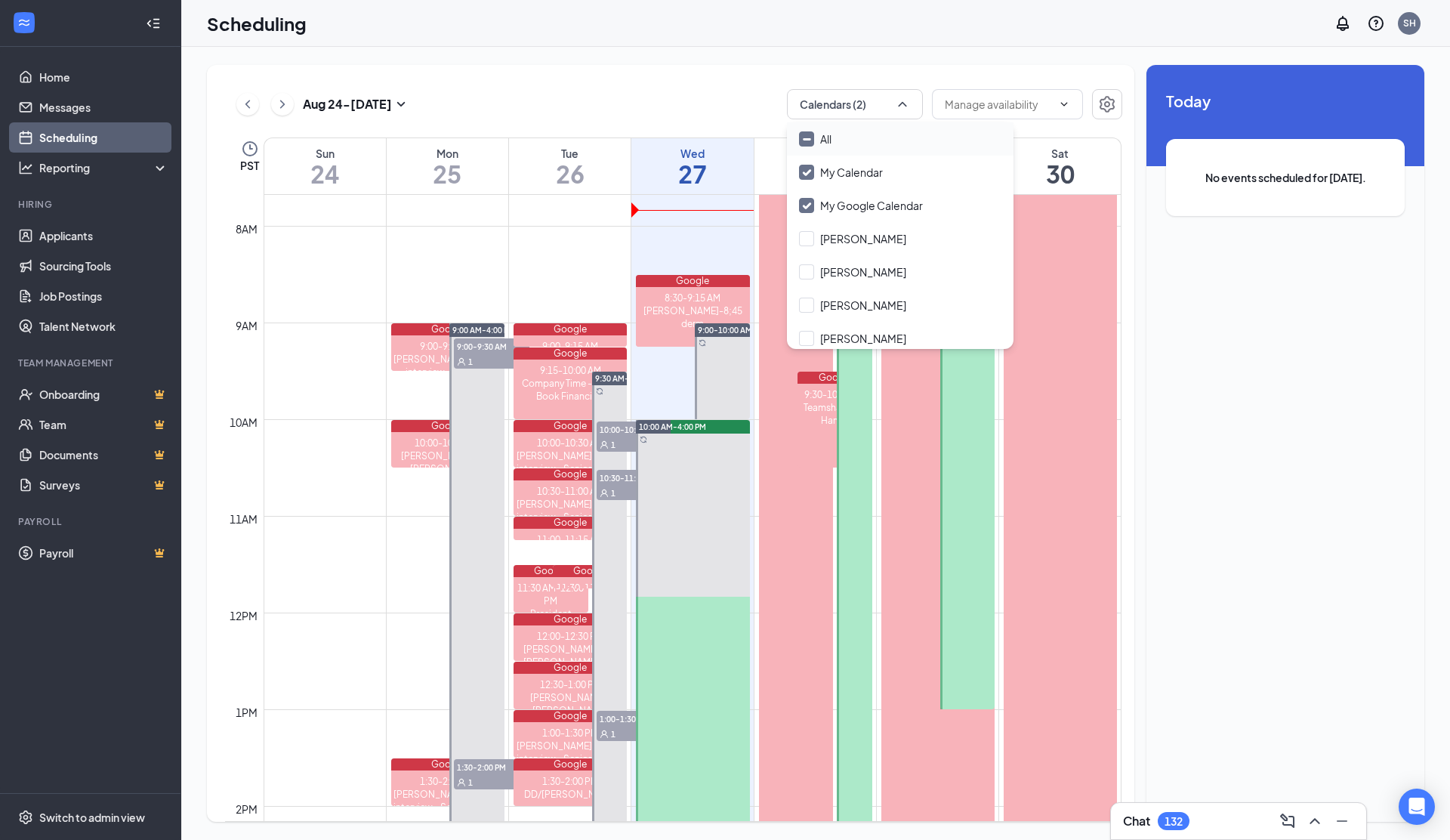
checkbox input "true"
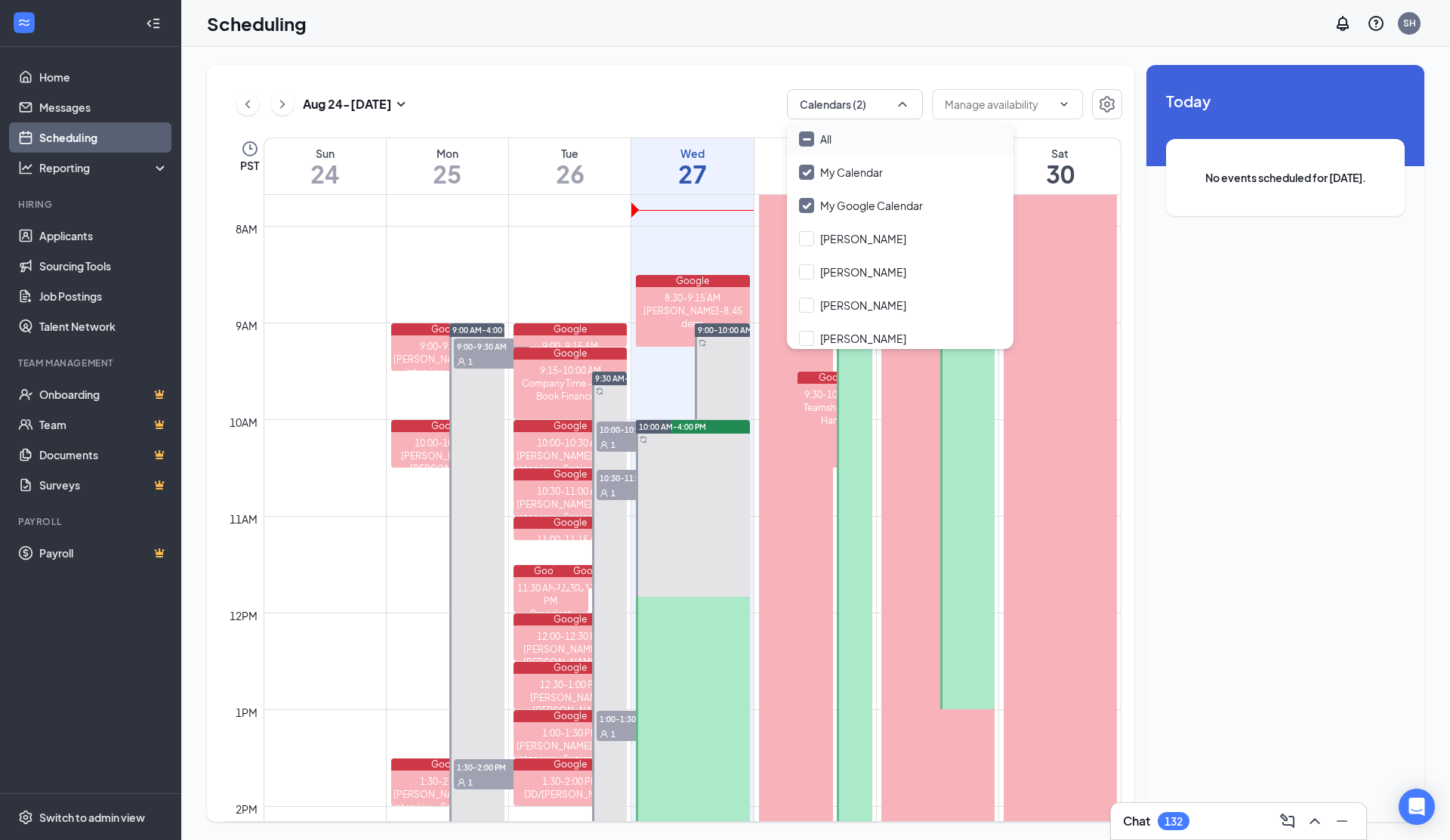
checkbox input "true"
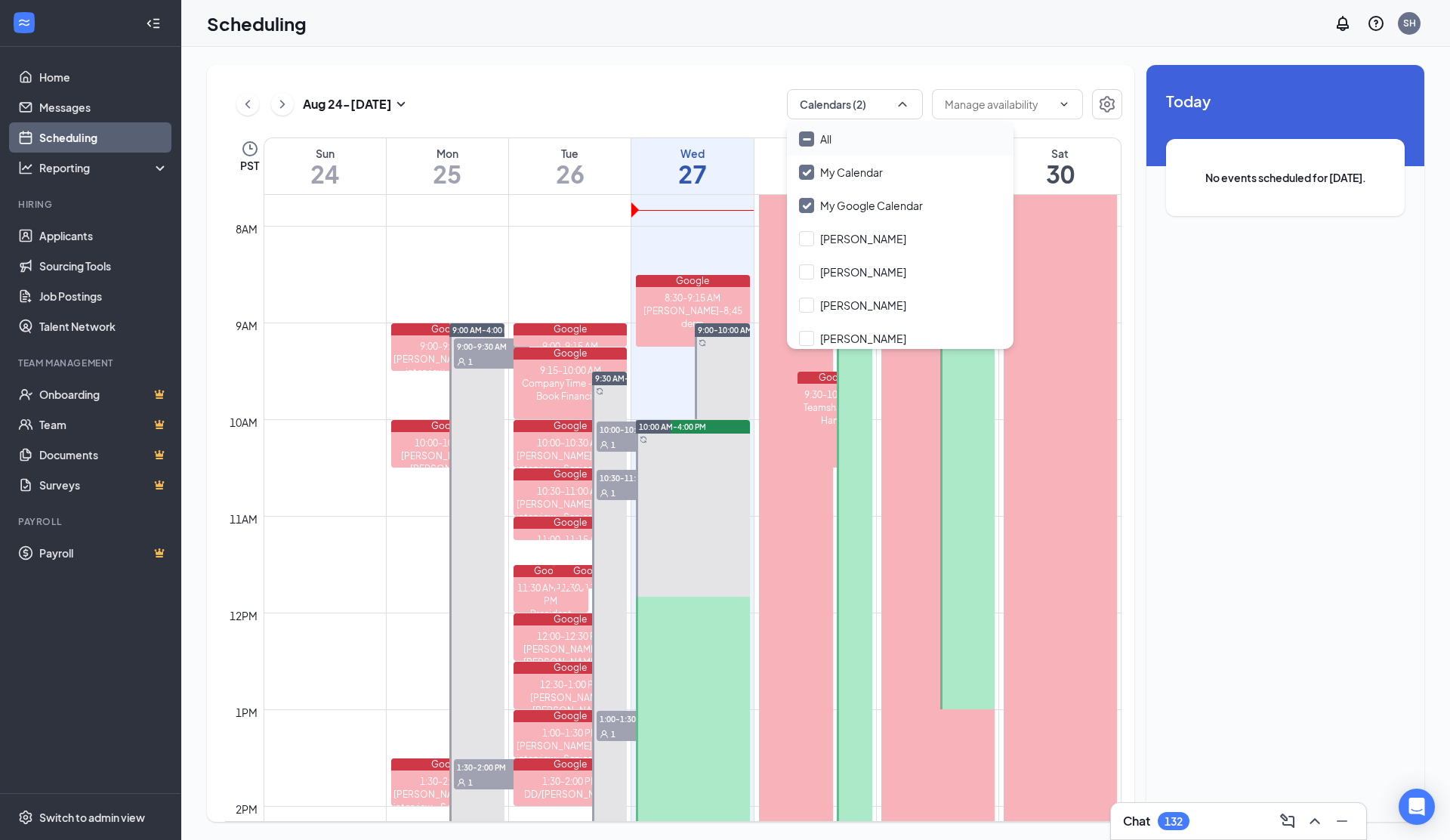
checkbox input "true"
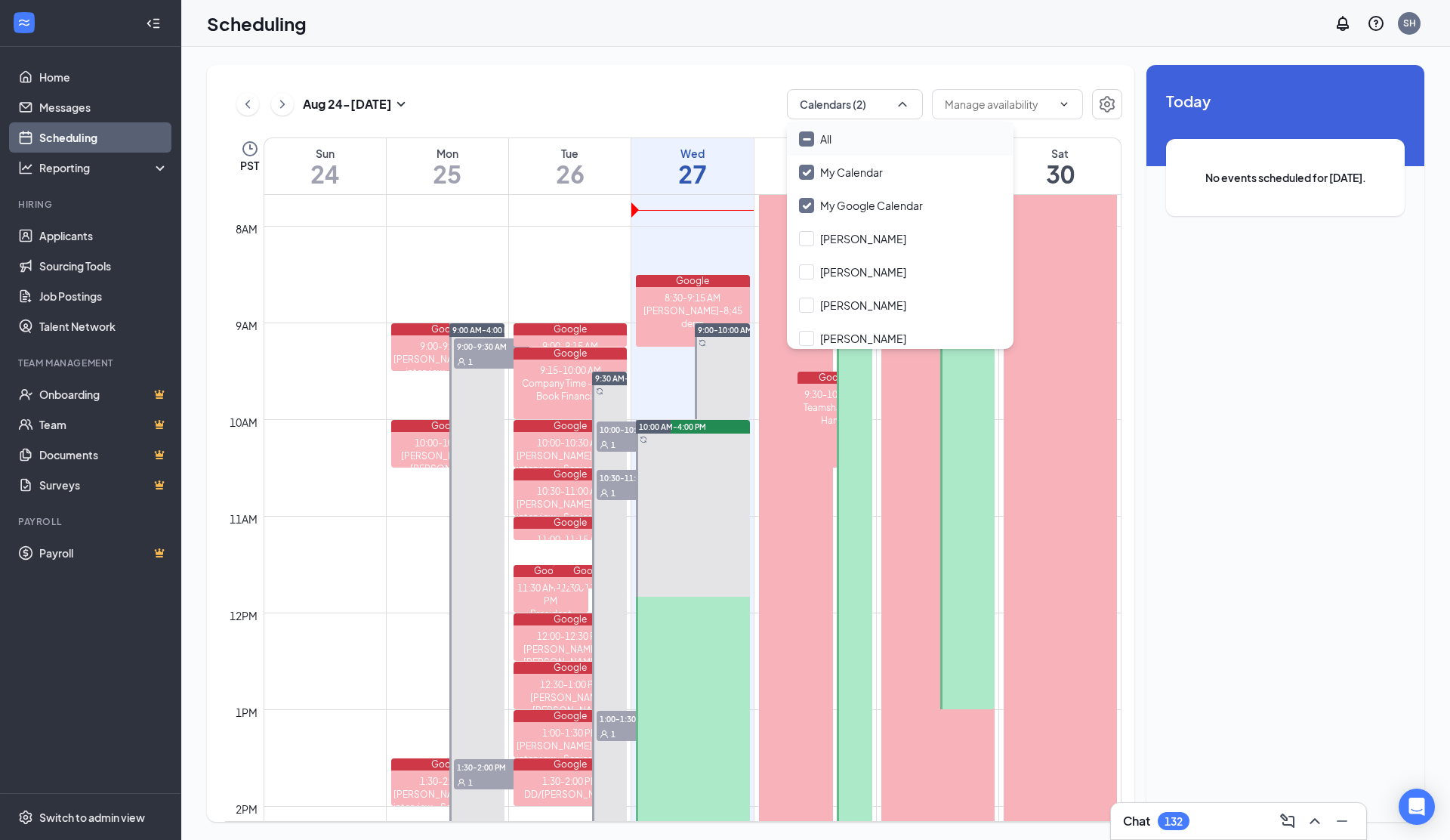
checkbox input "true"
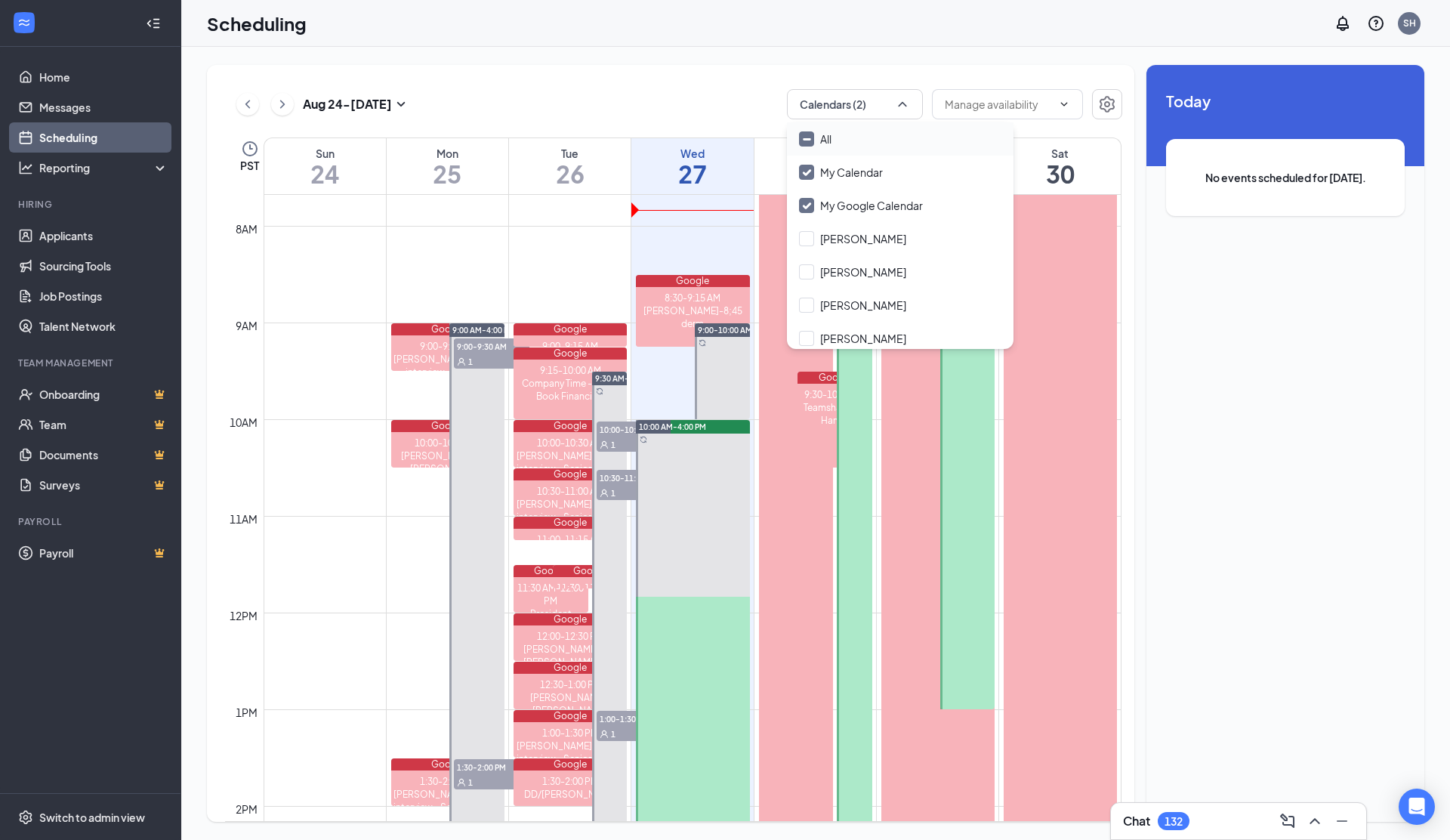
checkbox input "true"
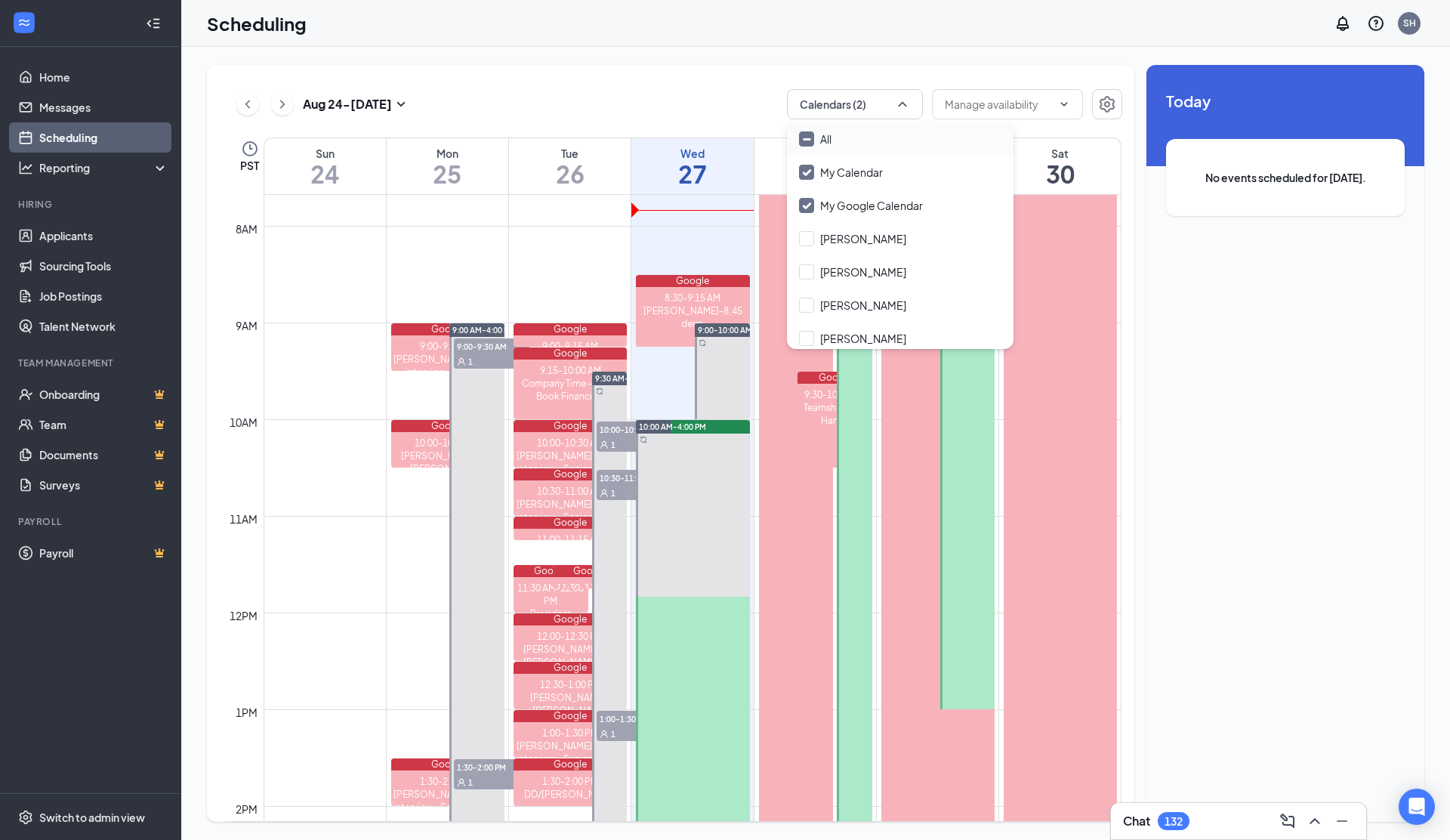
checkbox input "true"
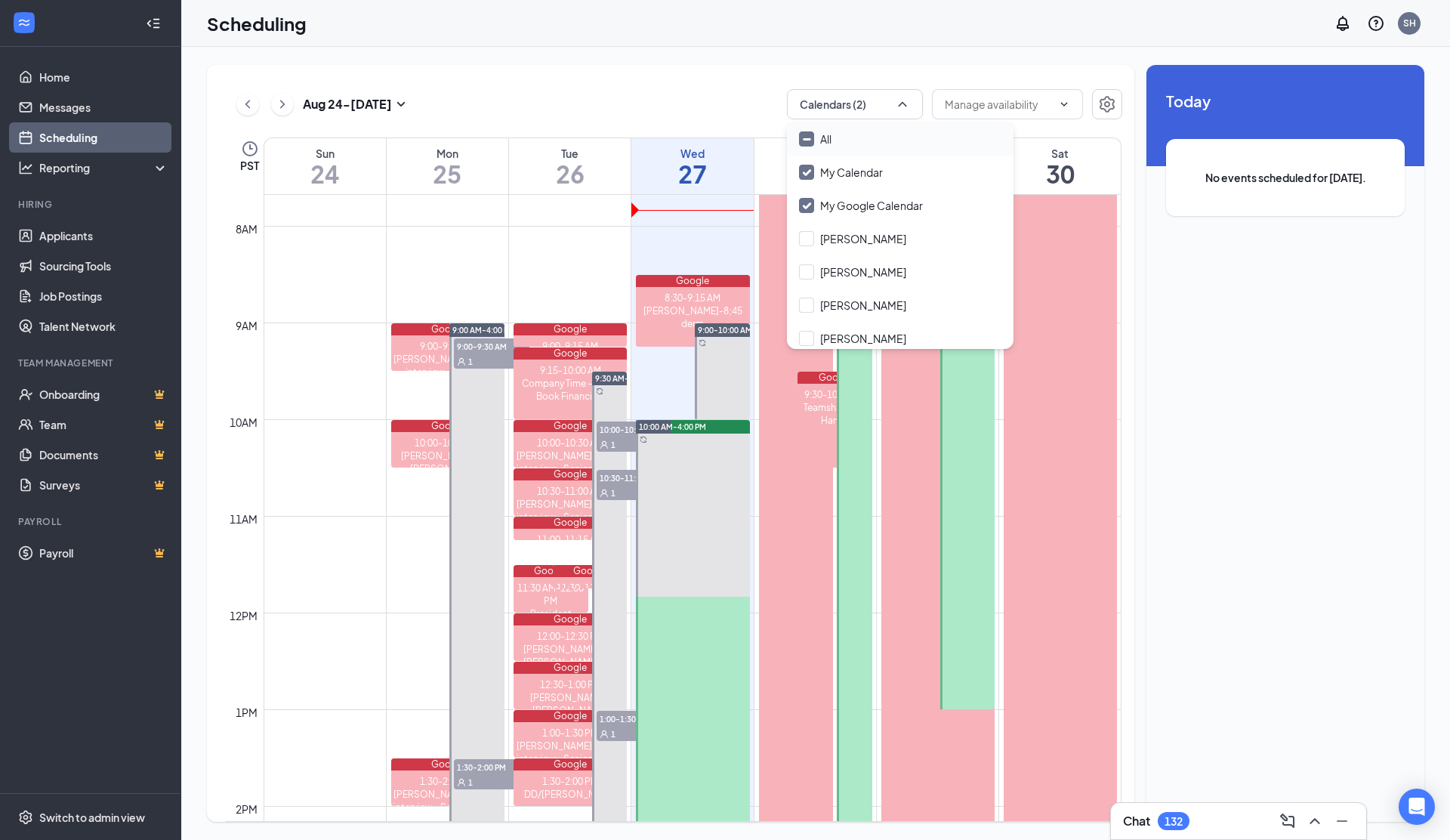
checkbox input "true"
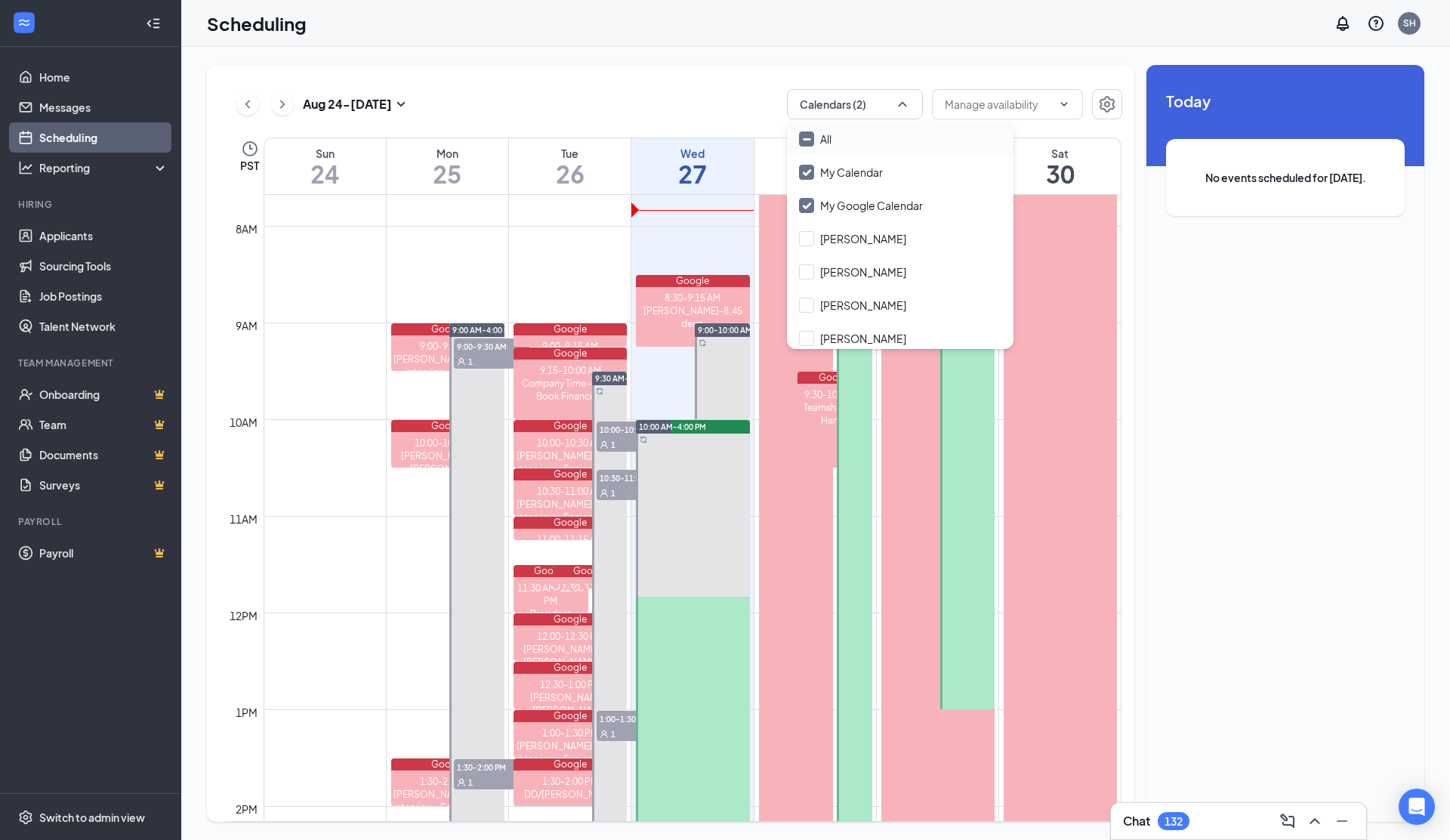
checkbox input "true"
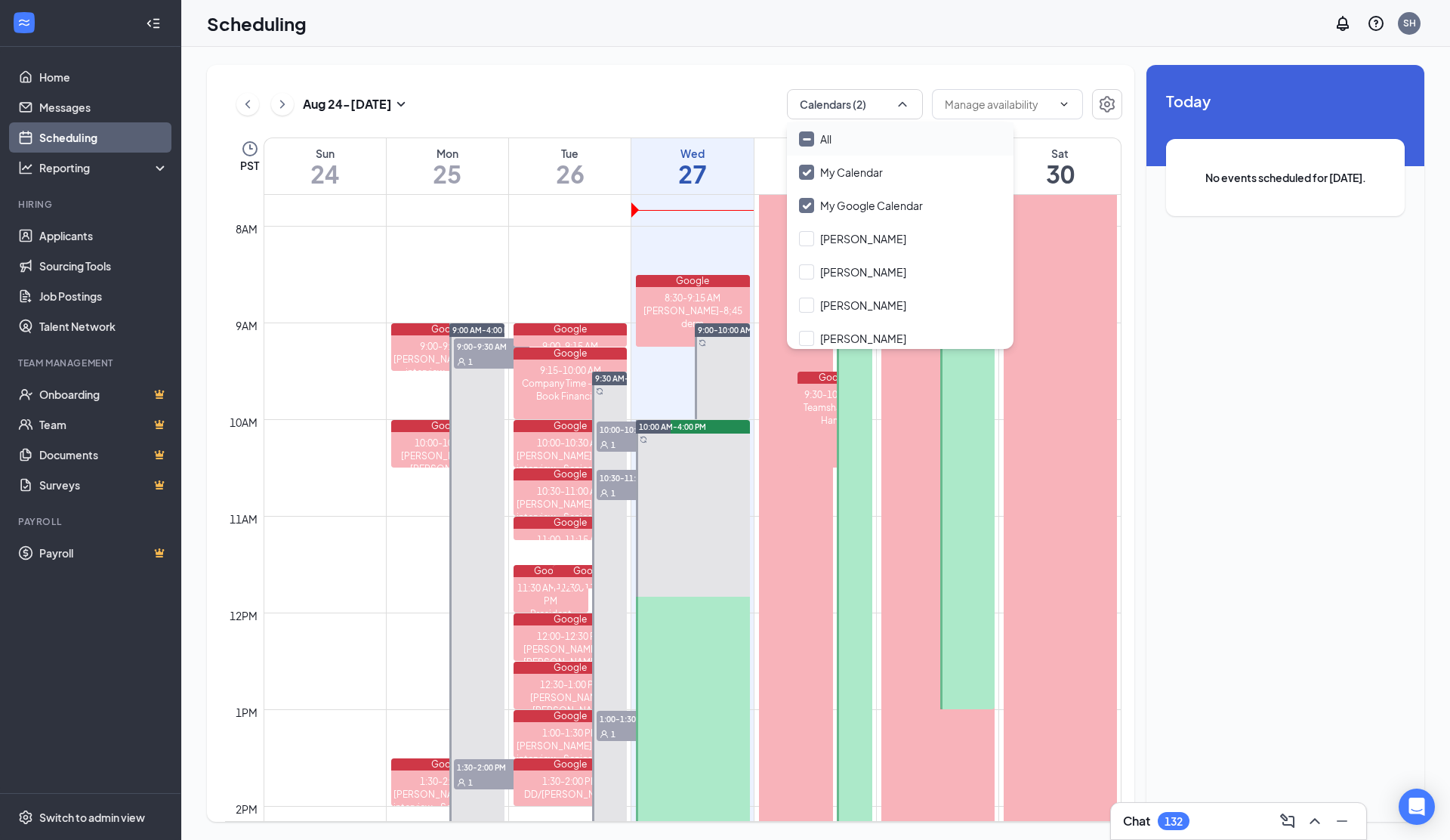
checkbox input "true"
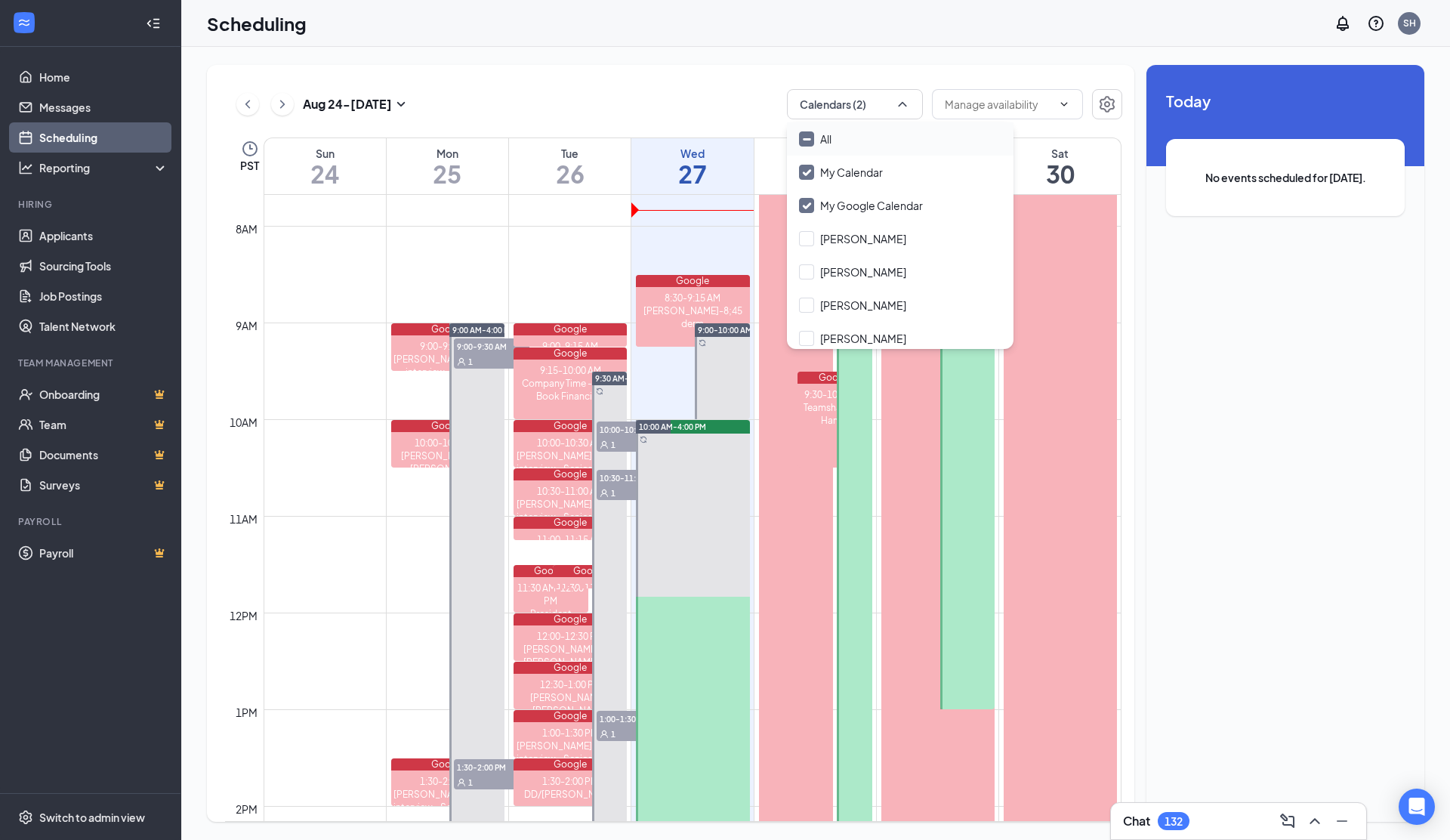
checkbox input "true"
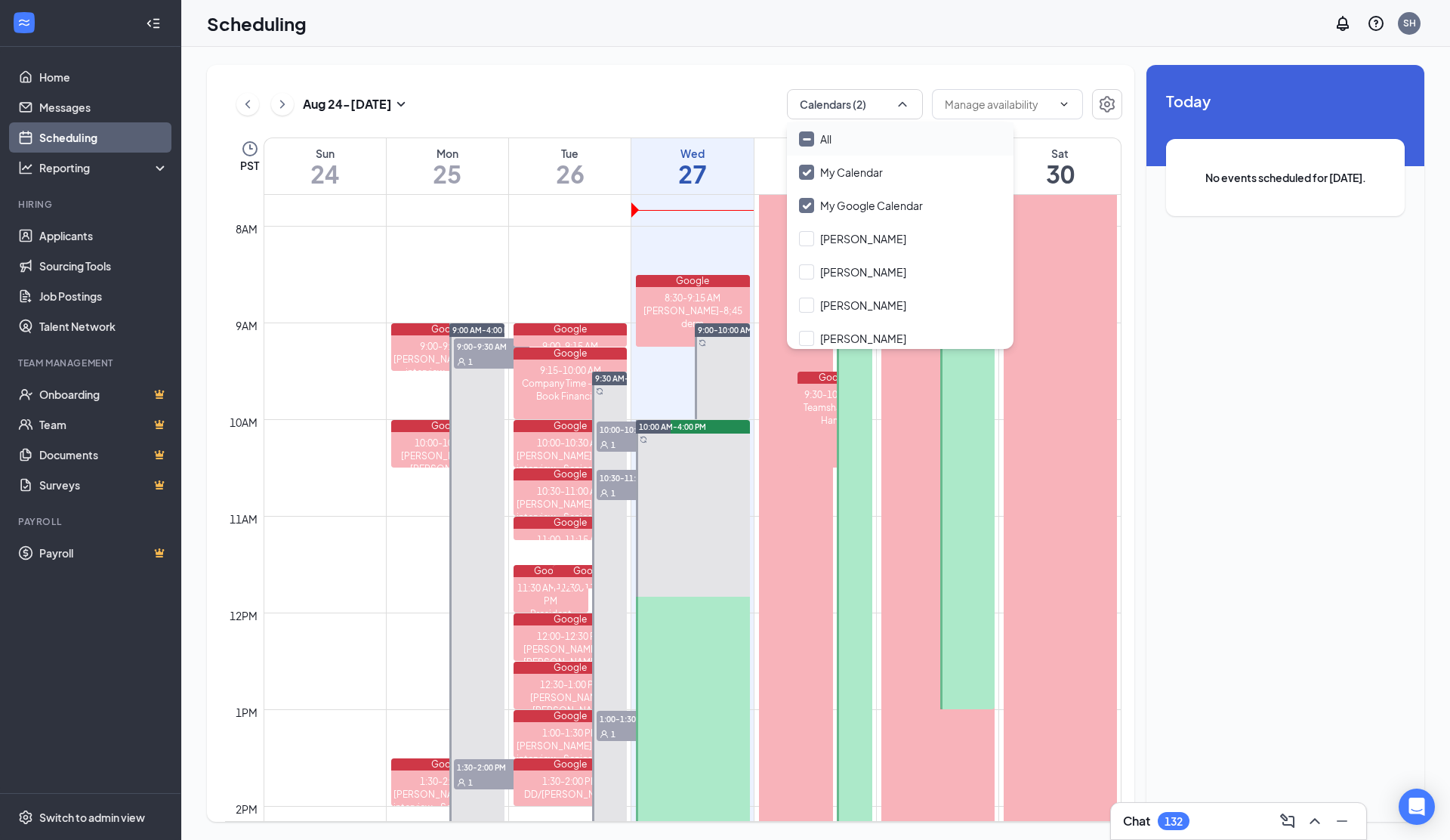
checkbox input "true"
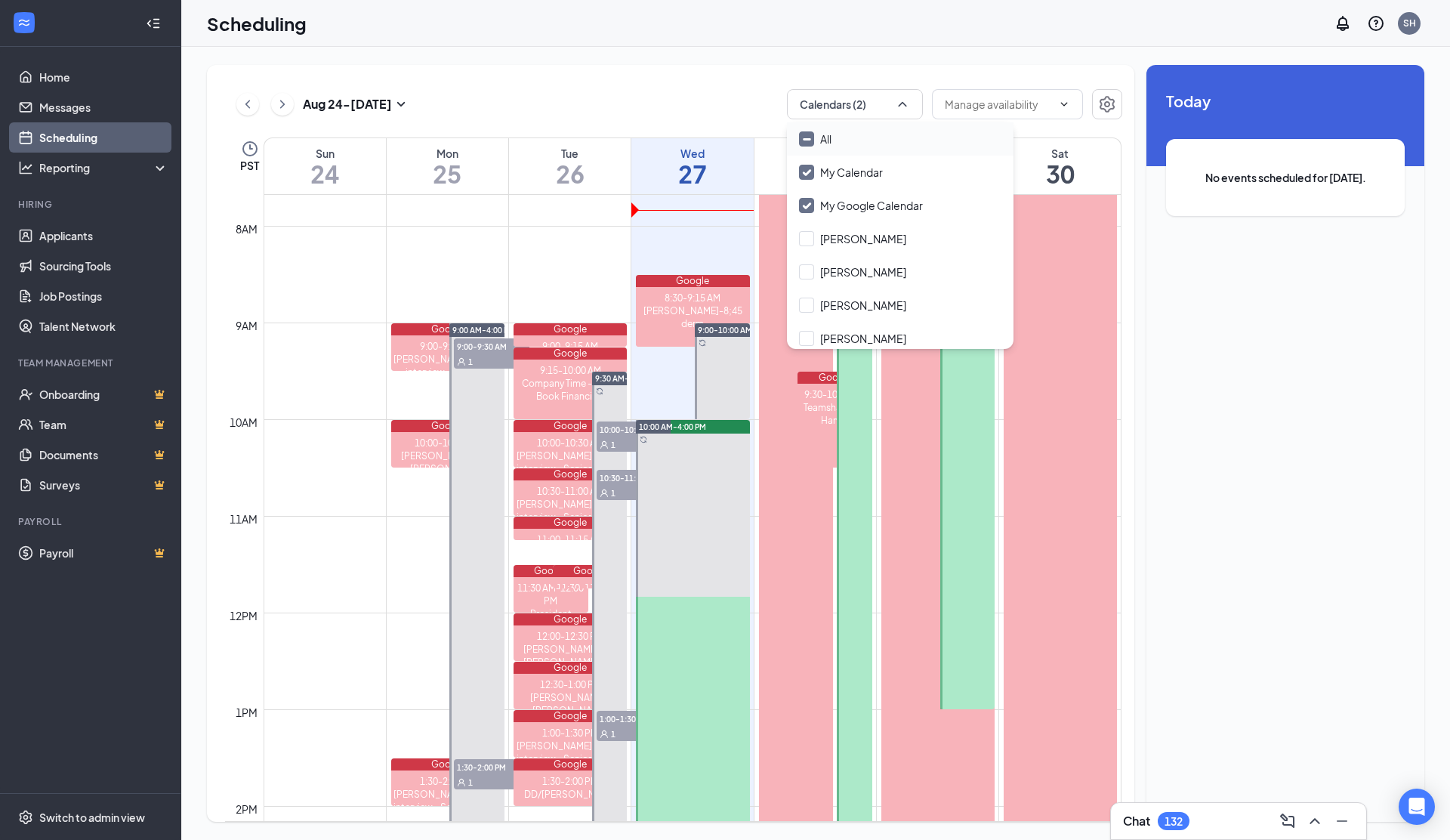
checkbox input "true"
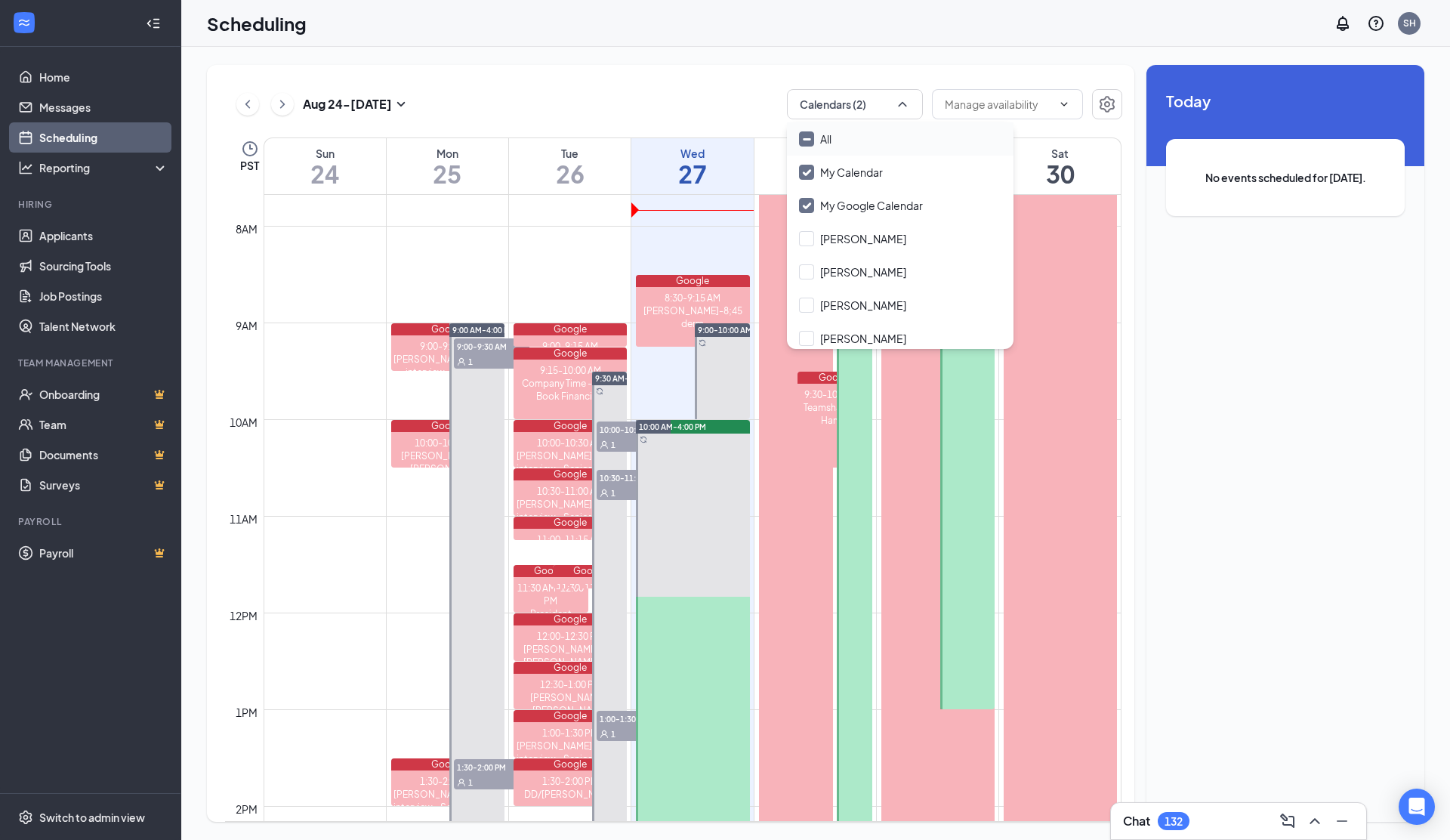
checkbox input "true"
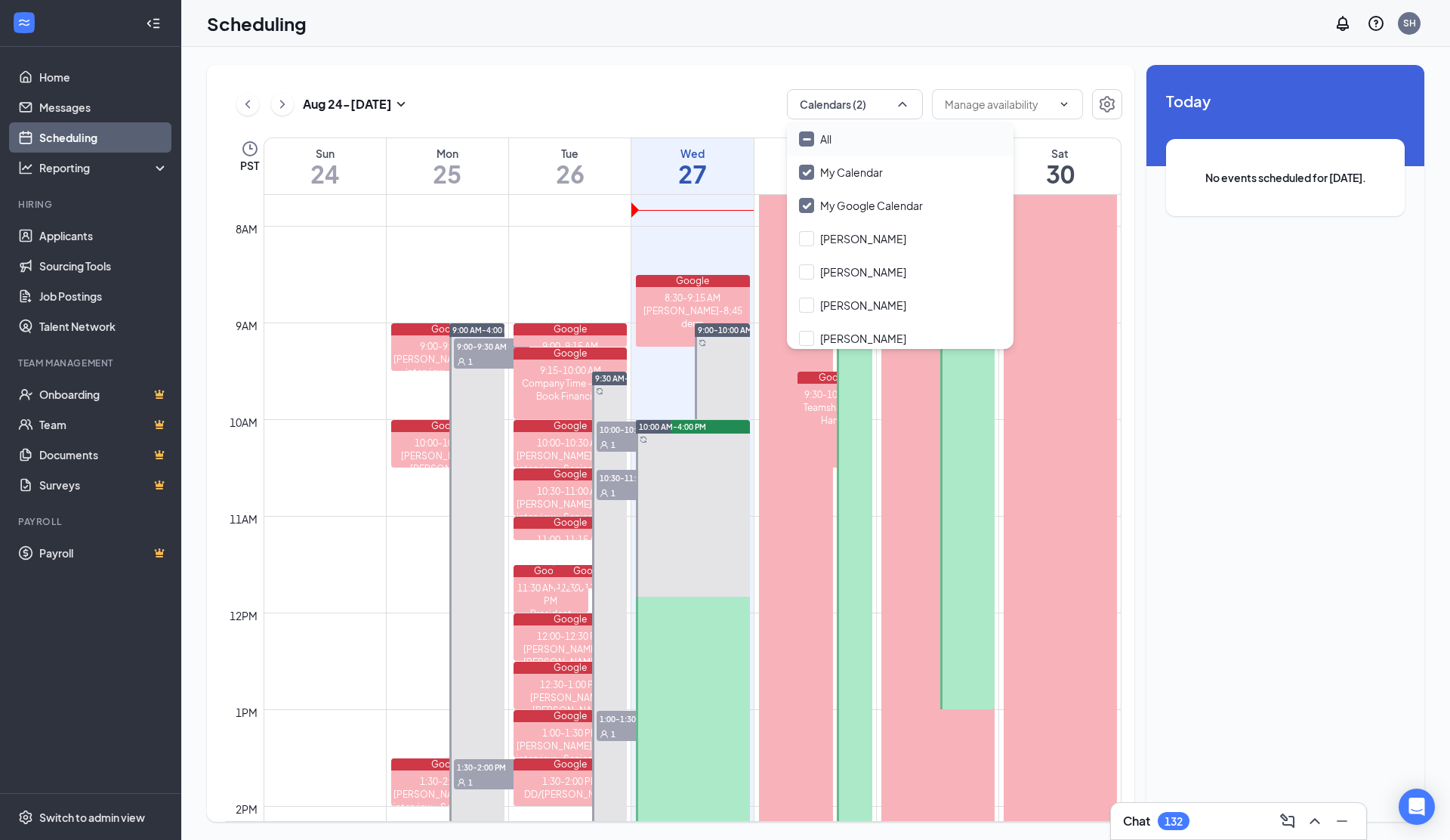
checkbox input "true"
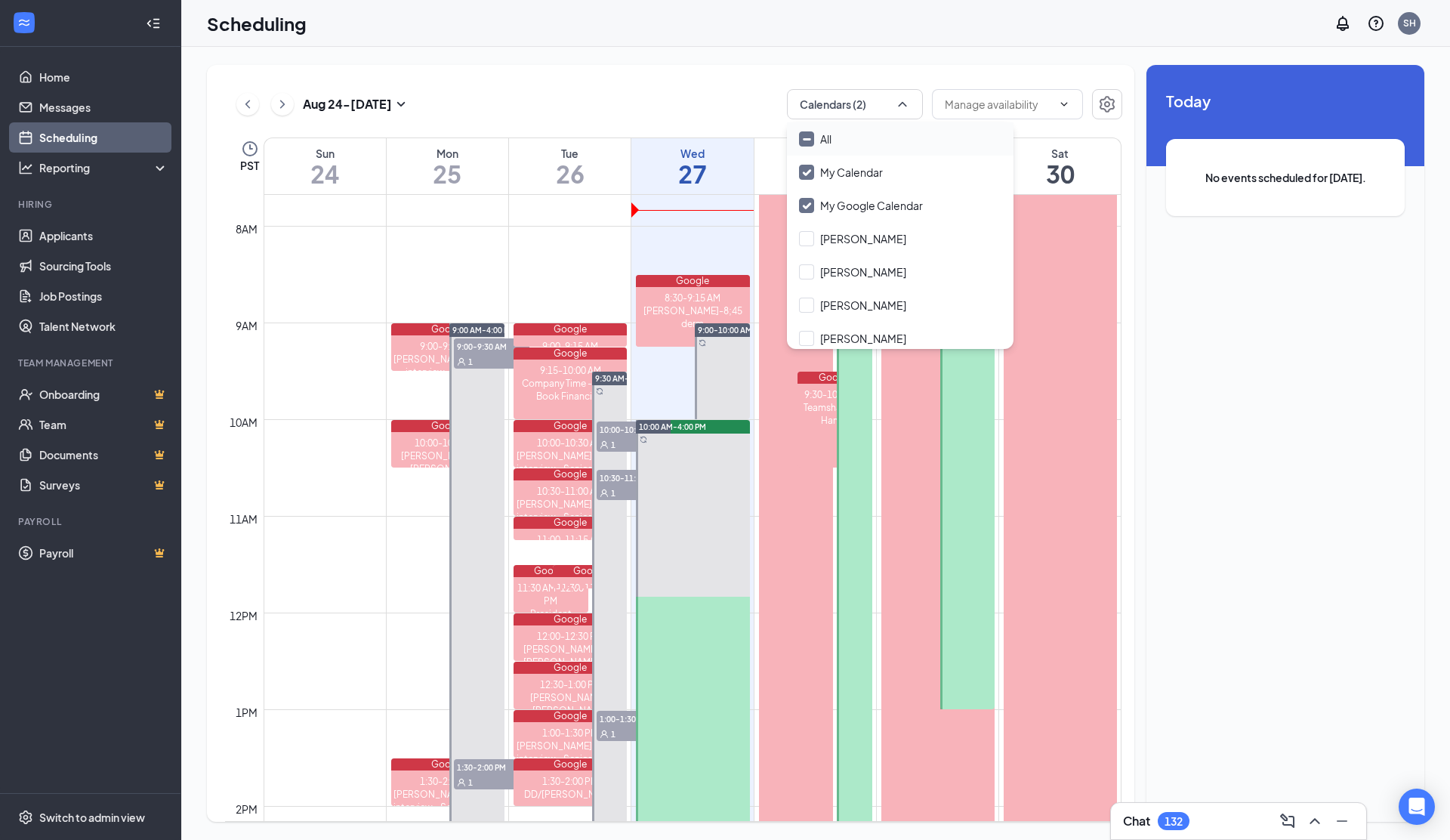
checkbox input "true"
click at [807, 138] on input "All" at bounding box center [815, 138] width 33 height 15
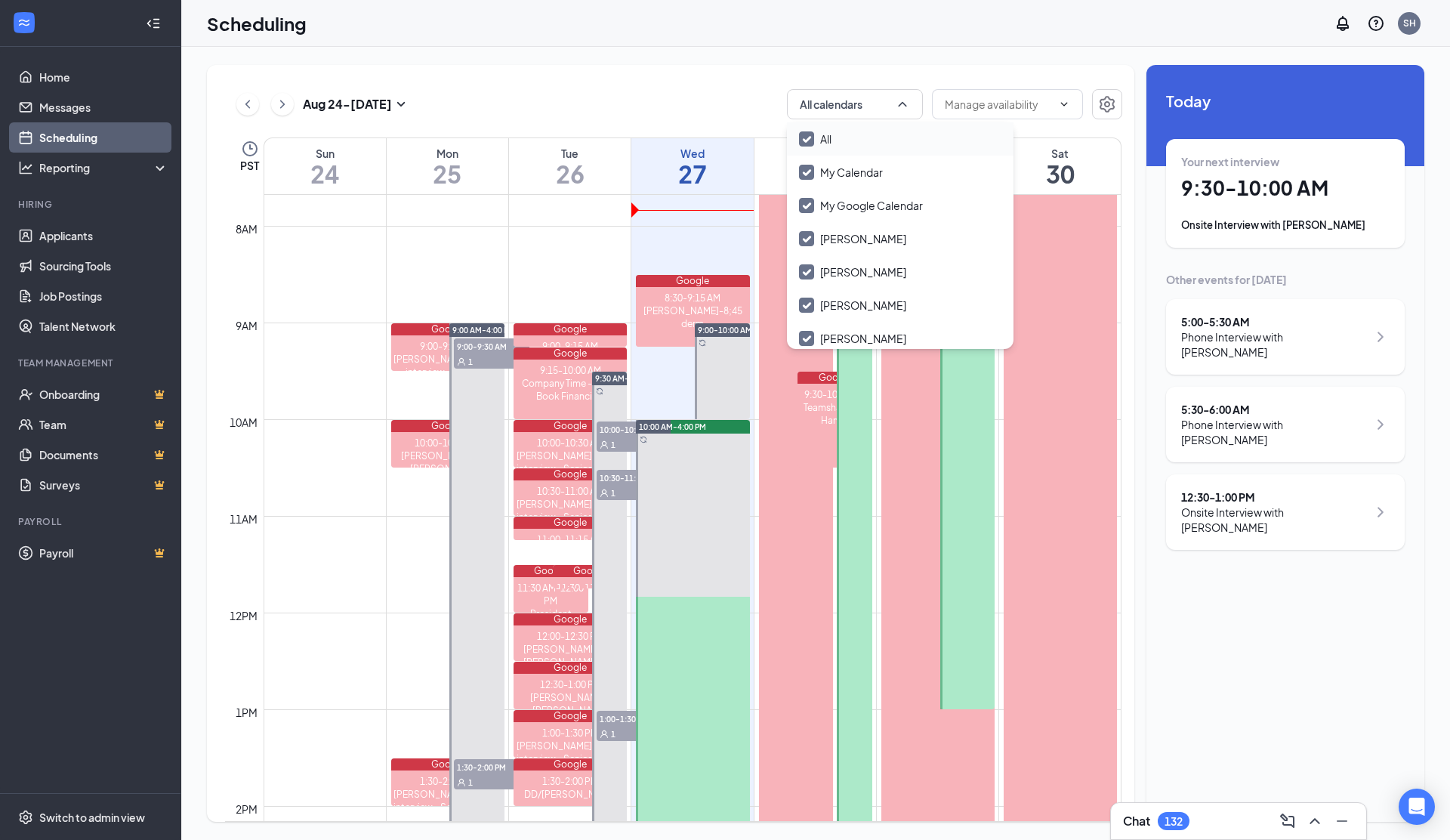
checkbox input "false"
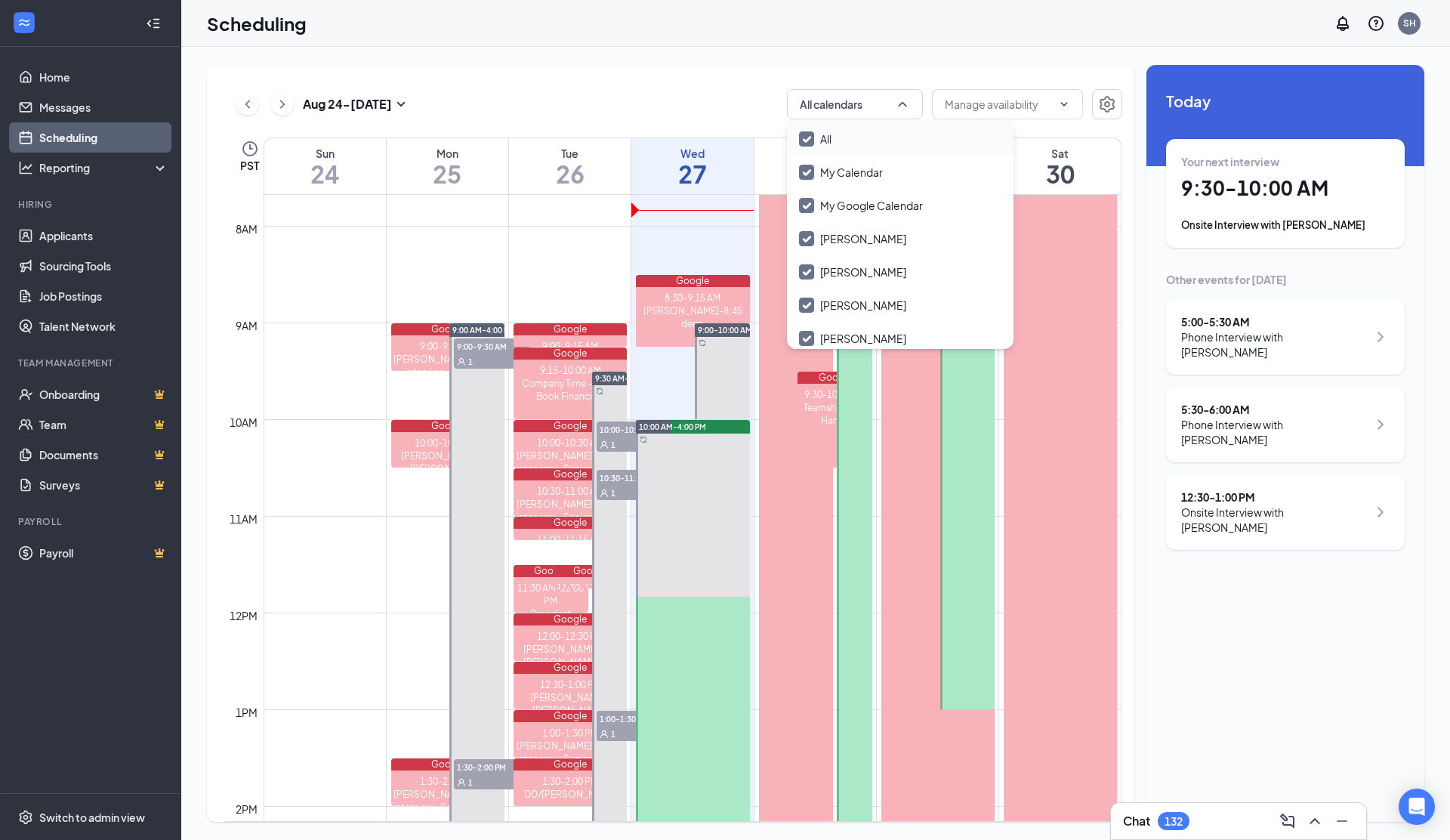
checkbox input "false"
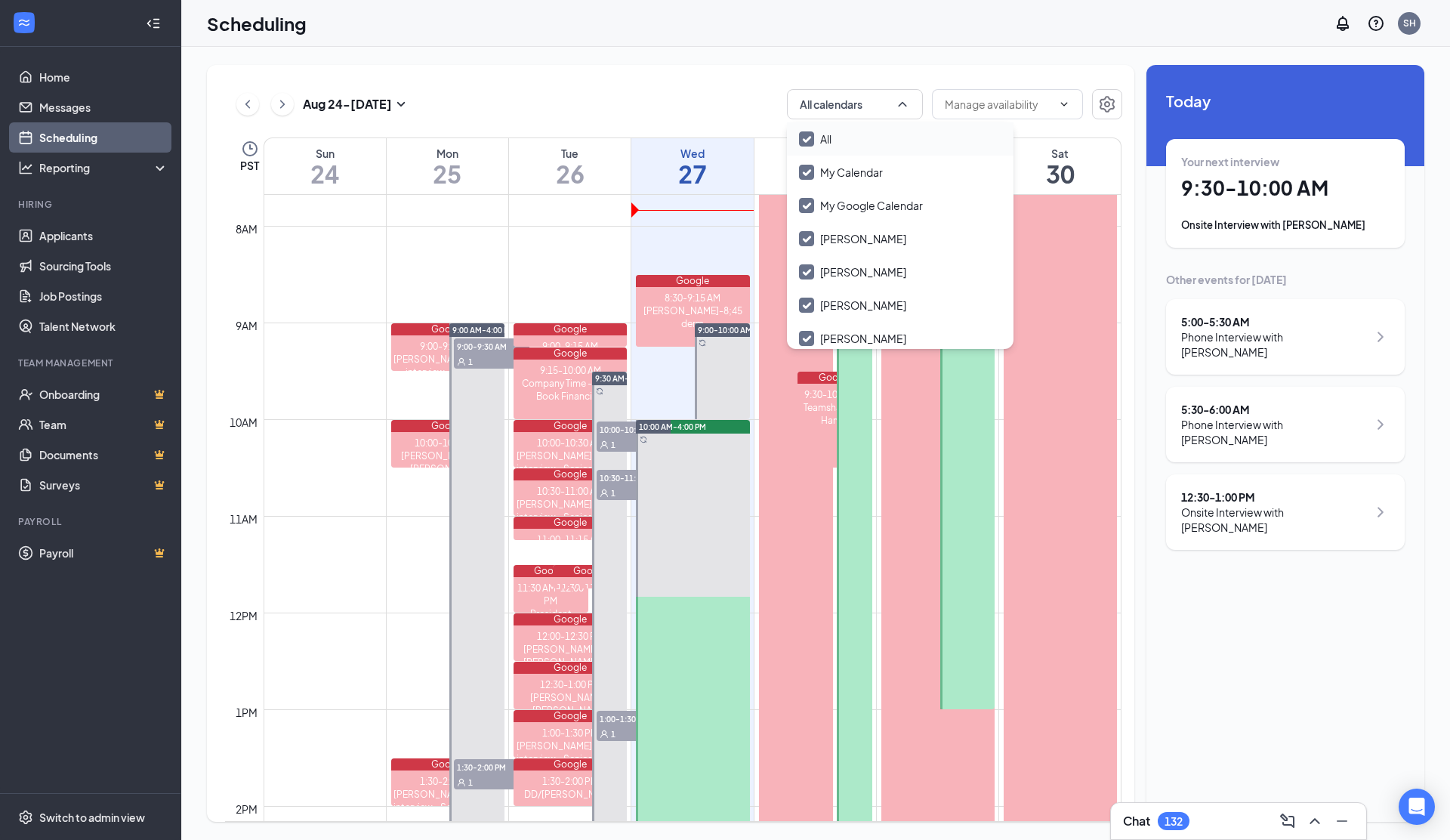
checkbox input "false"
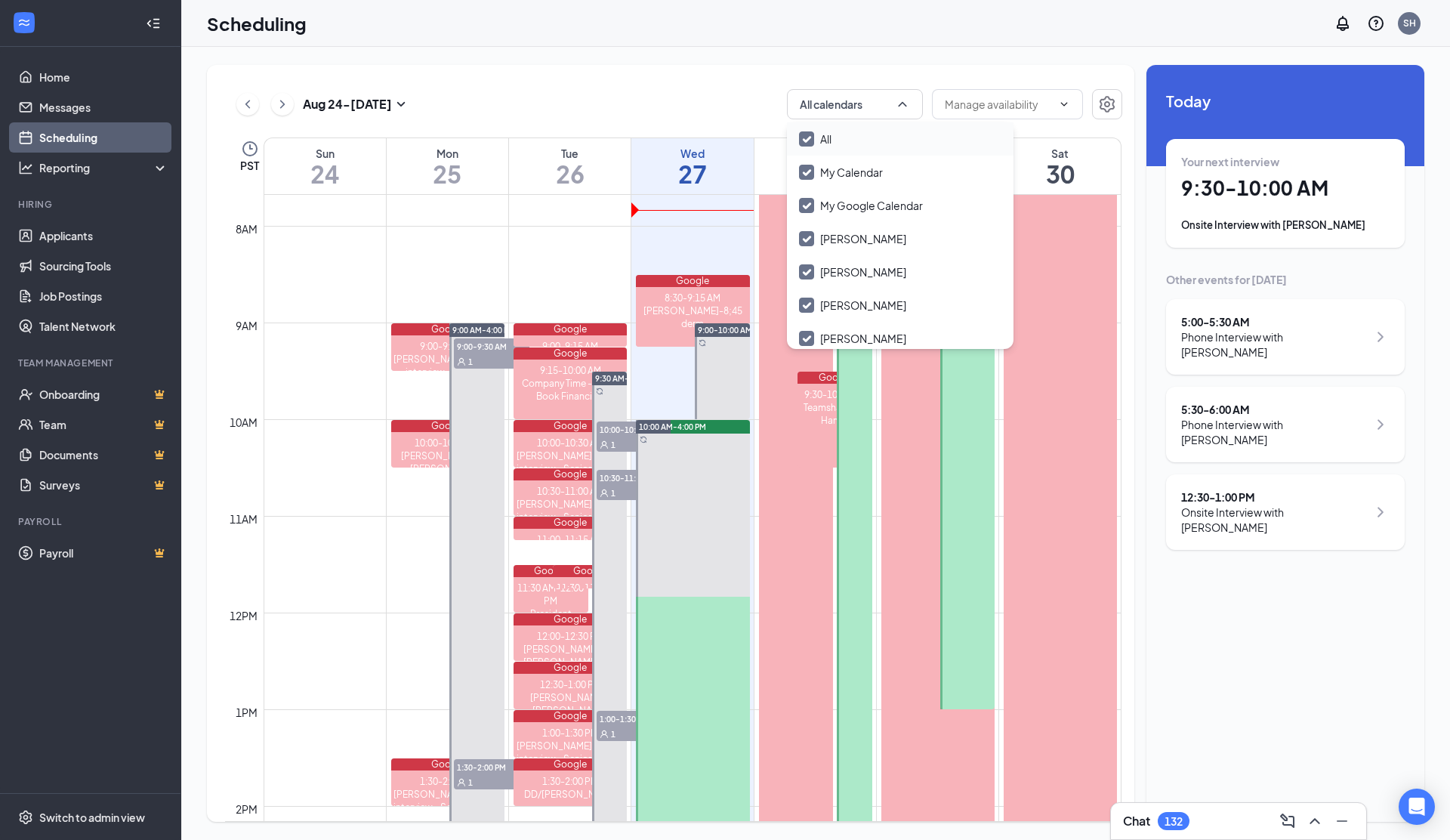
checkbox input "false"
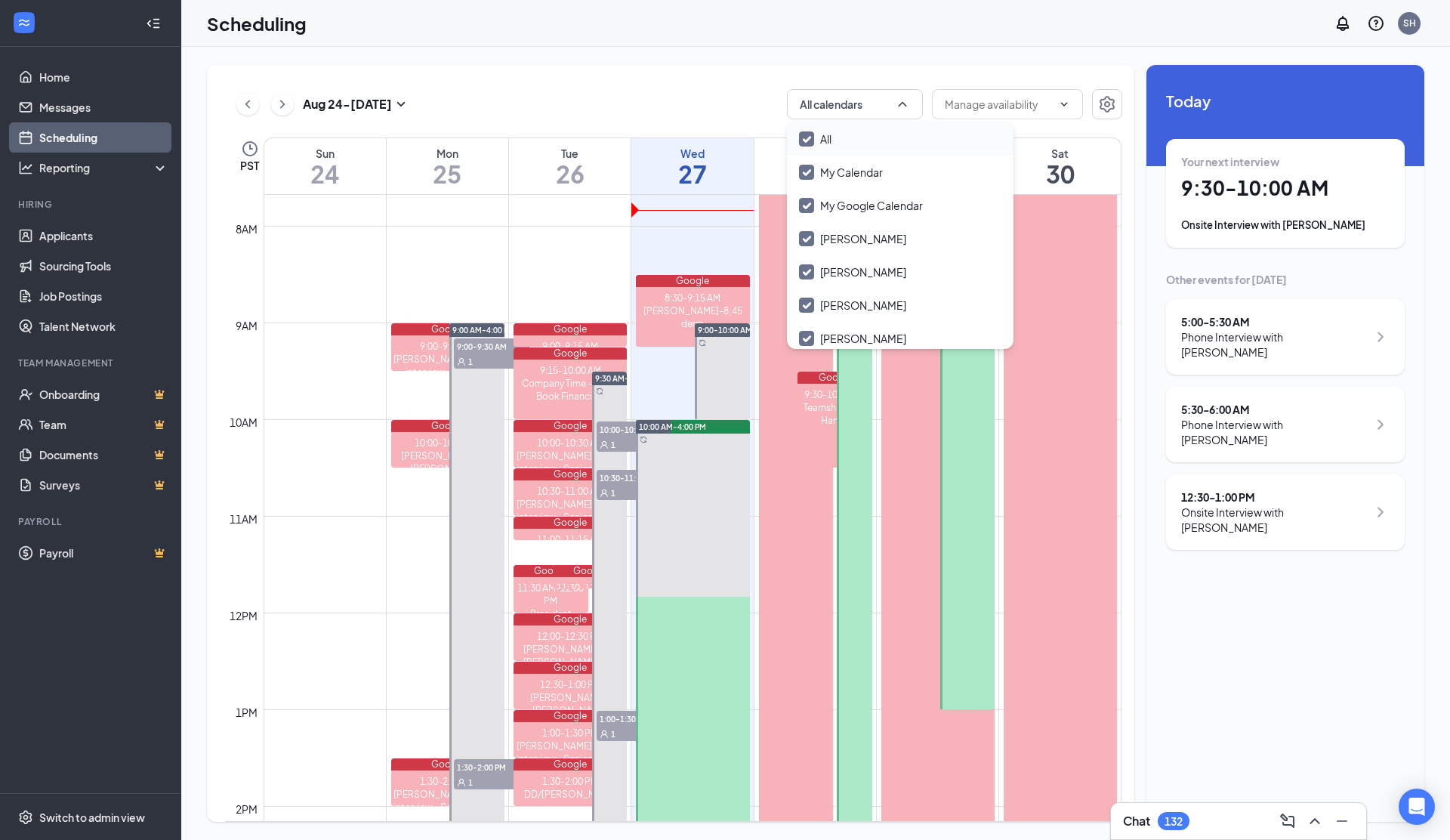
checkbox input "false"
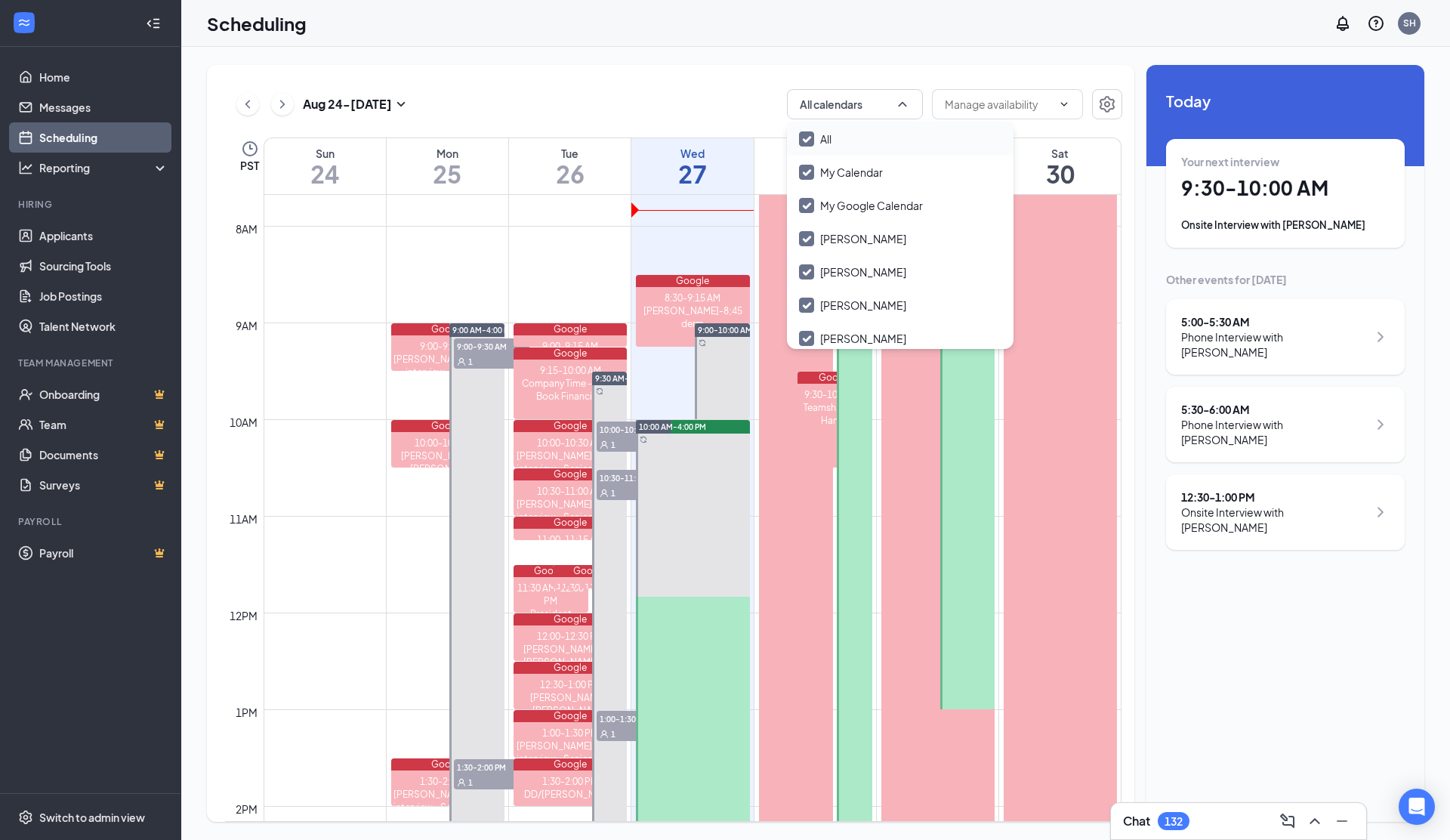
checkbox input "false"
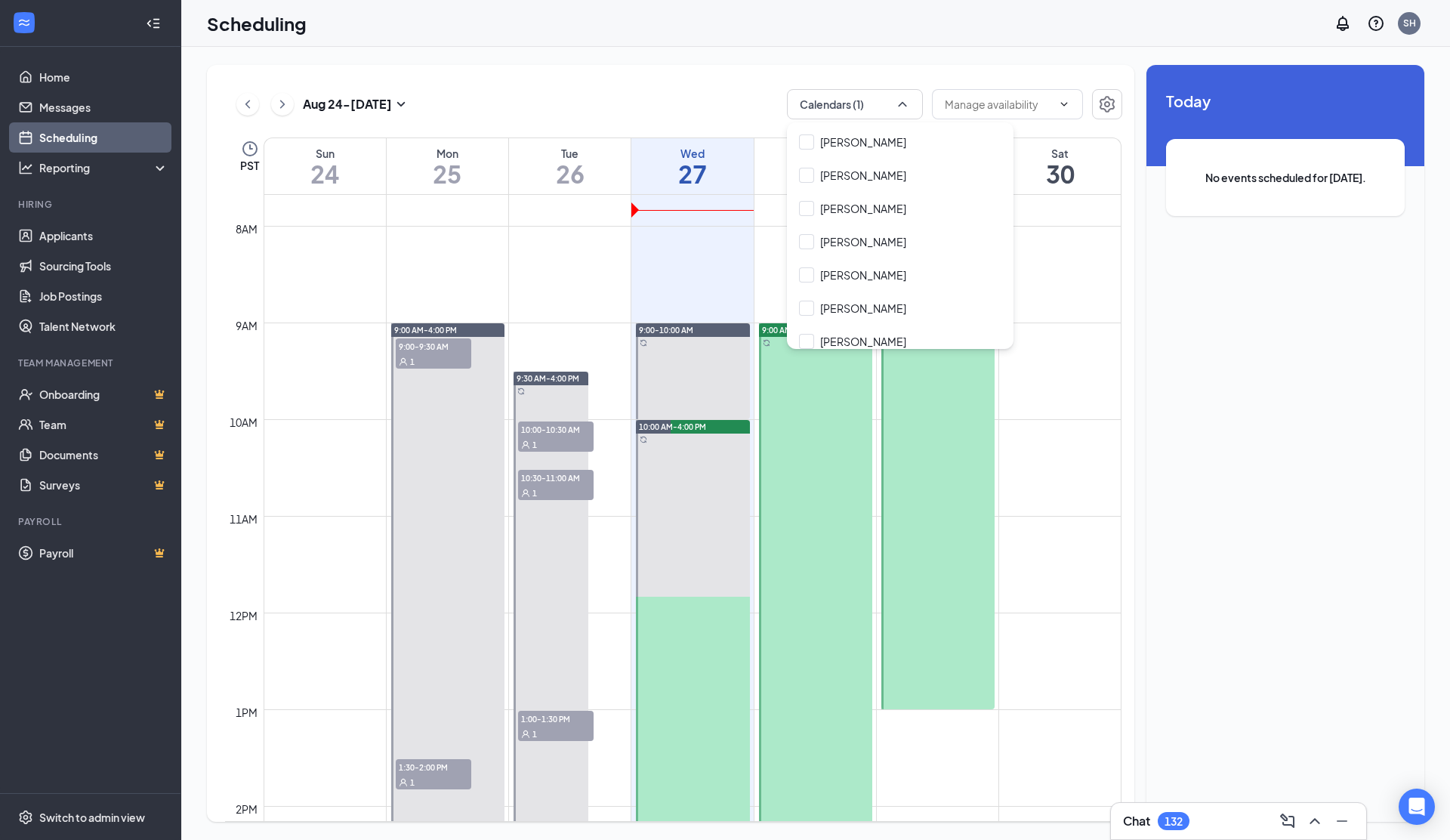
scroll to position [1691, 0]
click at [812, 174] on input "[PERSON_NAME]" at bounding box center [852, 176] width 107 height 15
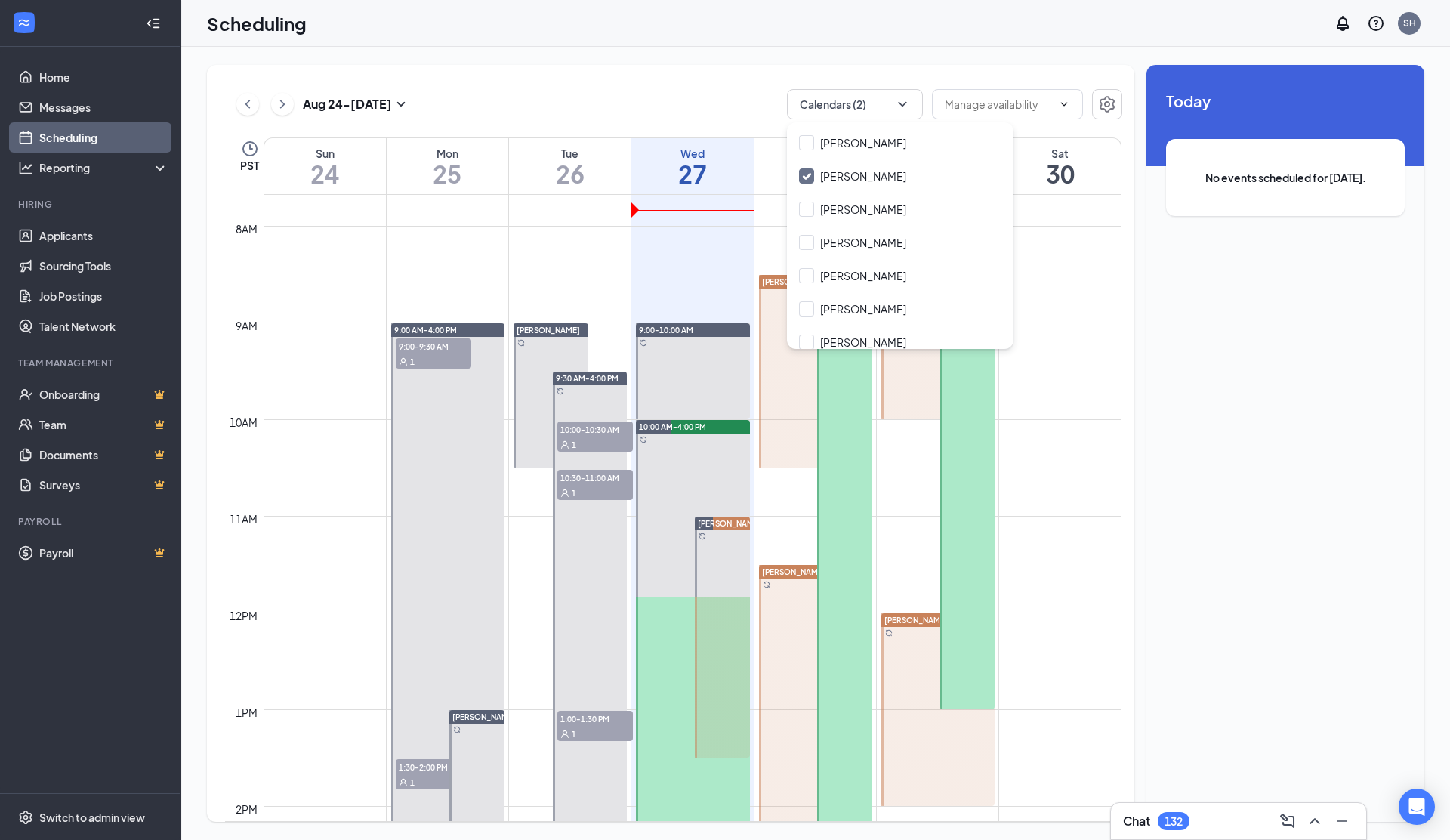
click at [1061, 361] on td at bounding box center [692, 358] width 858 height 24
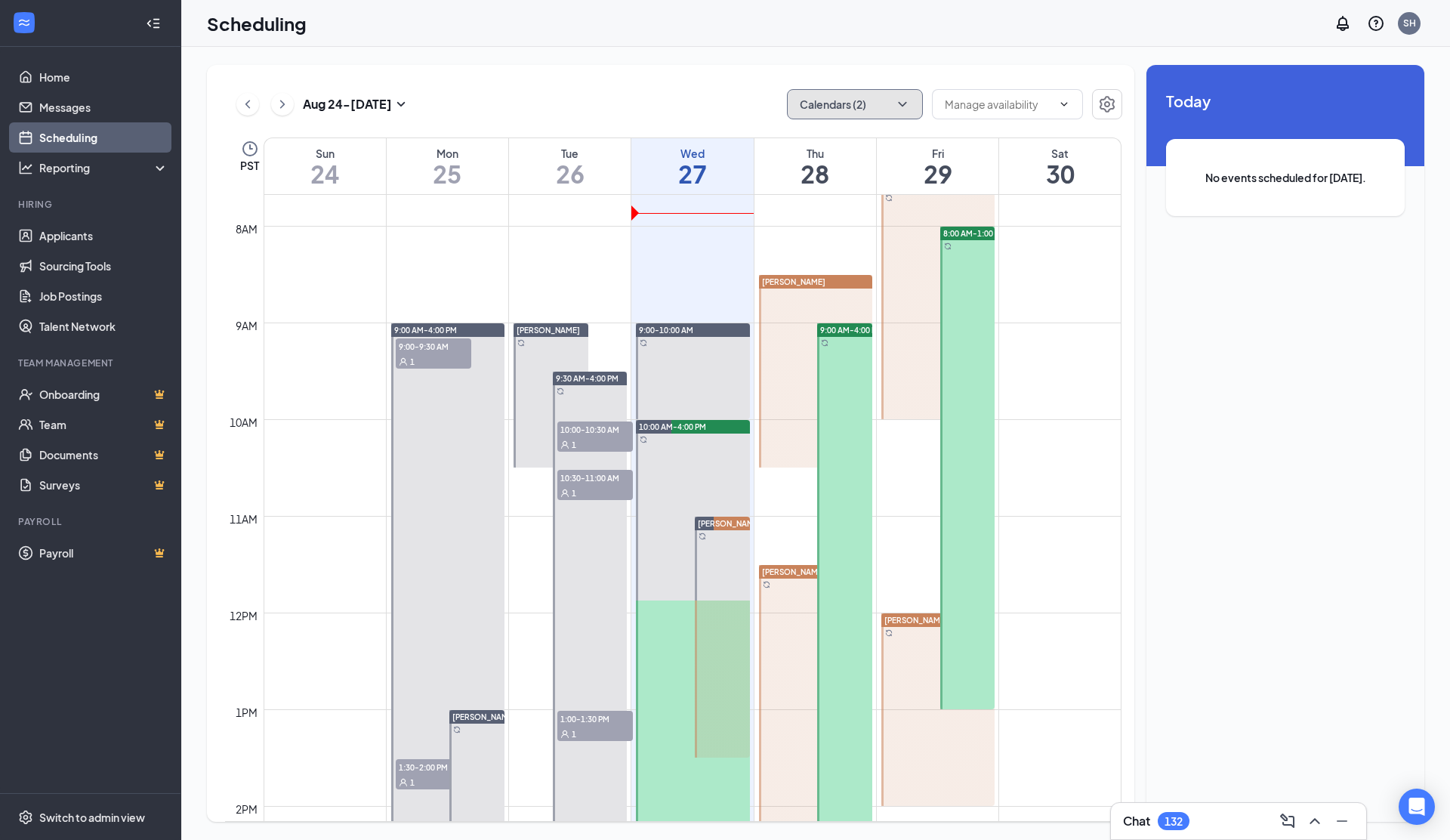
click at [814, 103] on button "Calendars (2)" at bounding box center [855, 104] width 136 height 30
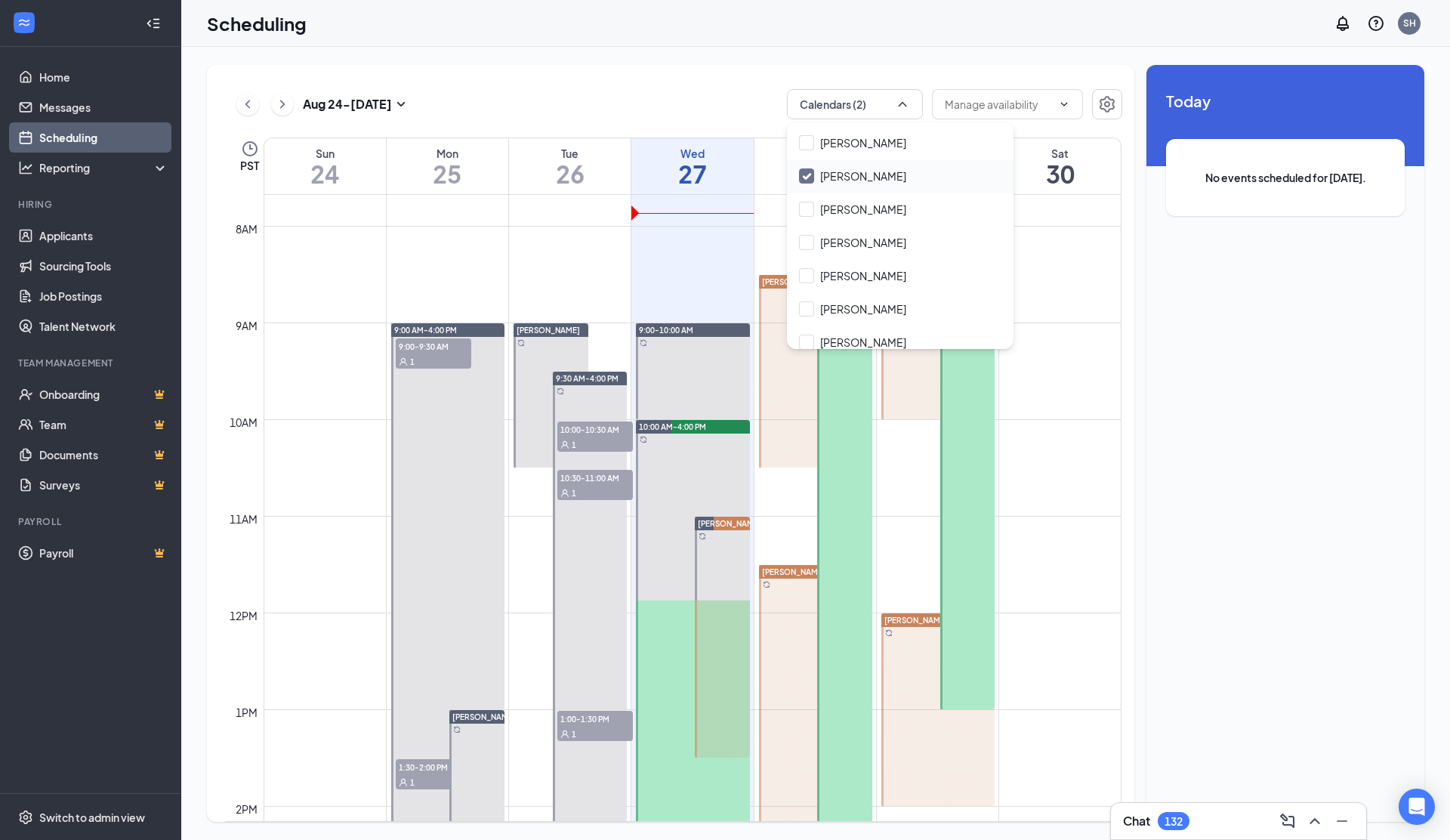
click at [808, 174] on input "[PERSON_NAME]" at bounding box center [852, 176] width 107 height 15
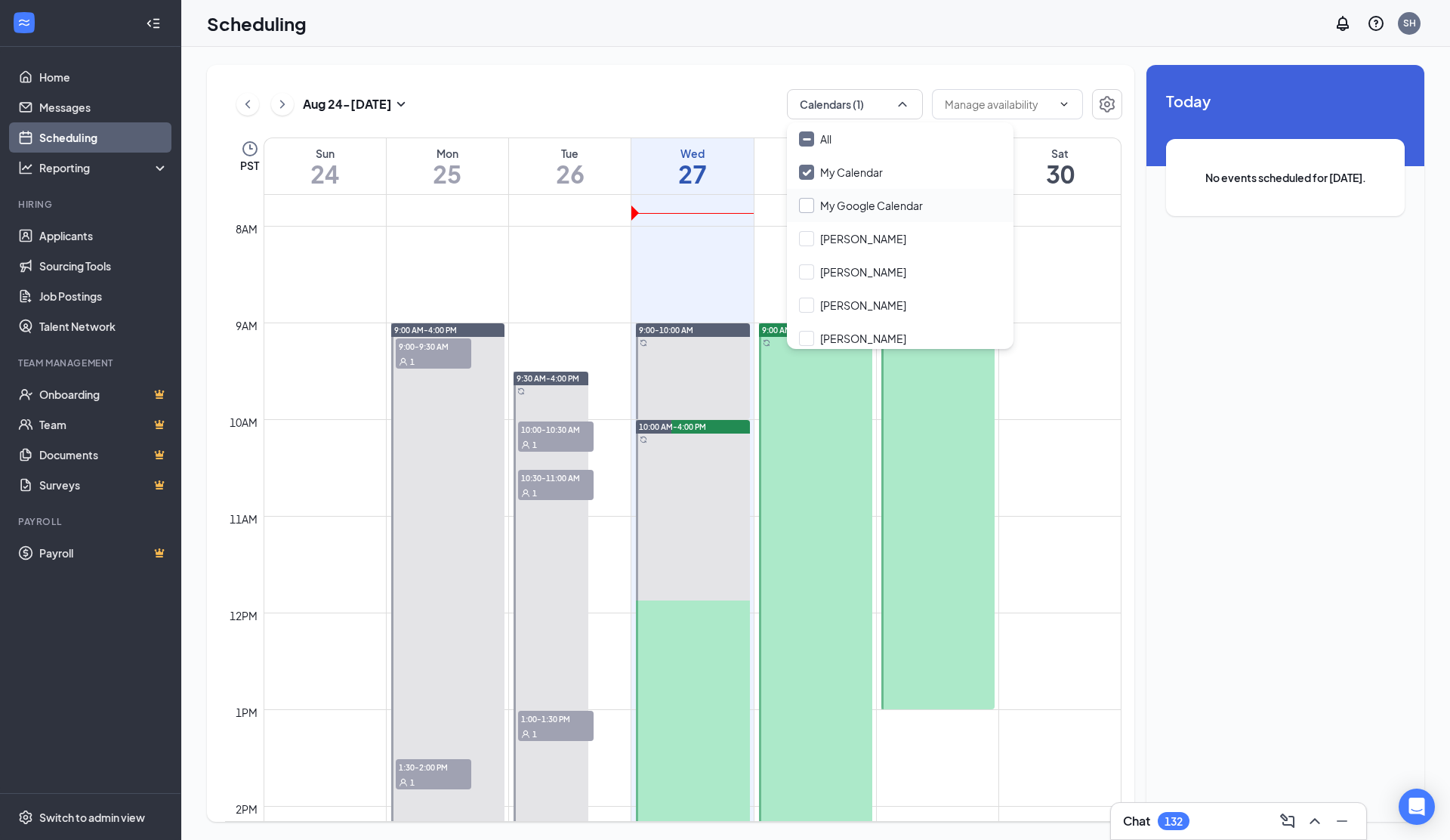
click at [808, 206] on input "My Google Calendar" at bounding box center [860, 205] width 124 height 15
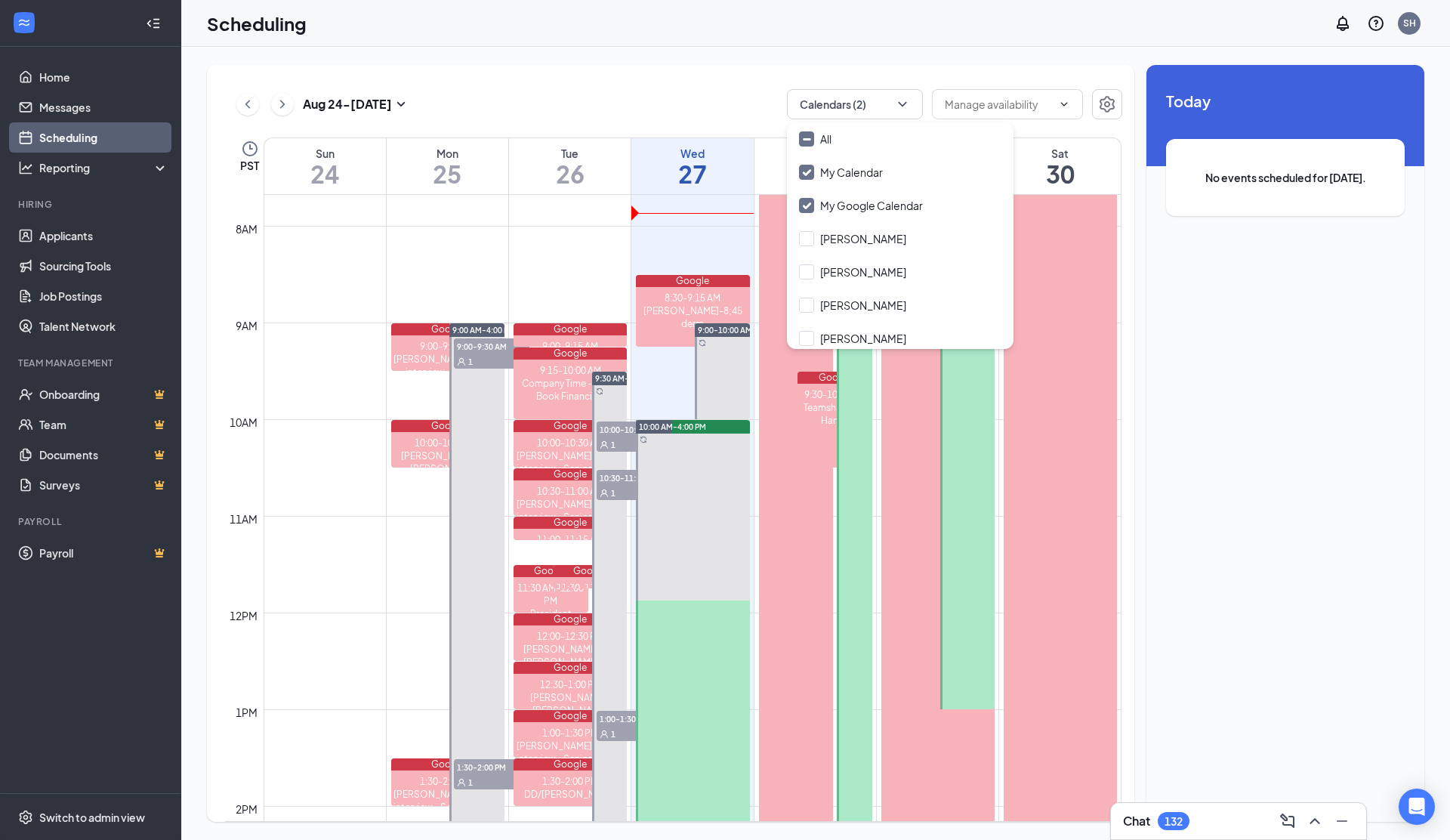
click at [474, 56] on div "[DATE] - [DATE] Calendars (2) PST Sun 24 Mon 25 Tue 26 Wed 27 Thu 28 Fri 29 Sat…" at bounding box center [815, 443] width 1269 height 793
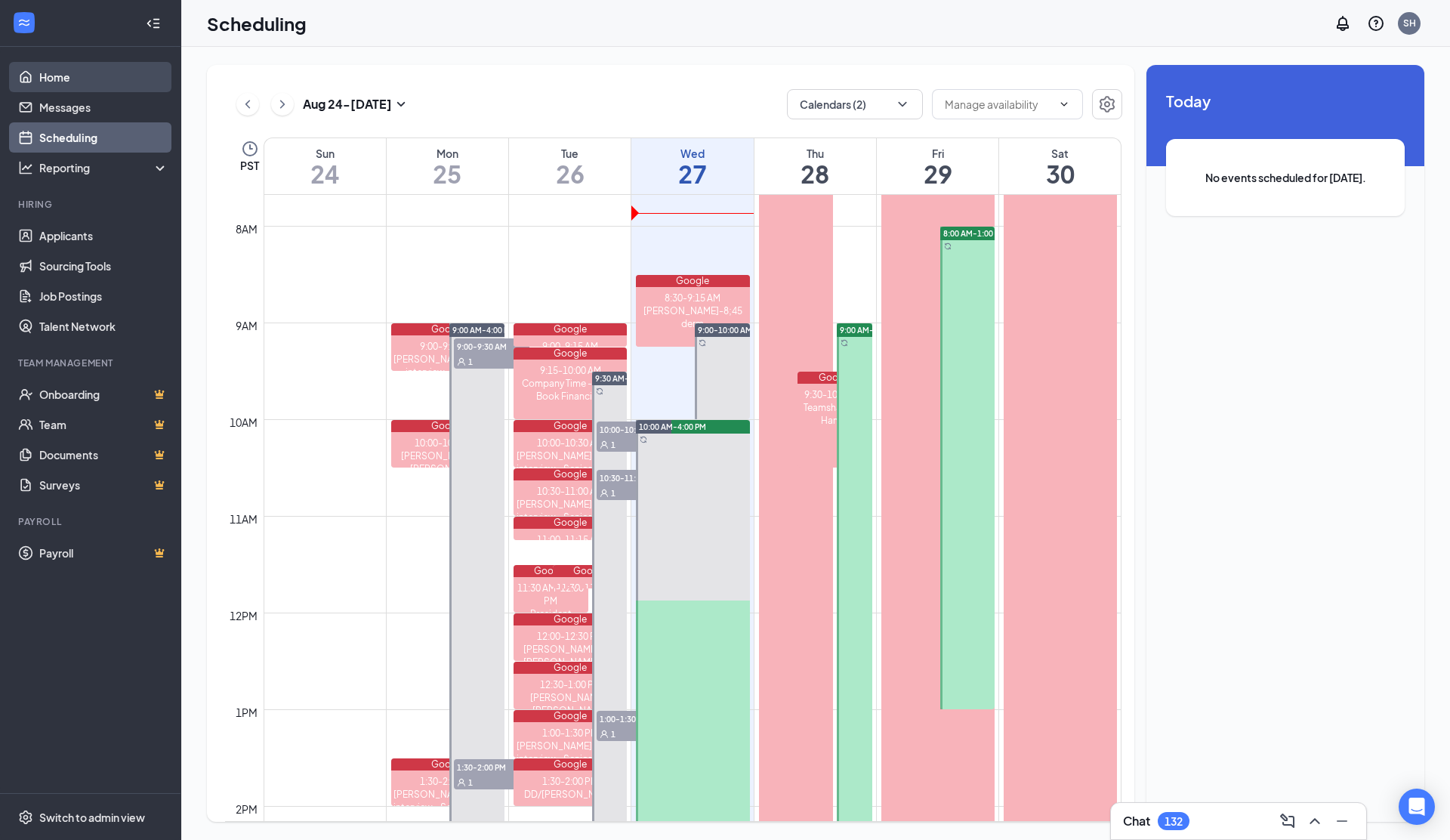
click at [52, 79] on link "Home" at bounding box center [104, 77] width 129 height 30
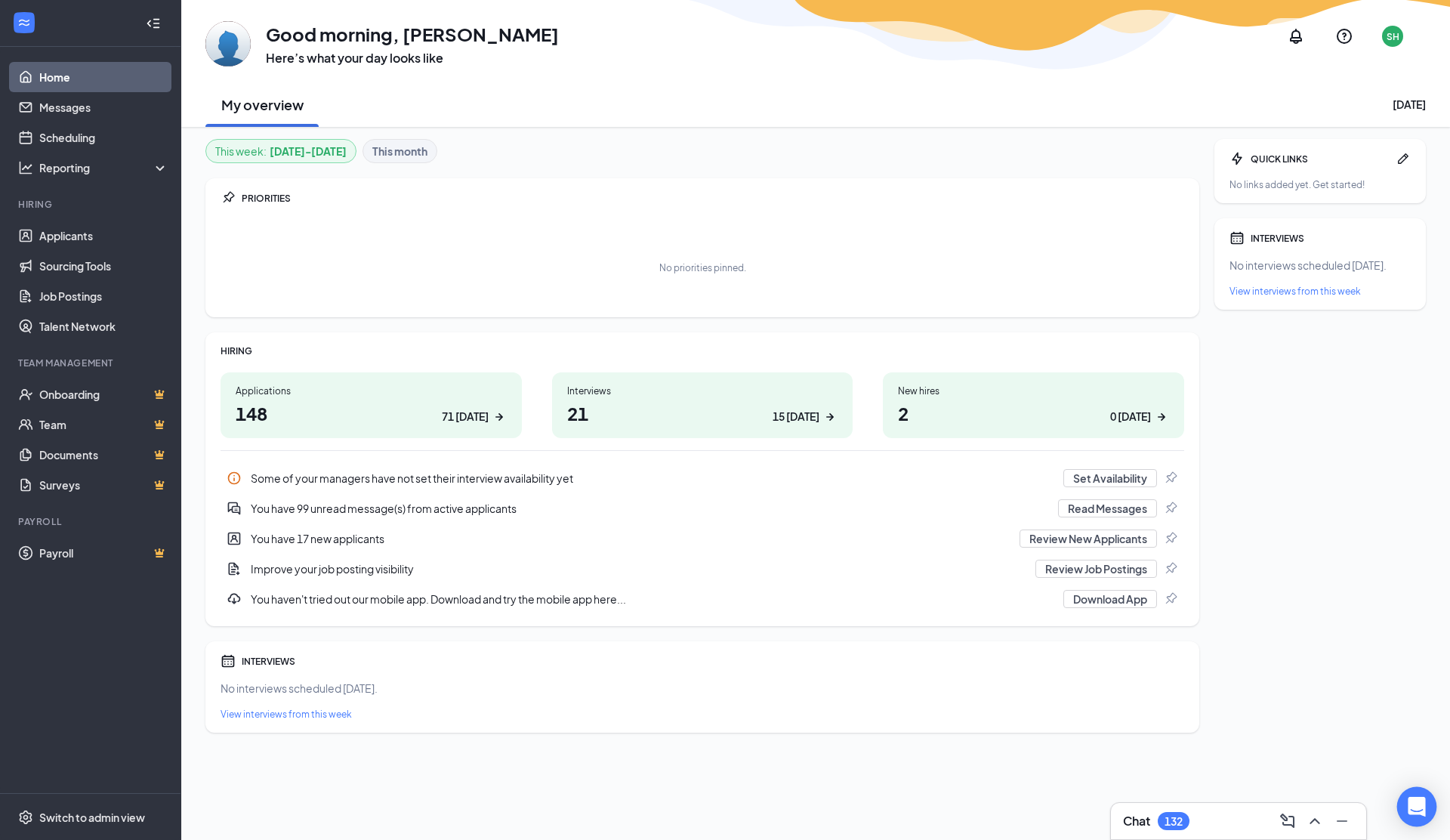
click at [1425, 806] on div "Open Intercom Messenger" at bounding box center [1417, 807] width 40 height 40
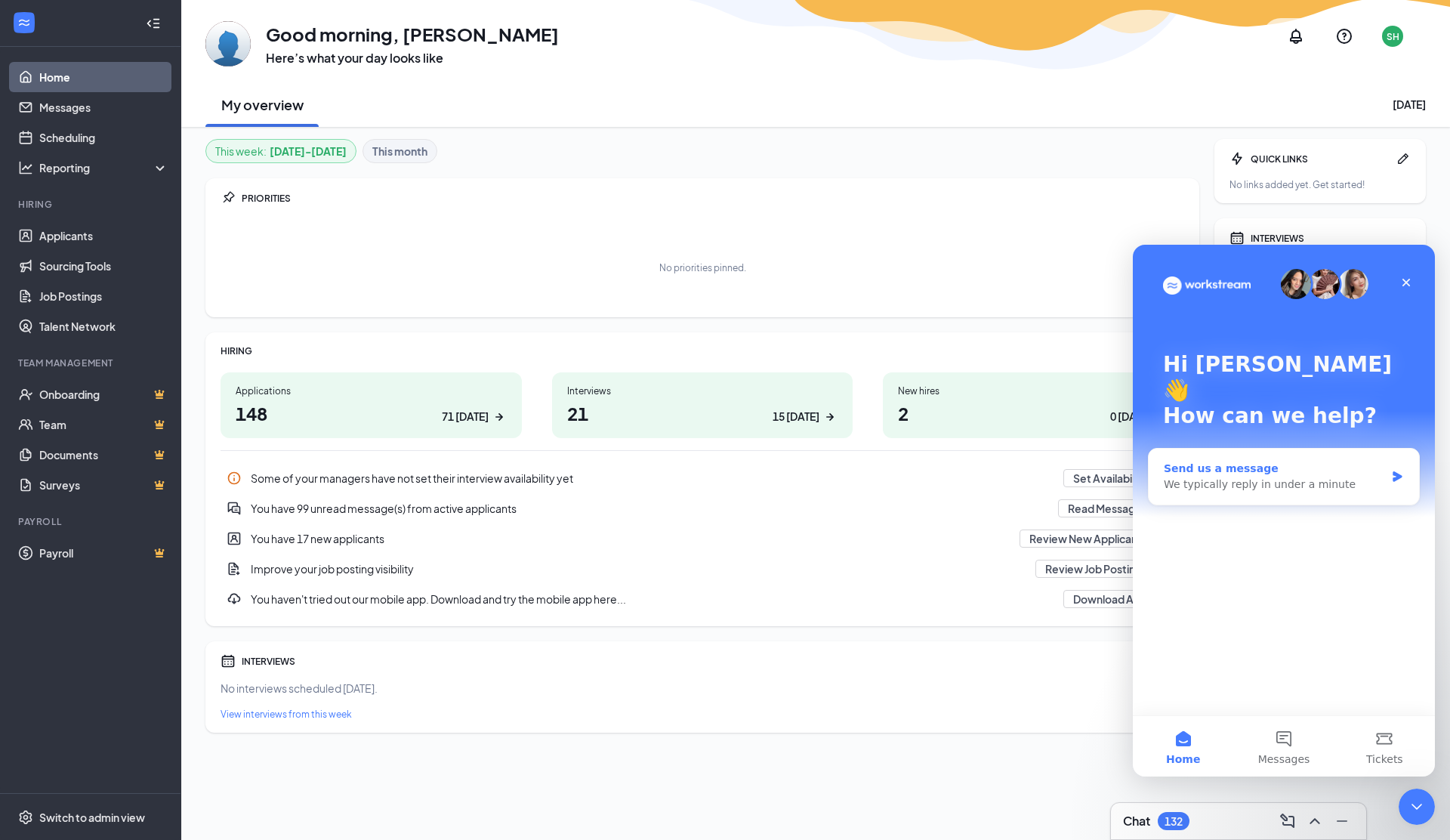
click at [1212, 476] on div "We typically reply in under a minute" at bounding box center [1274, 484] width 221 height 16
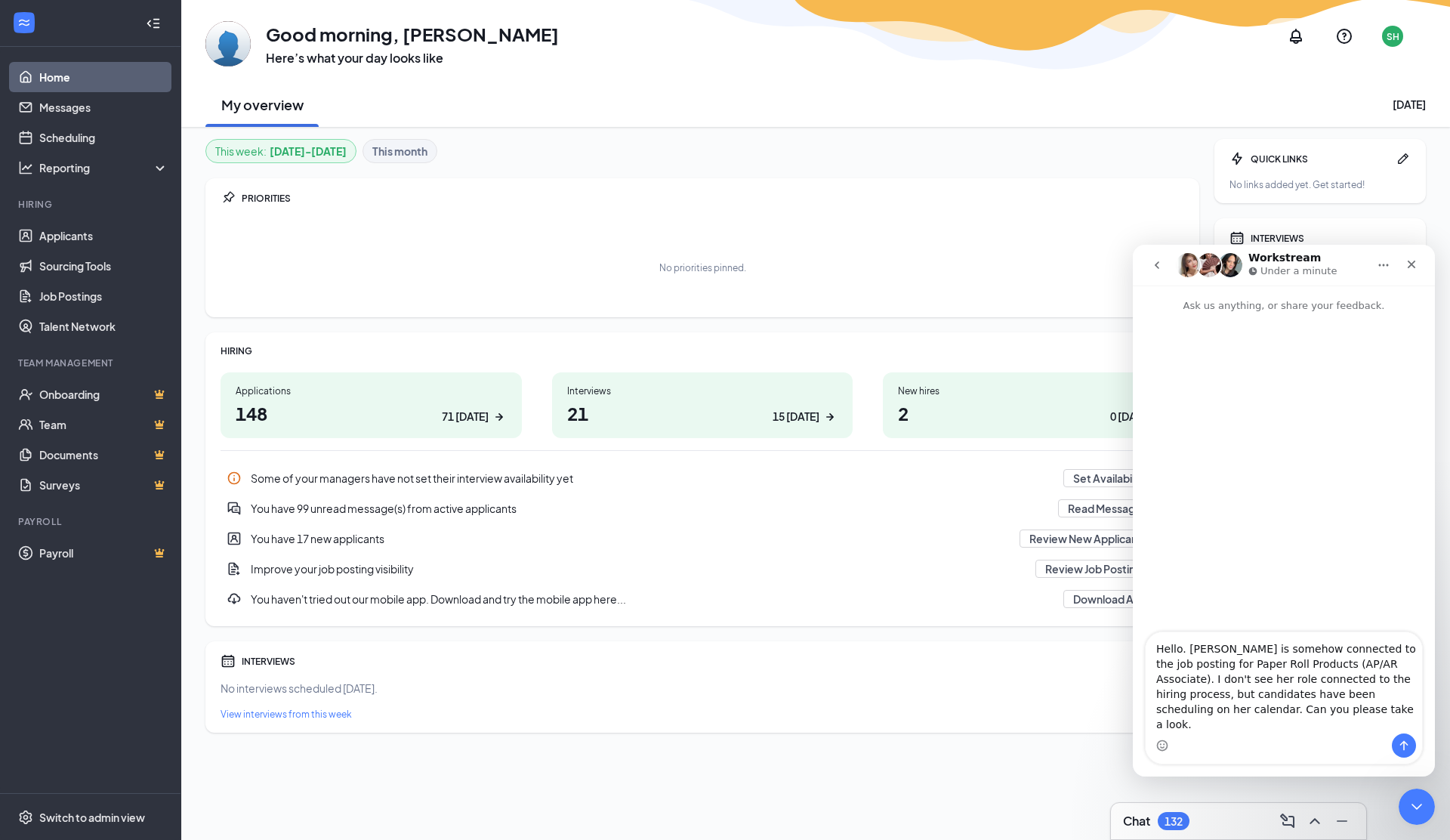
click at [1403, 679] on textarea "Hello. [PERSON_NAME] is somehow connected to the job posting for Paper Roll Pro…" at bounding box center [1284, 682] width 277 height 101
click at [1274, 723] on textarea "Hello. [PERSON_NAME] is somehow connected to the job posting for Paper Roll Pro…" at bounding box center [1284, 682] width 277 height 101
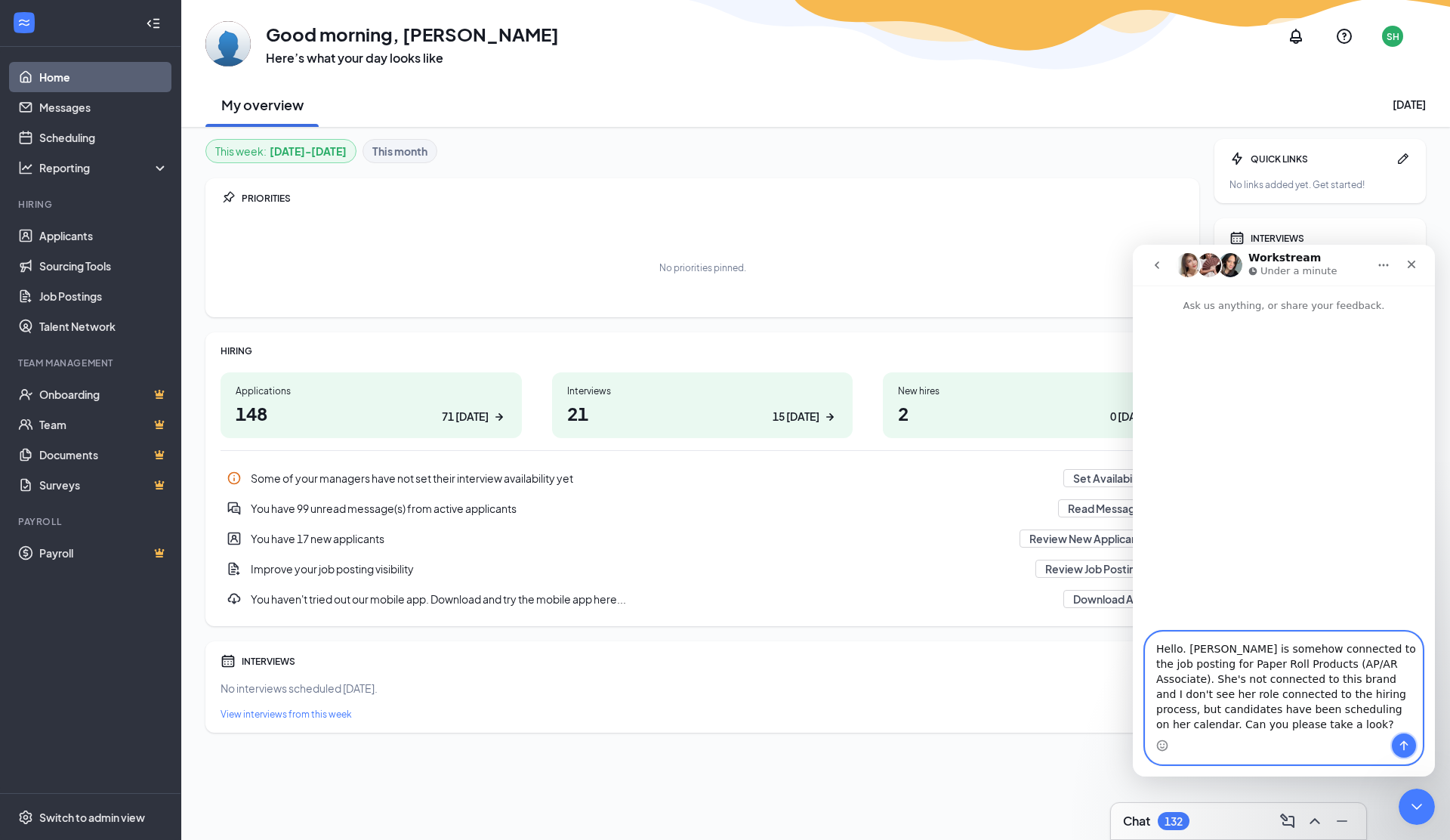
click at [1404, 740] on icon "Send a message…" at bounding box center [1404, 745] width 12 height 12
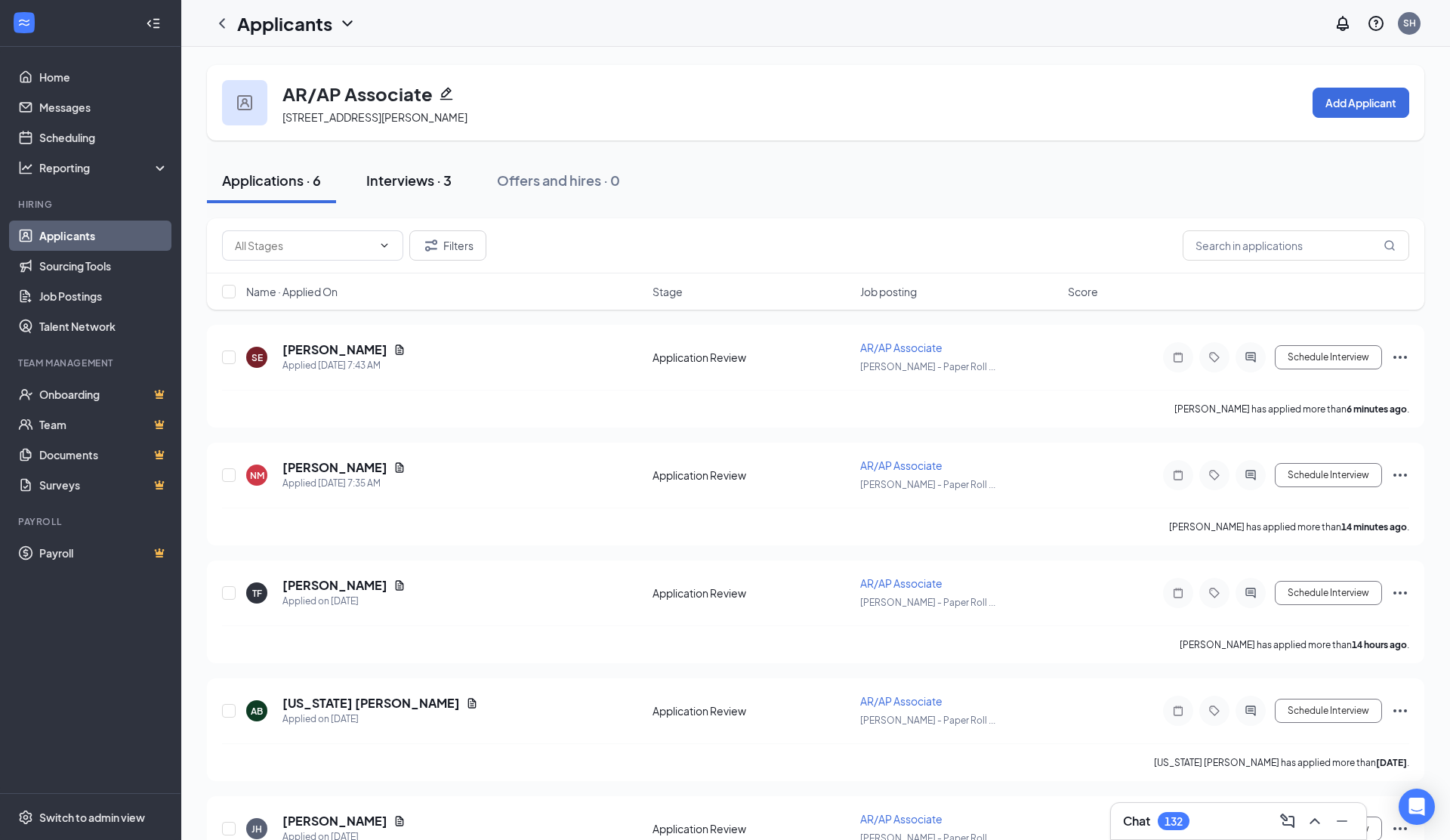
click at [399, 178] on div "Interviews · 3" at bounding box center [409, 180] width 85 height 19
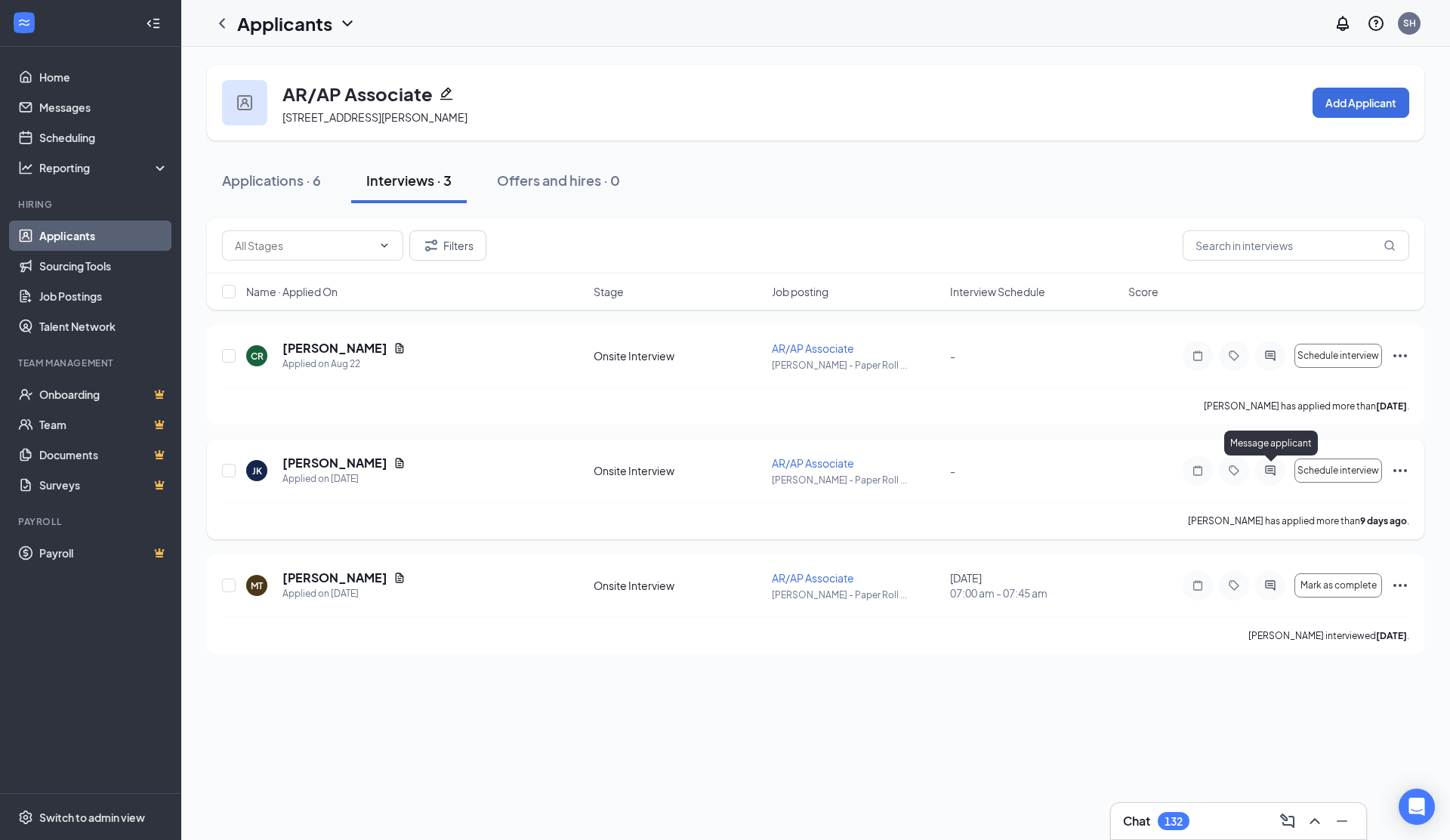
click at [1271, 467] on icon "ActiveChat" at bounding box center [1270, 471] width 18 height 12
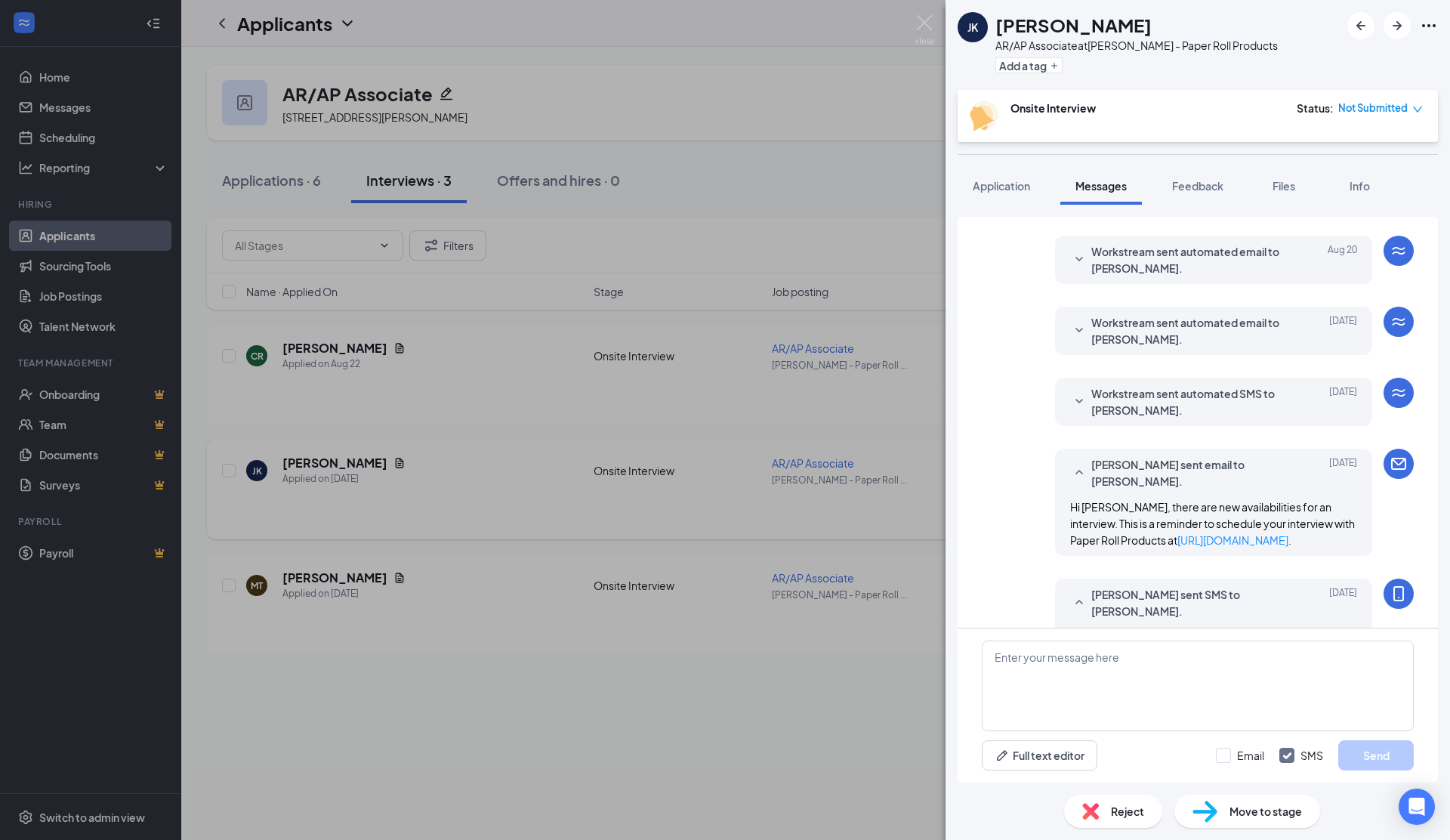
scroll to position [411, 0]
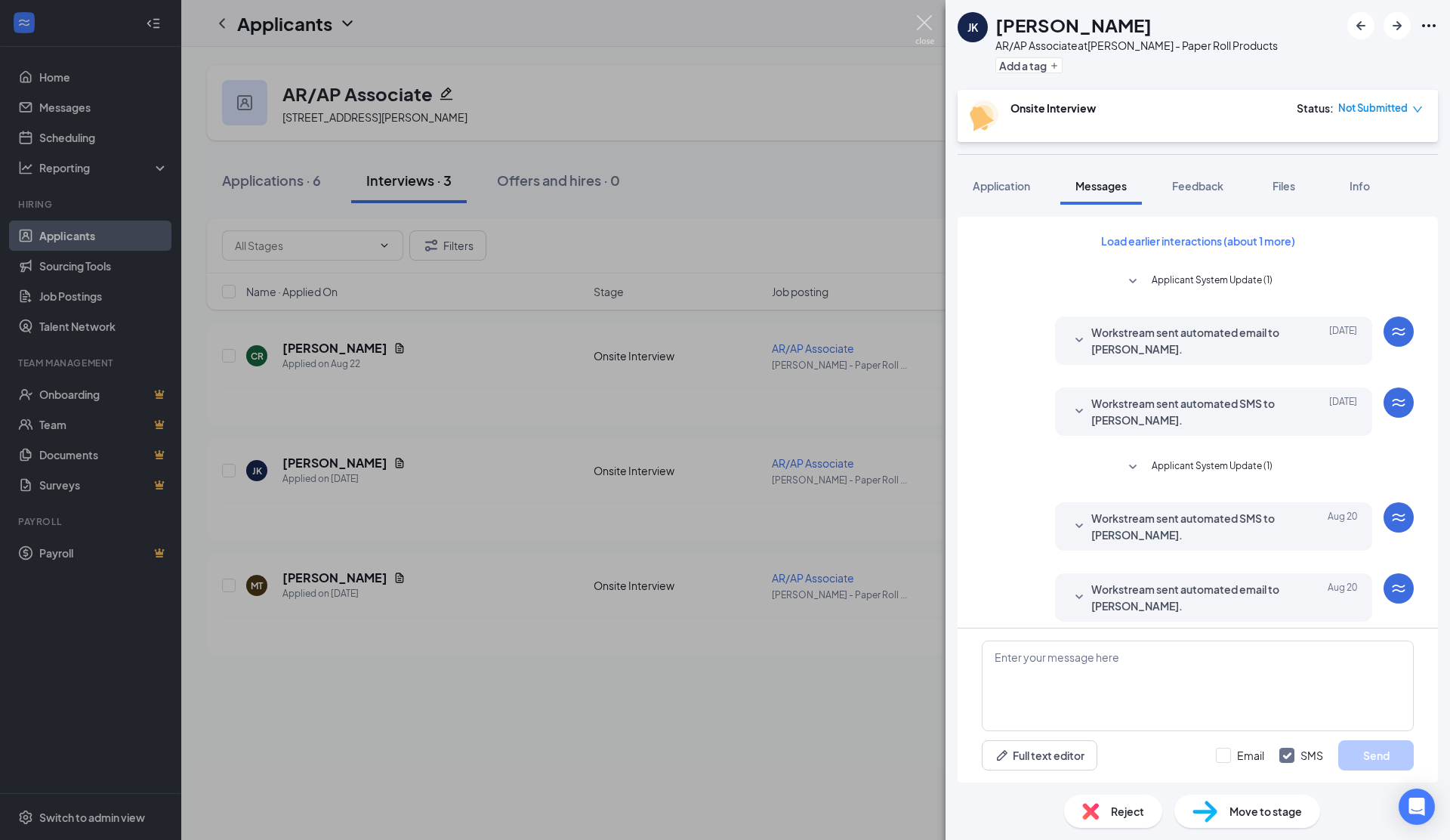
click at [927, 25] on img at bounding box center [925, 30] width 19 height 30
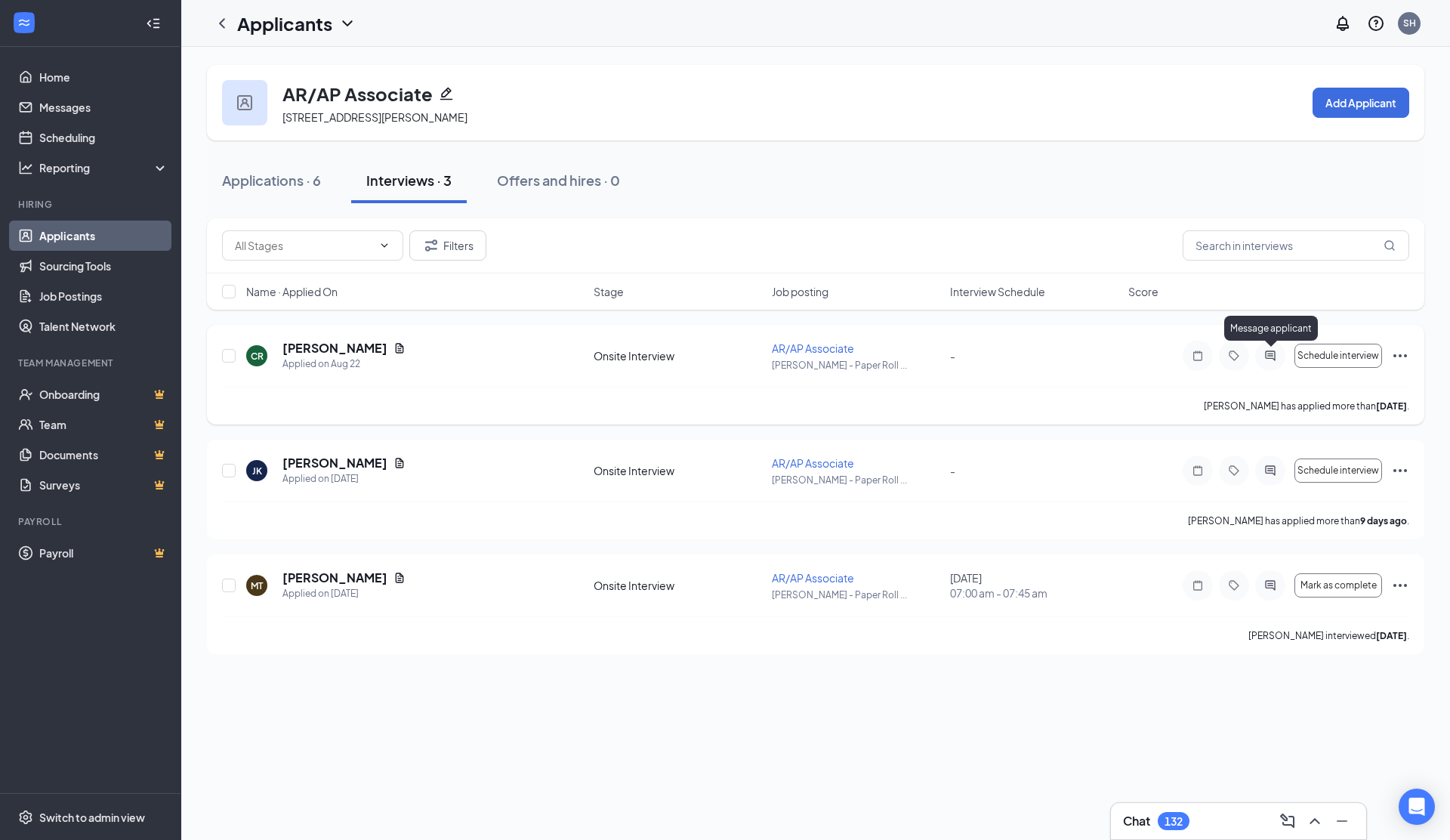
click at [1269, 354] on icon "ActiveChat" at bounding box center [1270, 355] width 10 height 10
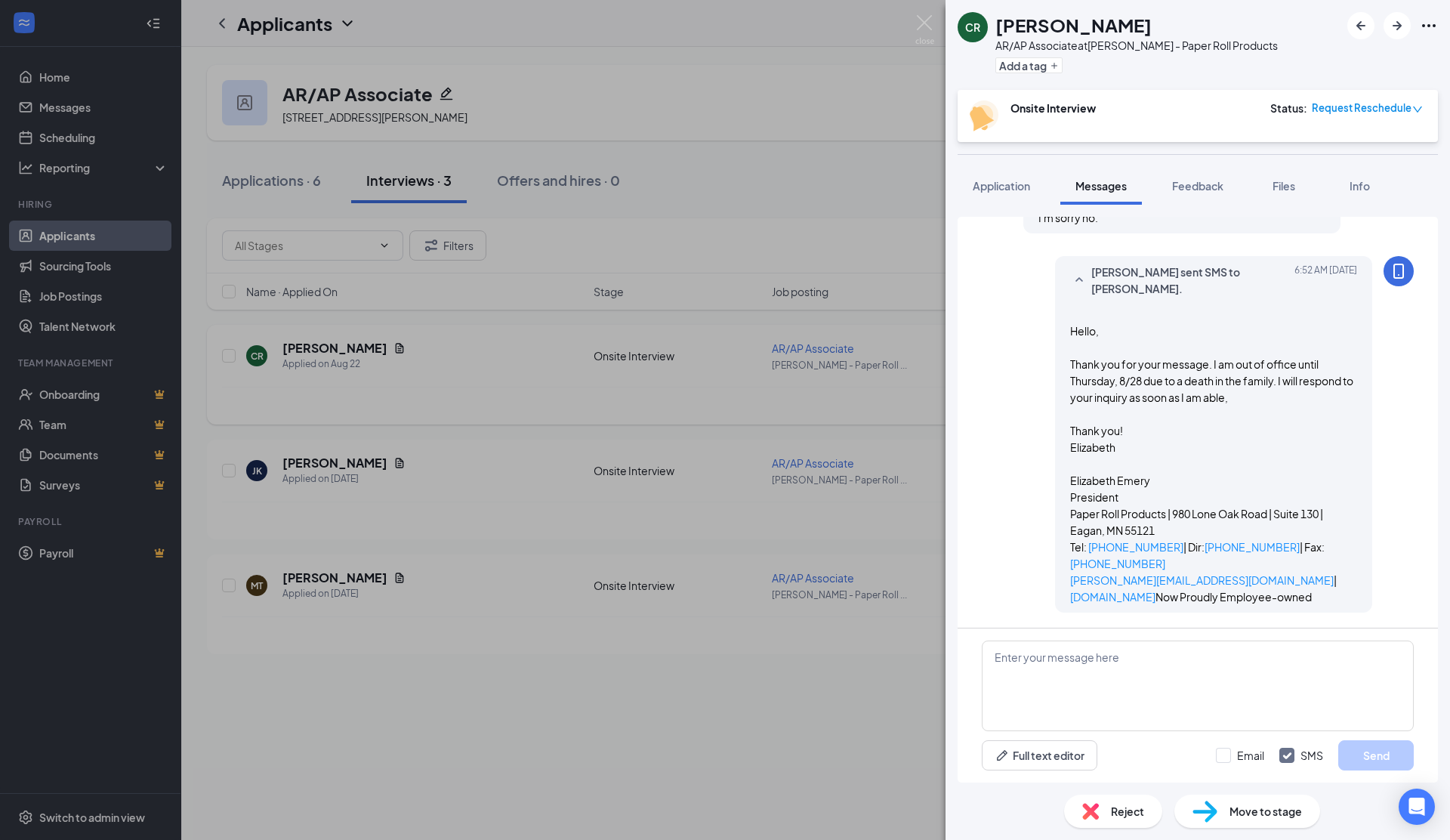
scroll to position [763, 0]
click at [924, 20] on img at bounding box center [925, 30] width 19 height 30
